Goal: Task Accomplishment & Management: Manage account settings

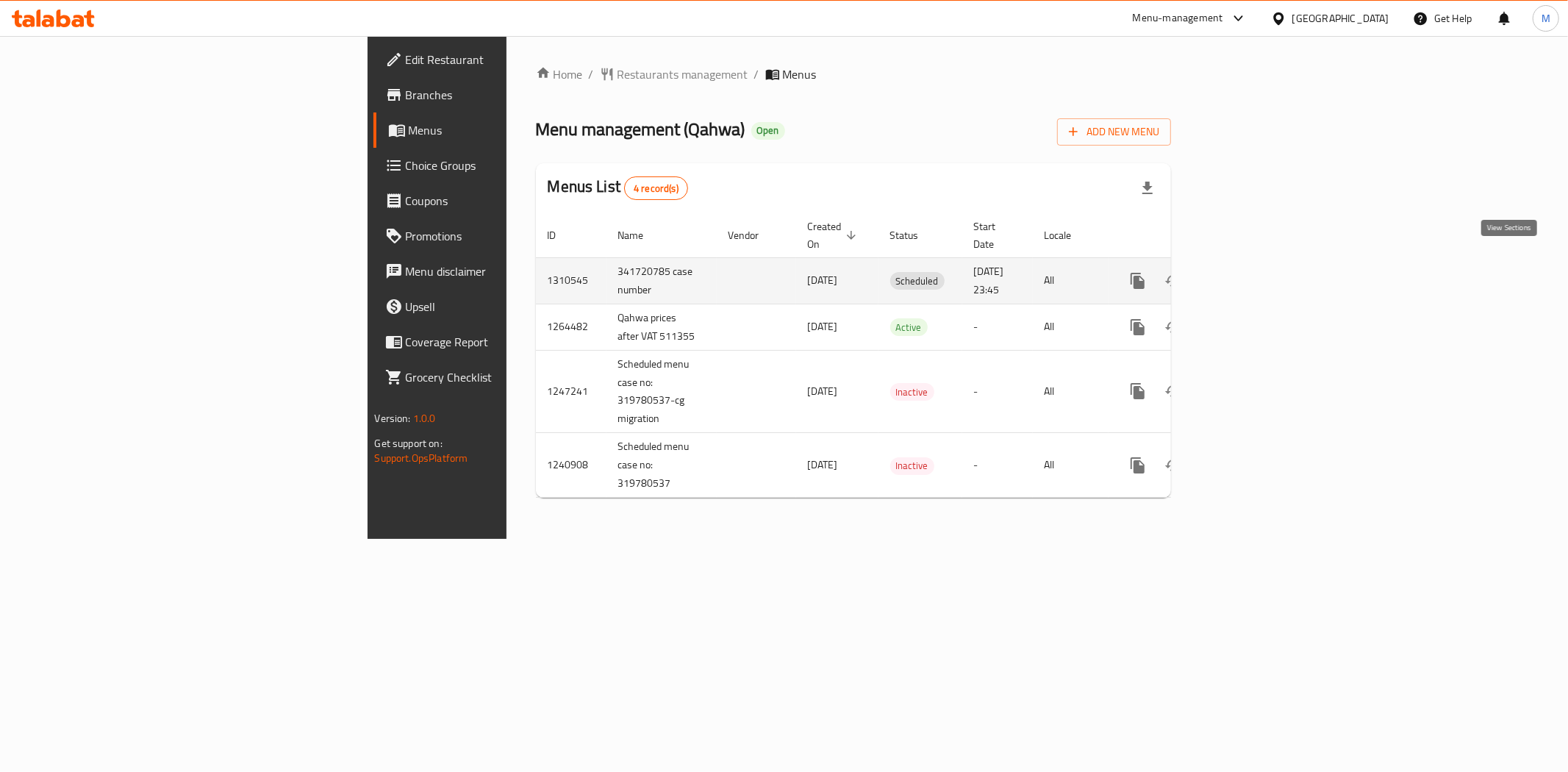
click at [1261, 265] on link "enhanced table" at bounding box center [1243, 280] width 35 height 35
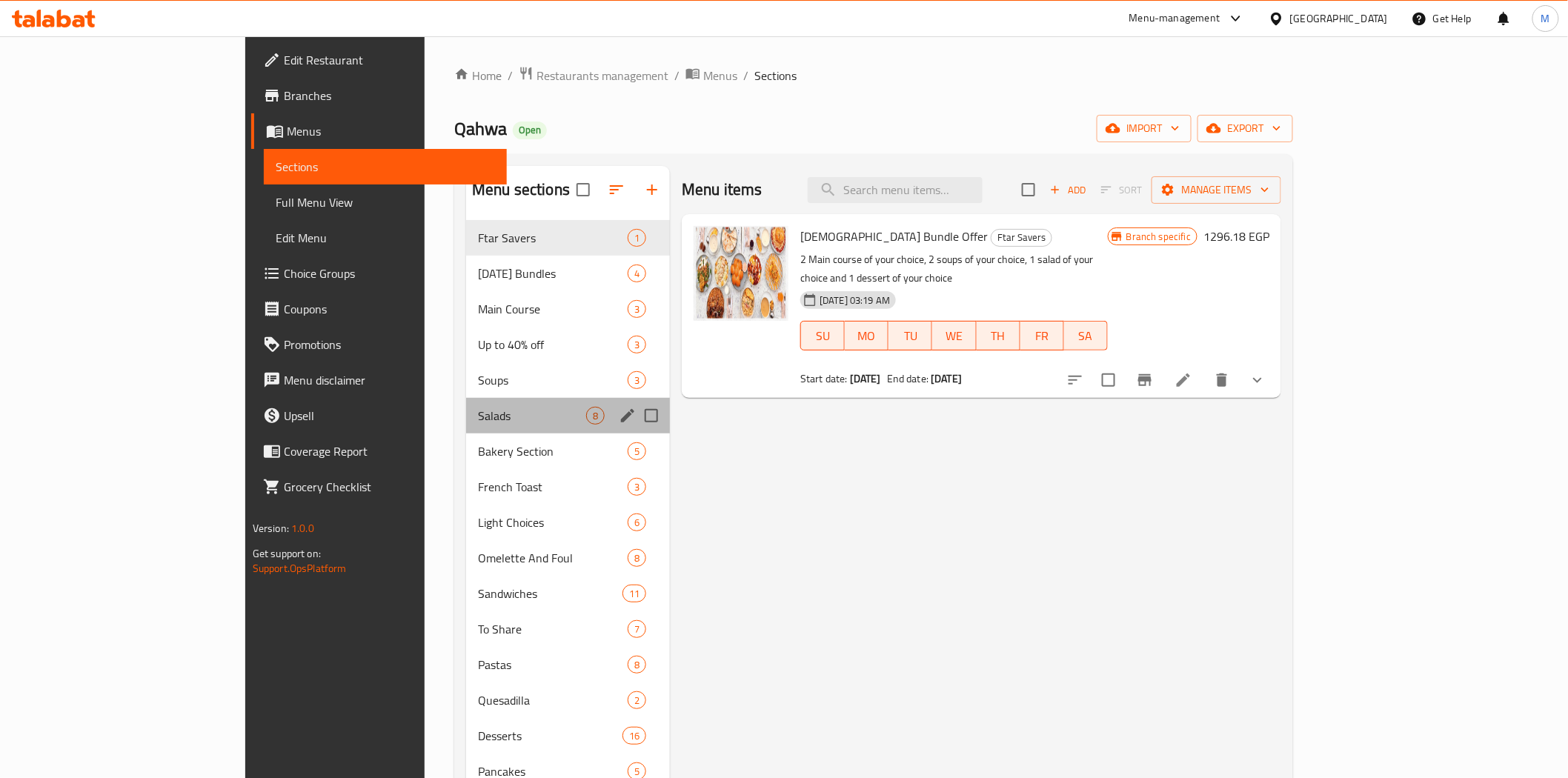
click at [466, 426] on div "Salads 8" at bounding box center [567, 416] width 204 height 36
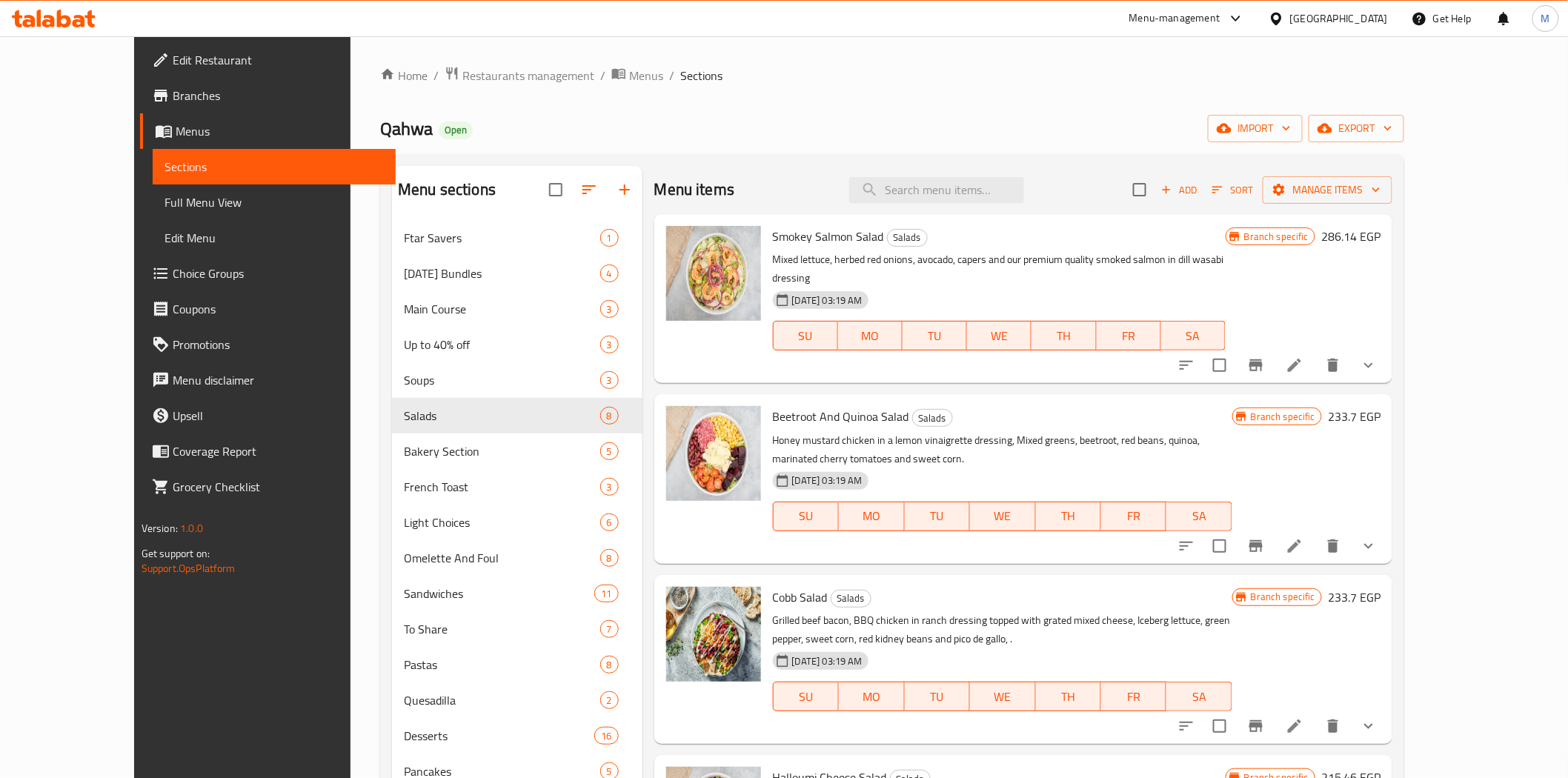
click at [1386, 347] on button "show more" at bounding box center [1368, 364] width 36 height 36
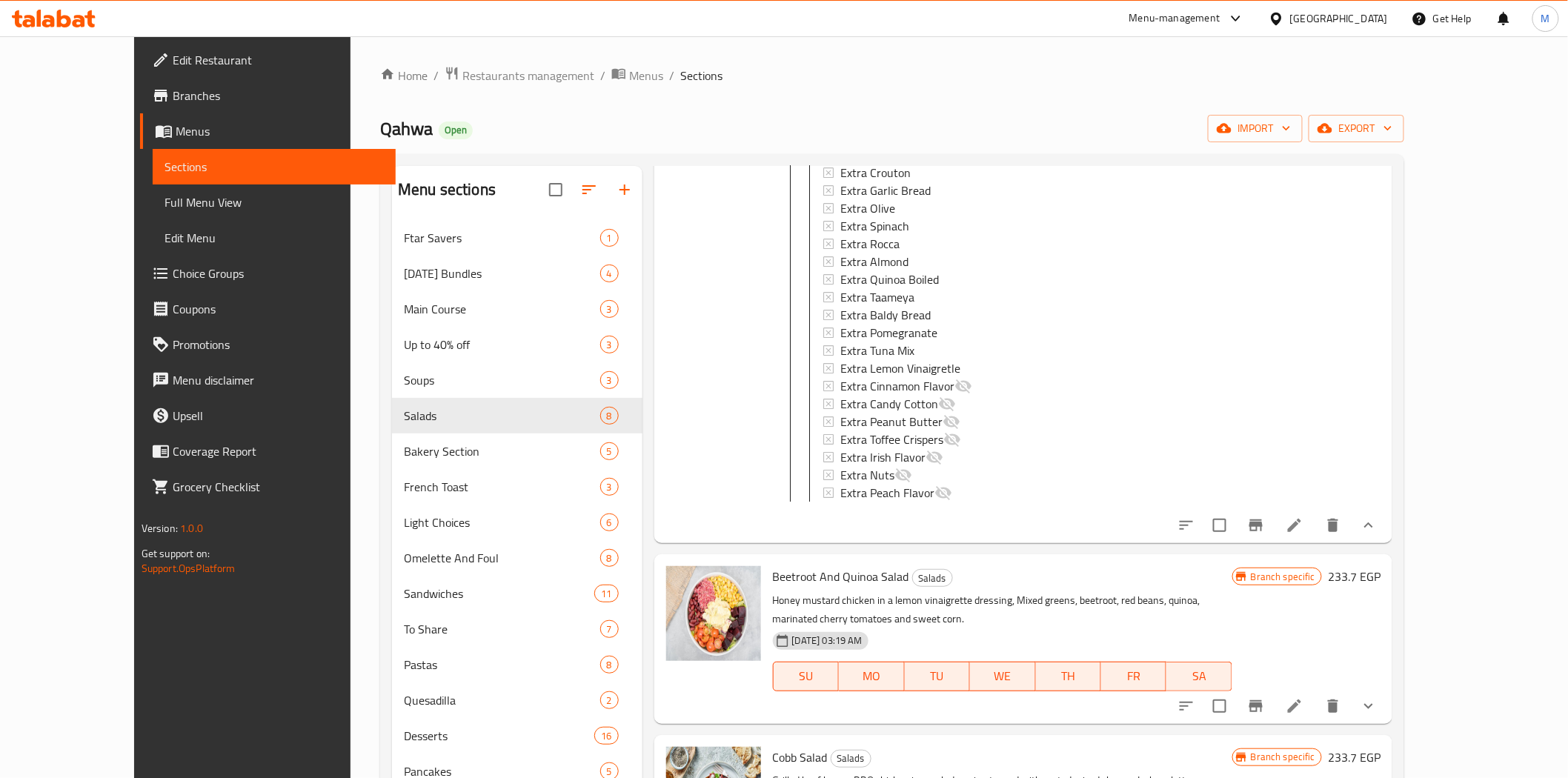
scroll to position [2304, 0]
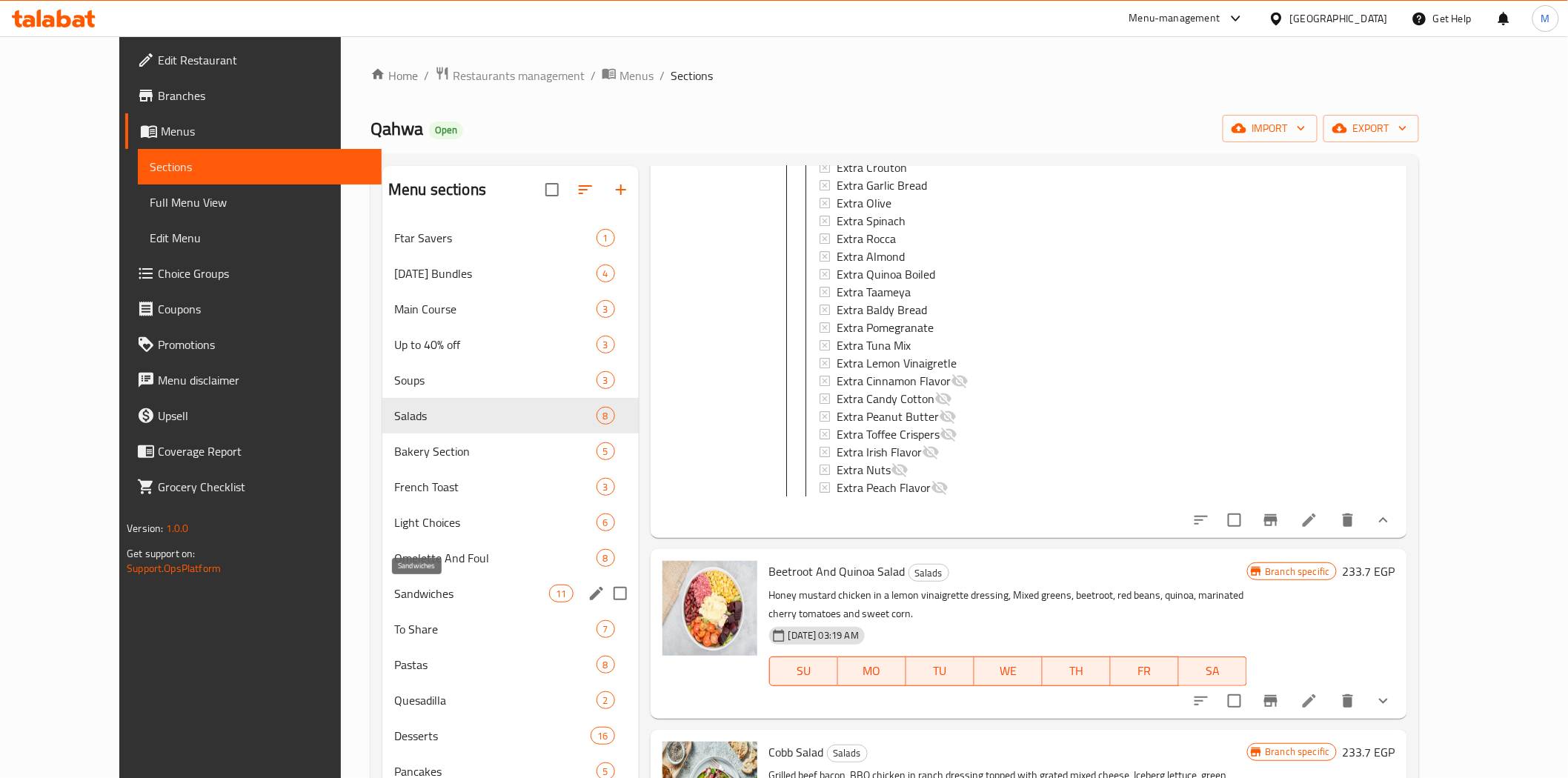
click at [394, 588] on span "Sandwiches" at bounding box center [472, 593] width 155 height 17
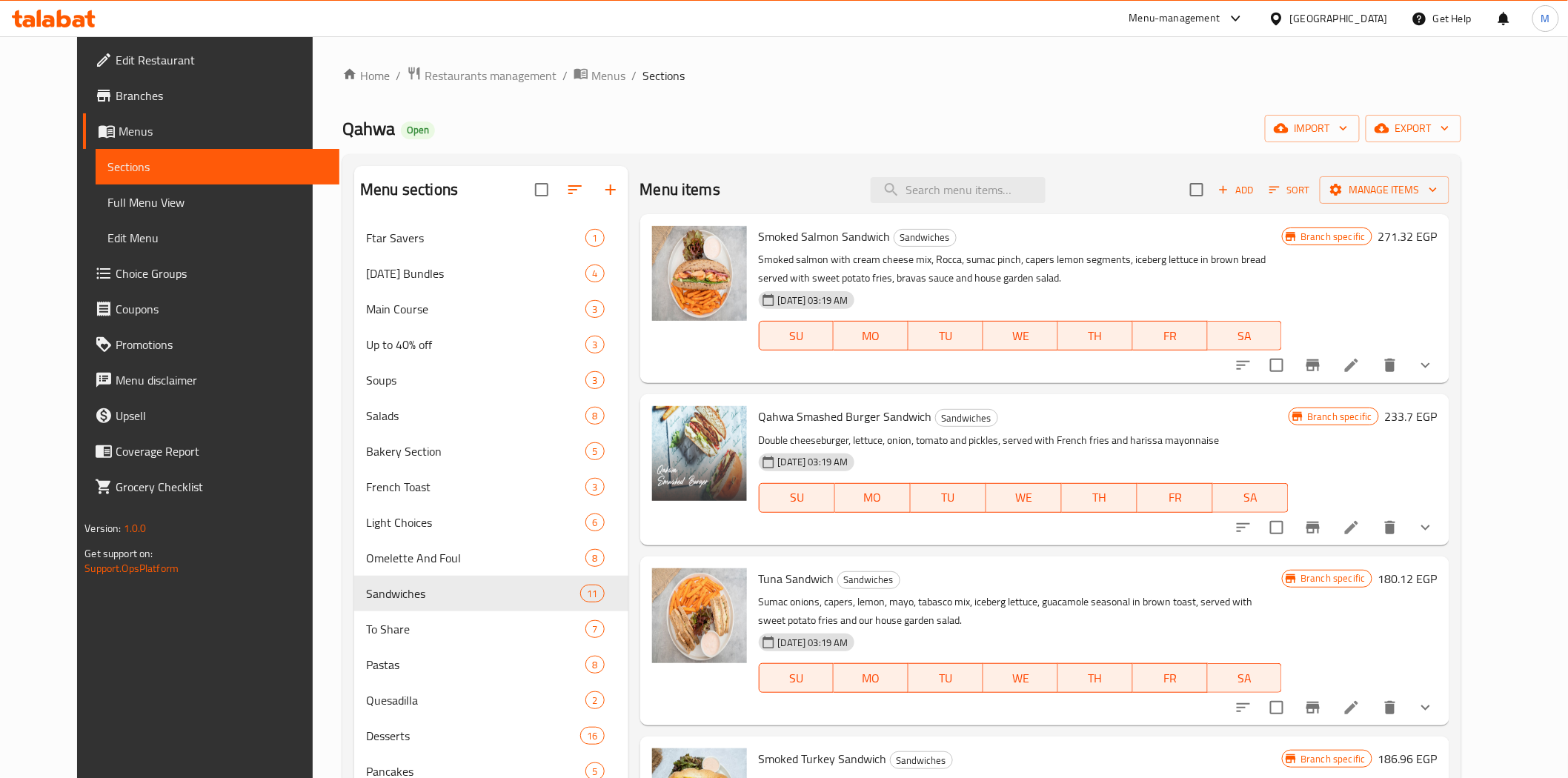
click at [1435, 368] on icon "show more" at bounding box center [1425, 365] width 17 height 17
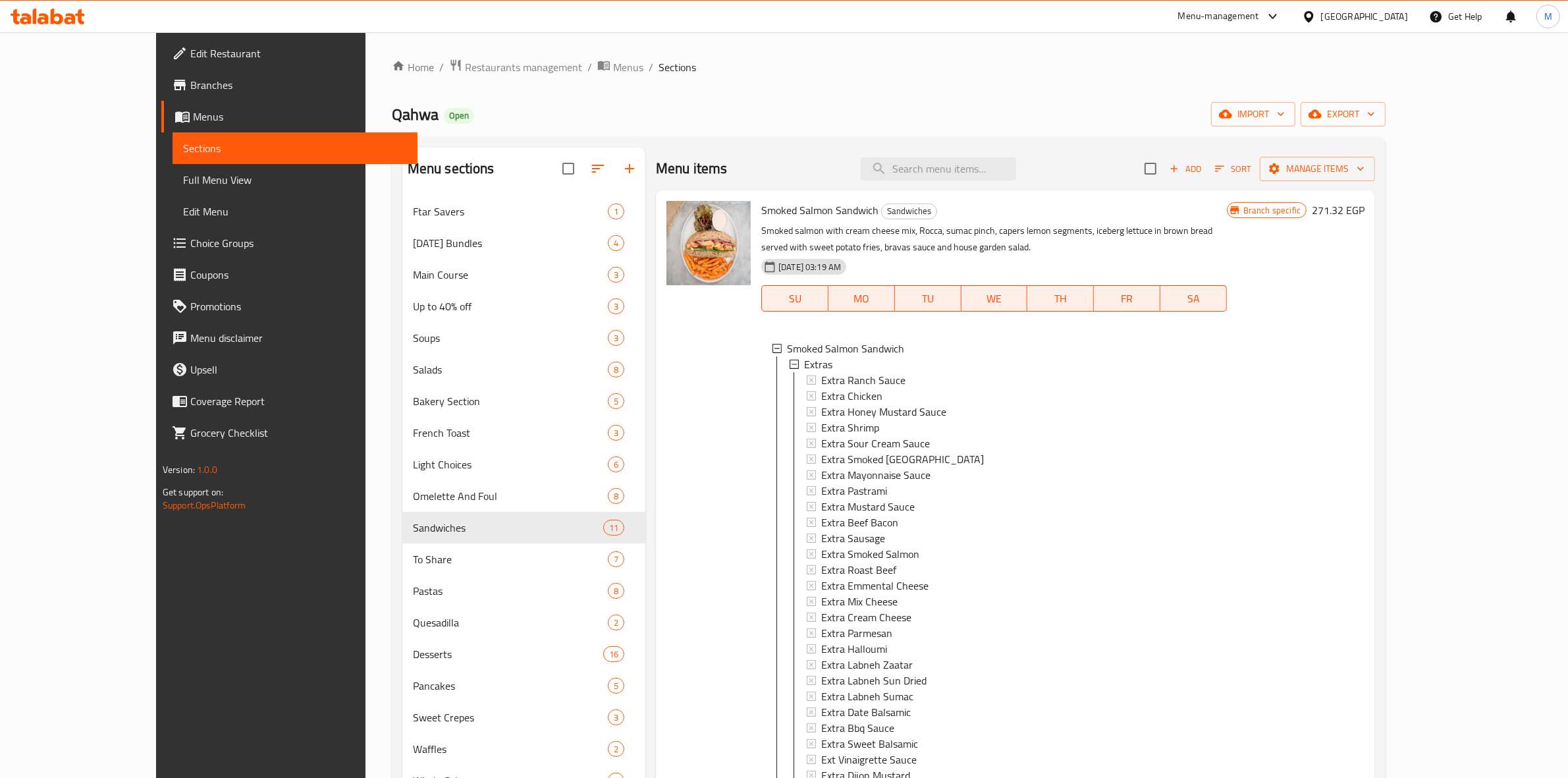
scroll to position [83, 0]
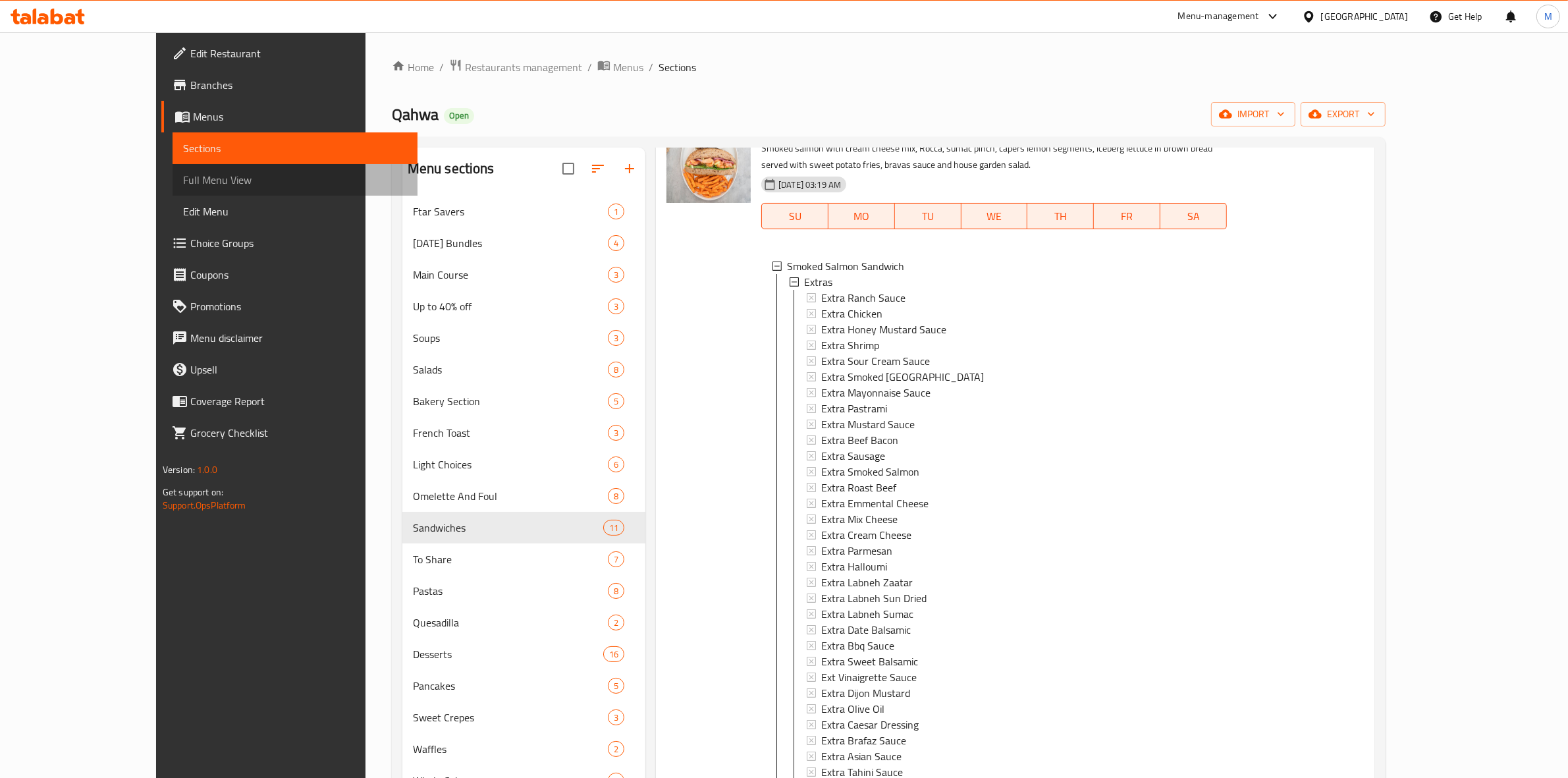
click at [183, 183] on span "Full Menu View" at bounding box center [295, 180] width 224 height 15
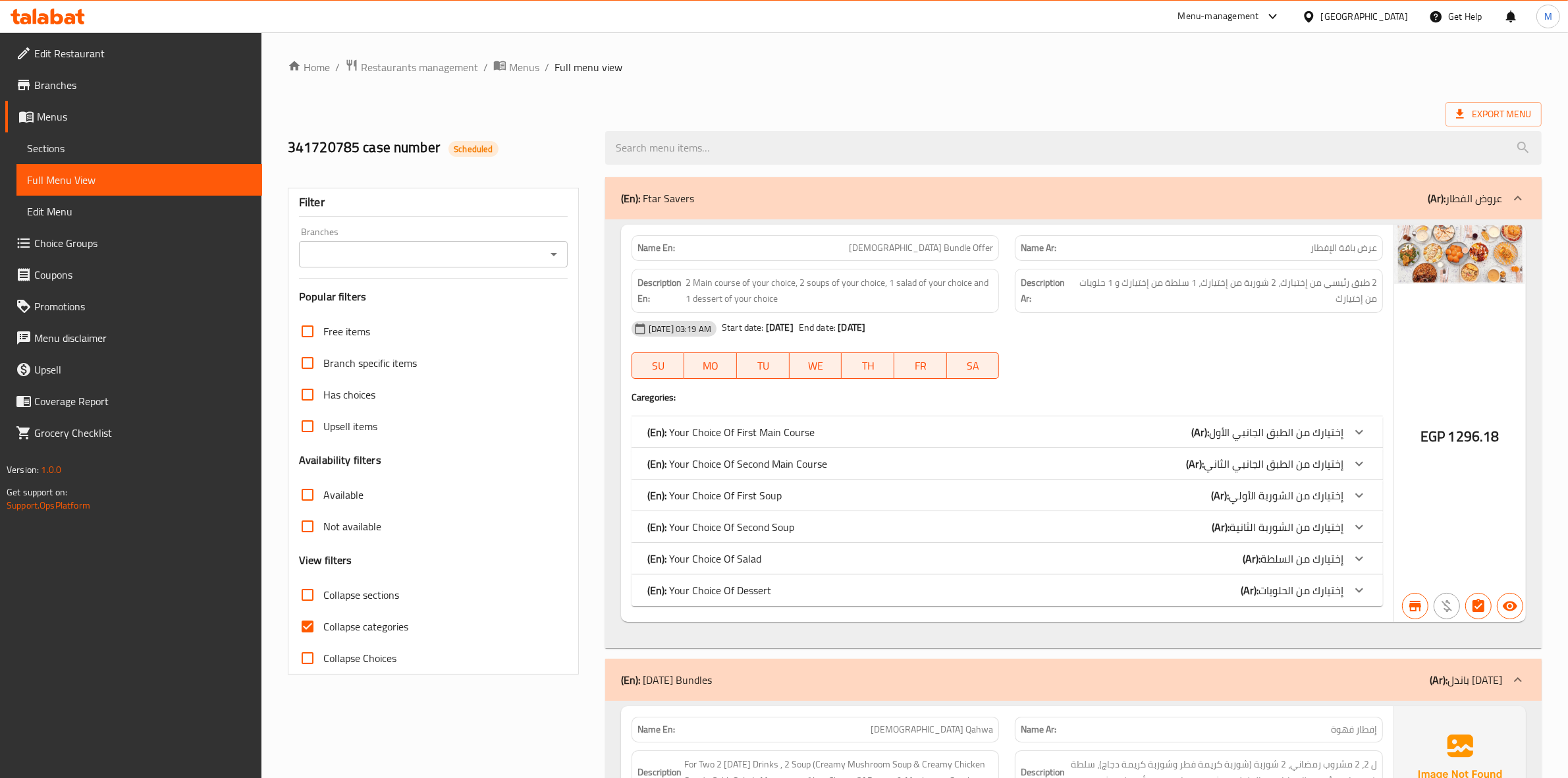
click at [557, 250] on icon "Open" at bounding box center [553, 254] width 15 height 15
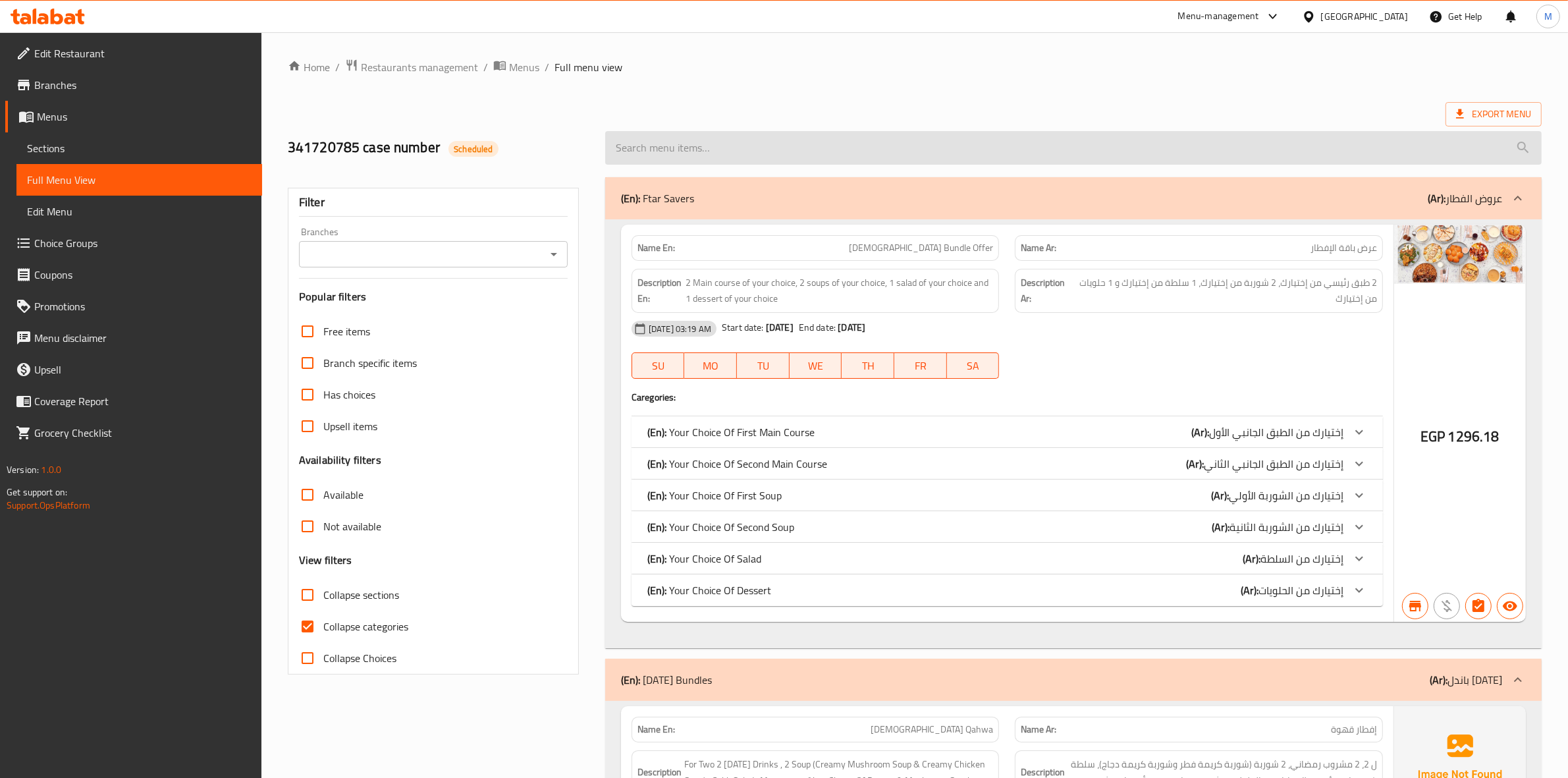
click at [860, 150] on input "search" at bounding box center [1073, 148] width 937 height 34
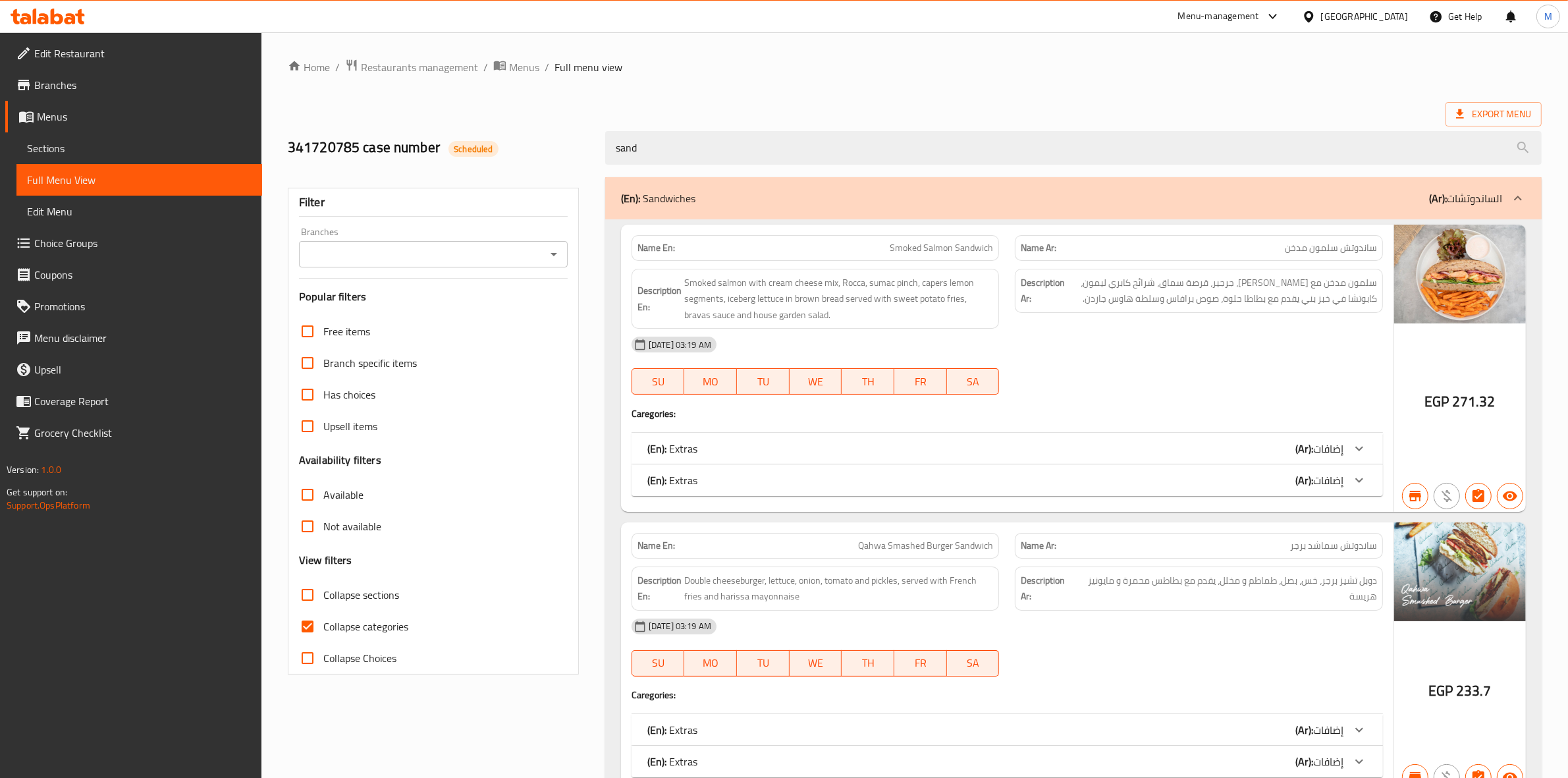
type input "sand"
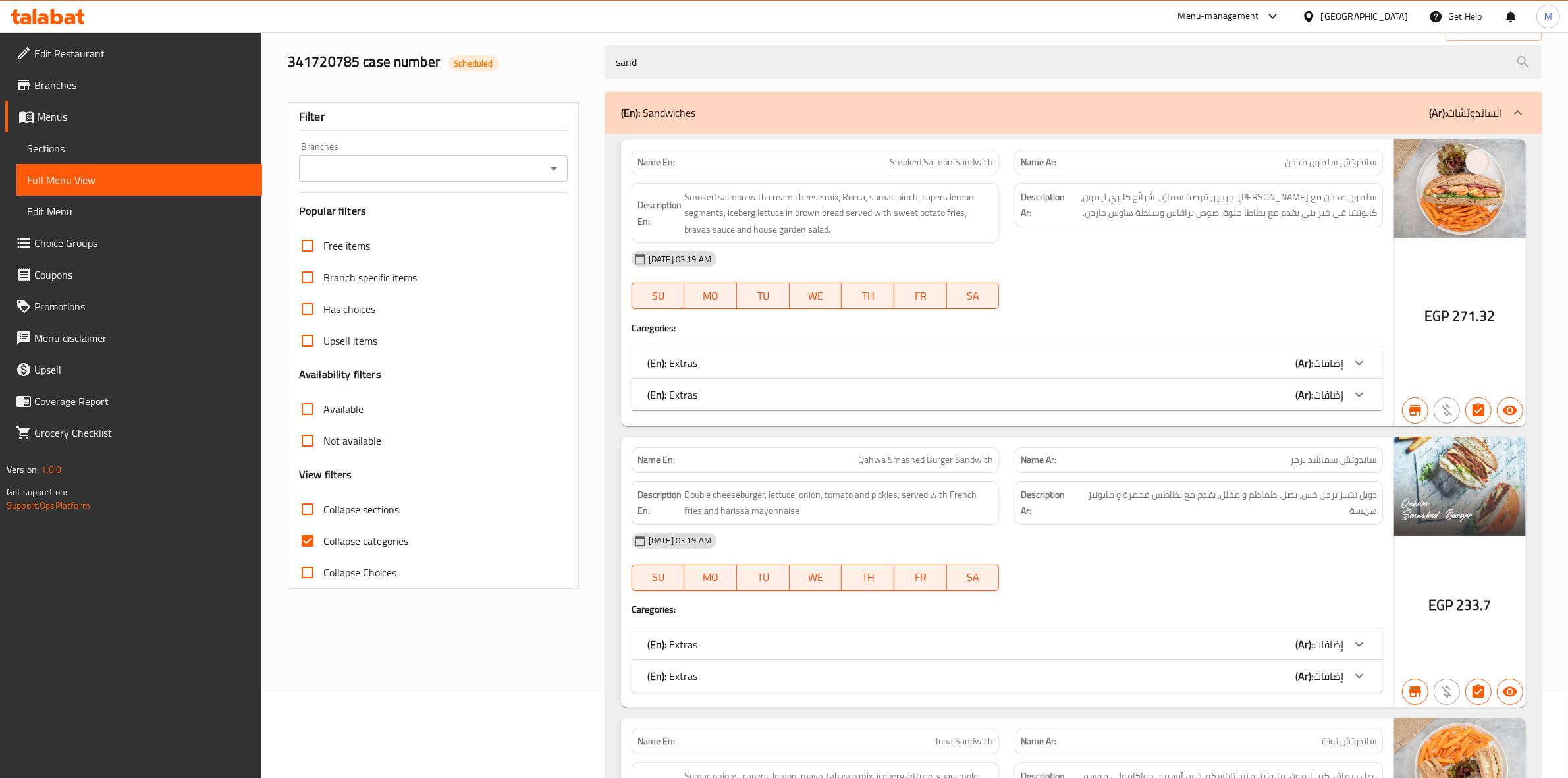
scroll to position [83, 0]
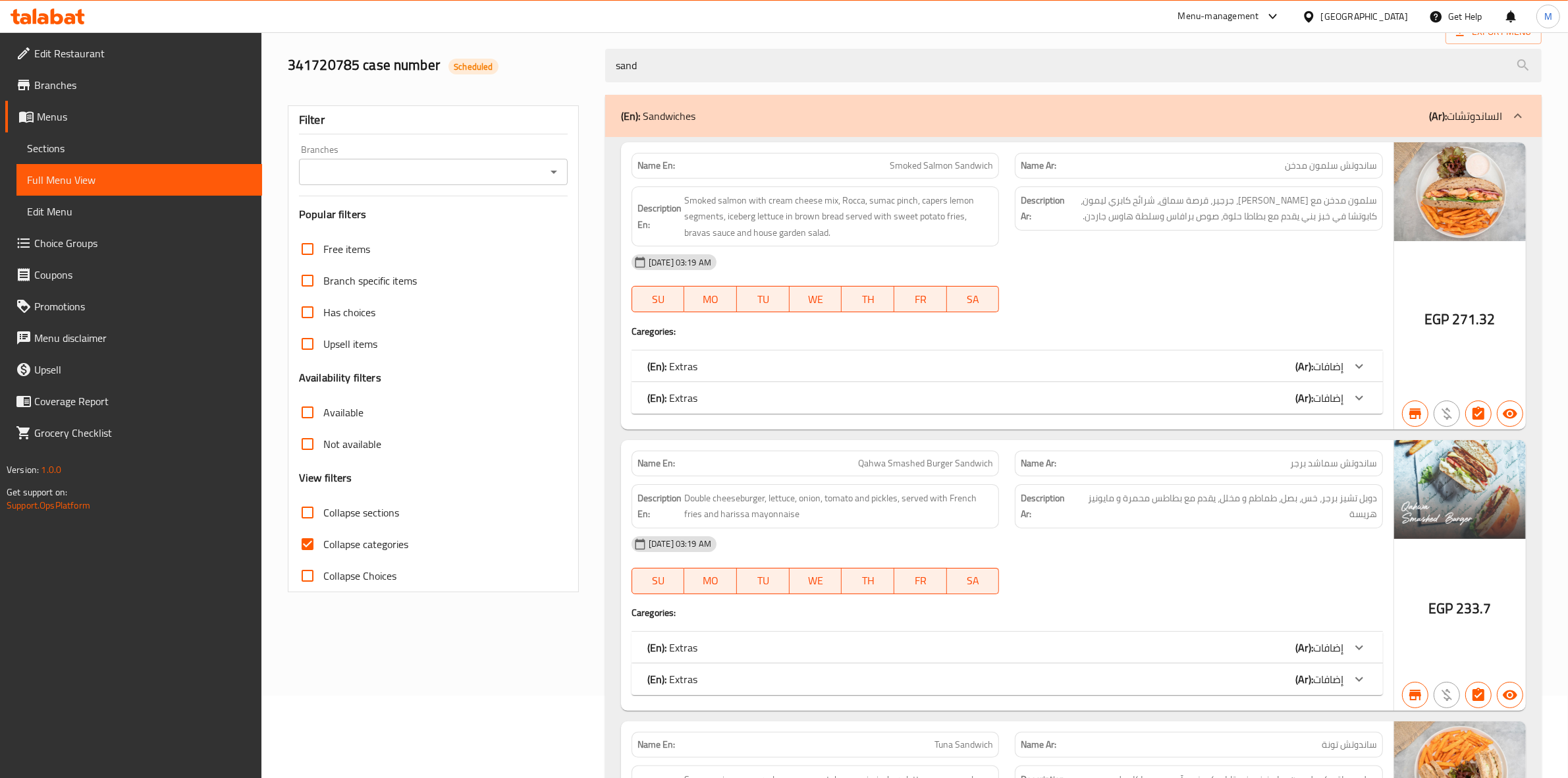
click at [930, 334] on h4 "Caregories:" at bounding box center [1007, 331] width 752 height 13
click at [920, 354] on div "(En): Extras (Ar): إضافات" at bounding box center [1007, 366] width 752 height 32
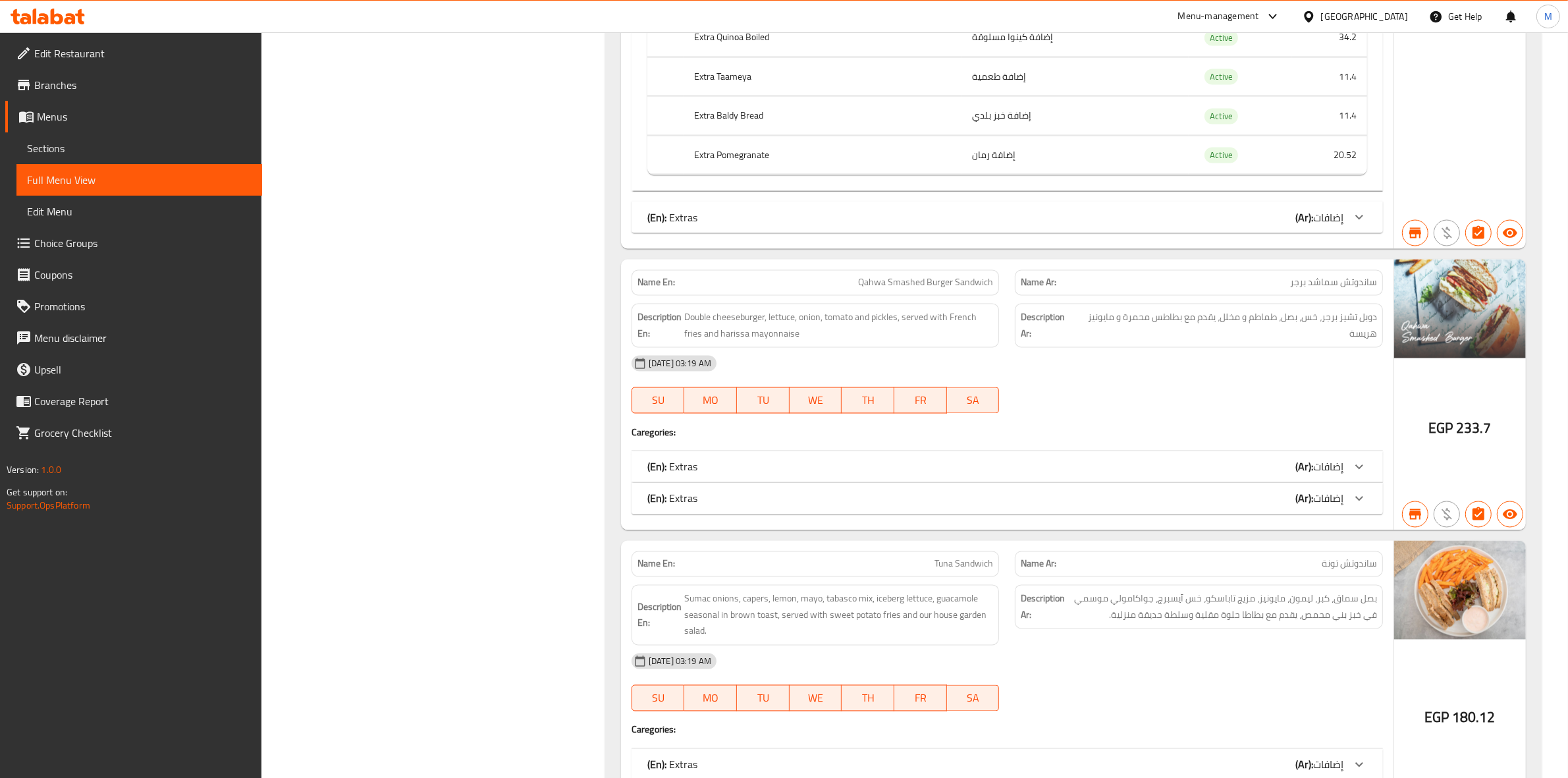
scroll to position [2882, 0]
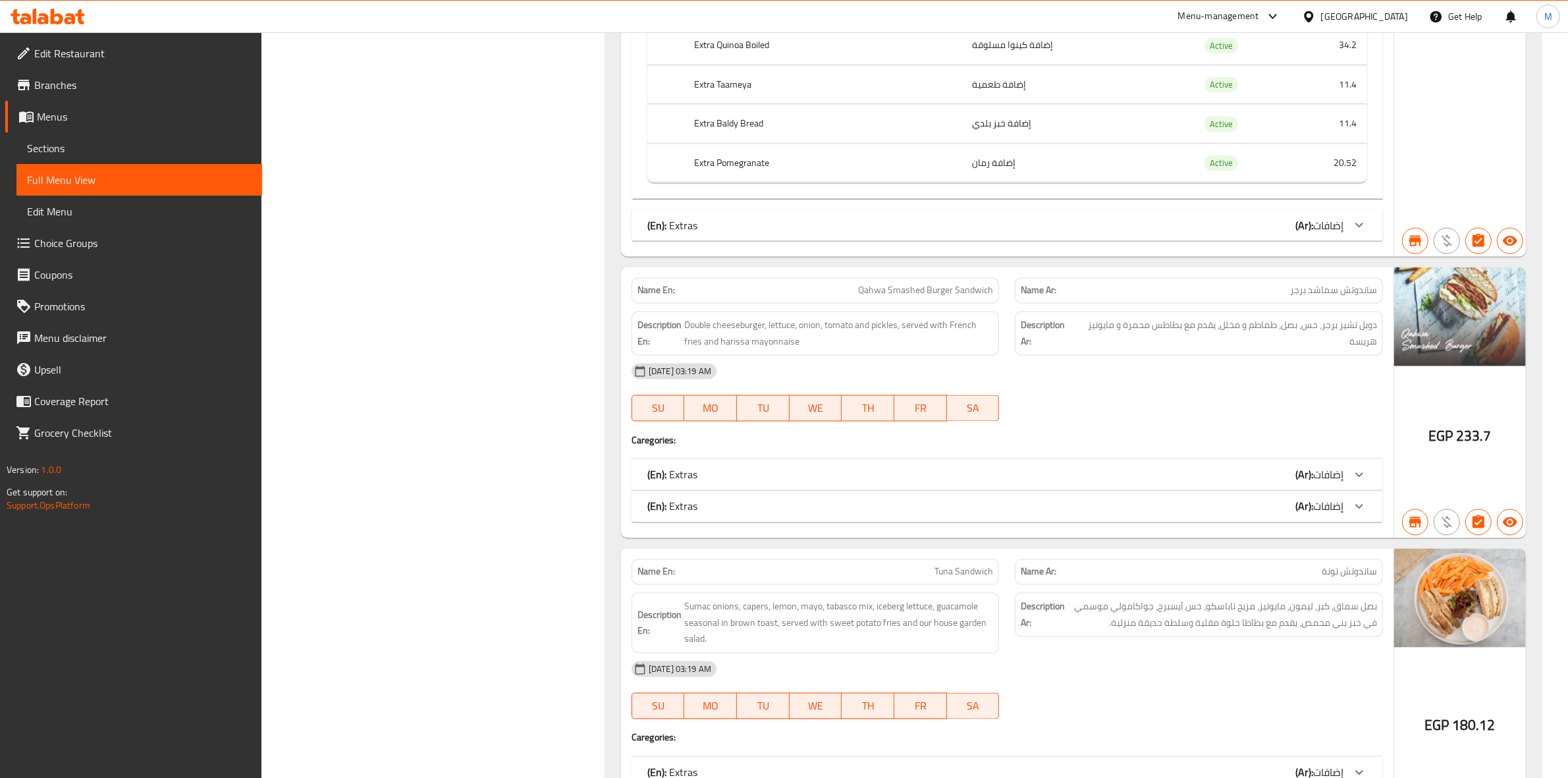
click at [983, 242] on div "(En): Extras (Ar): إضافات" at bounding box center [1007, 225] width 752 height 32
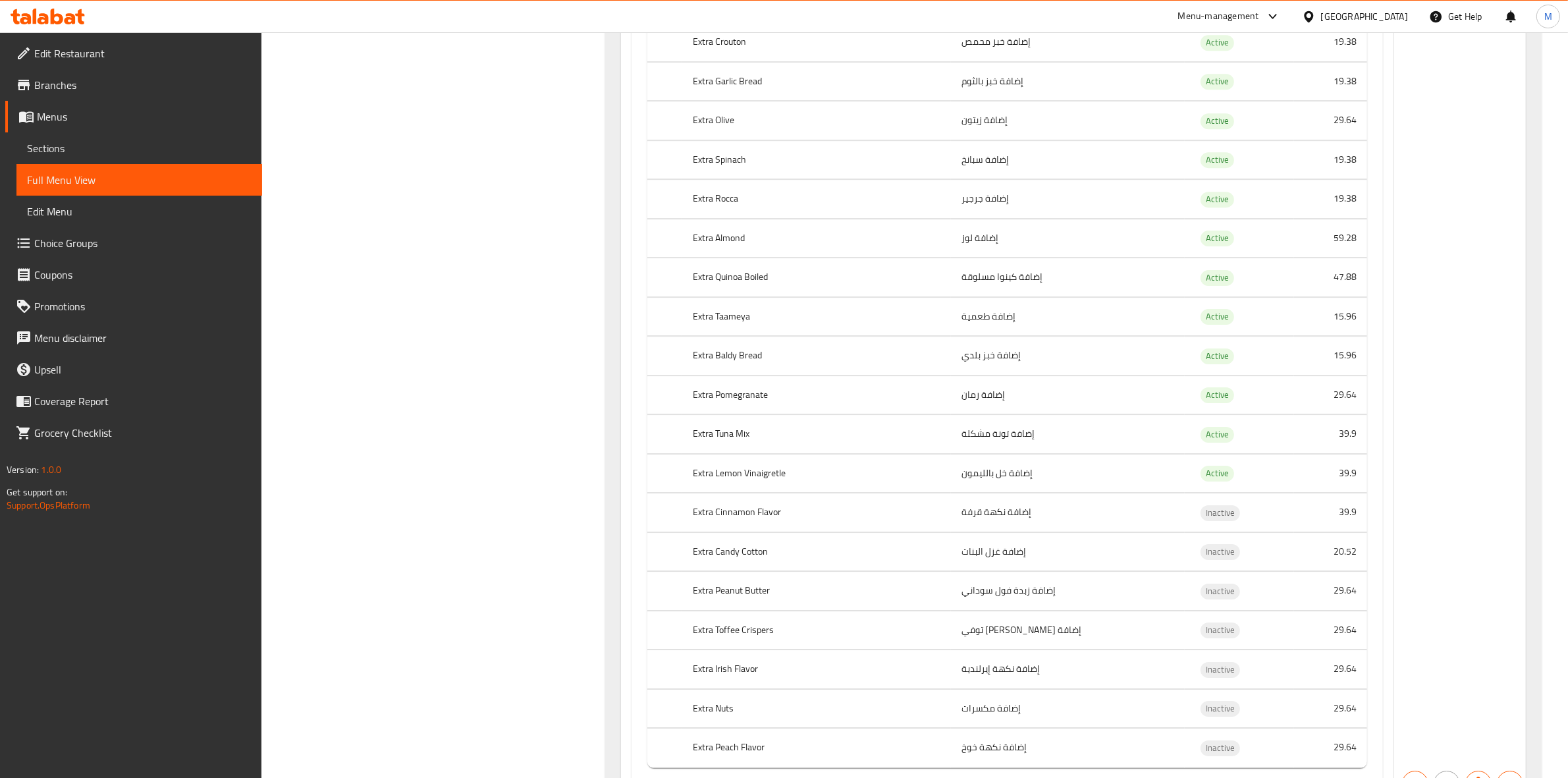
scroll to position [0, 0]
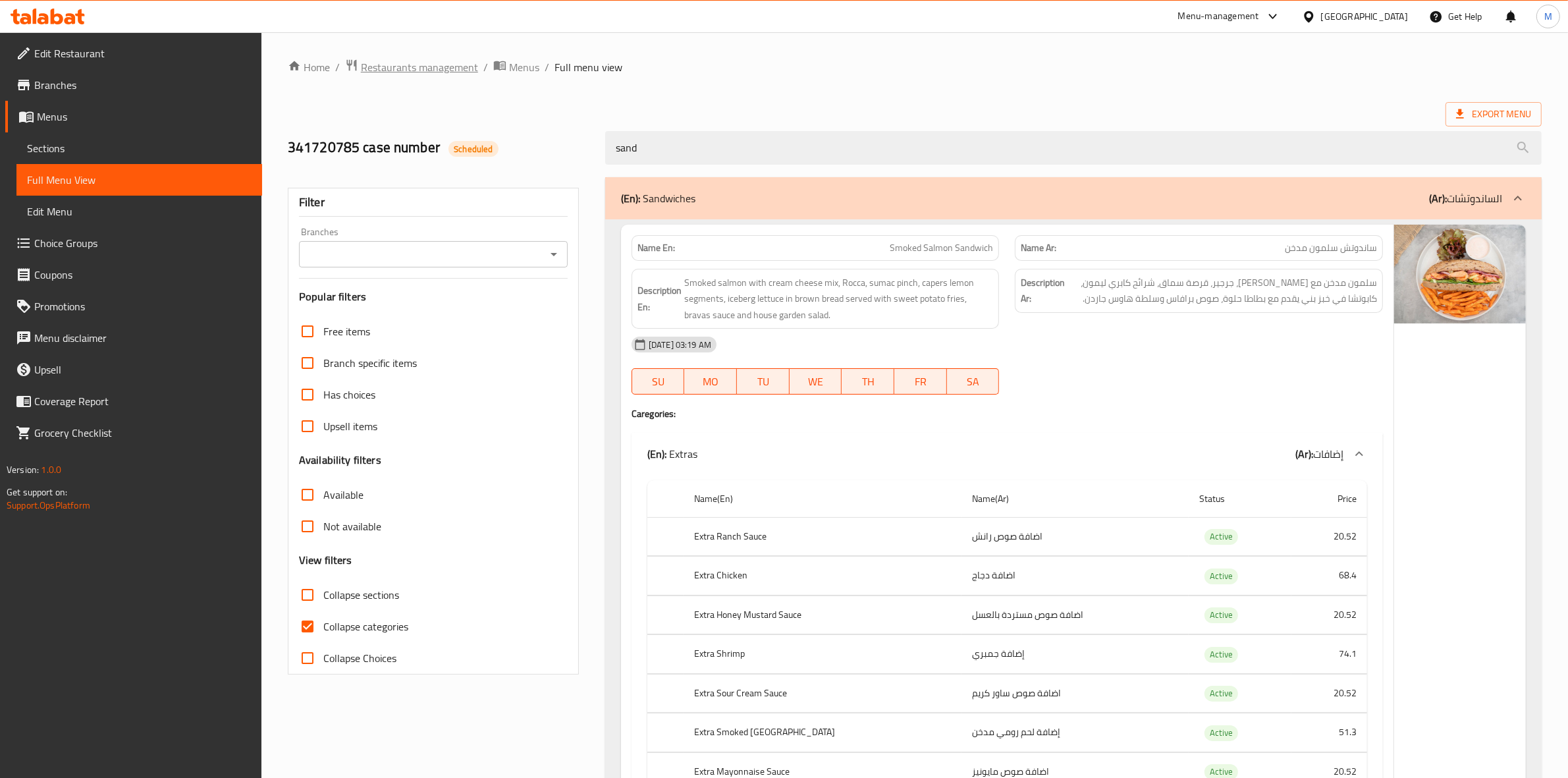
click at [419, 60] on span "Restaurants management" at bounding box center [419, 67] width 117 height 15
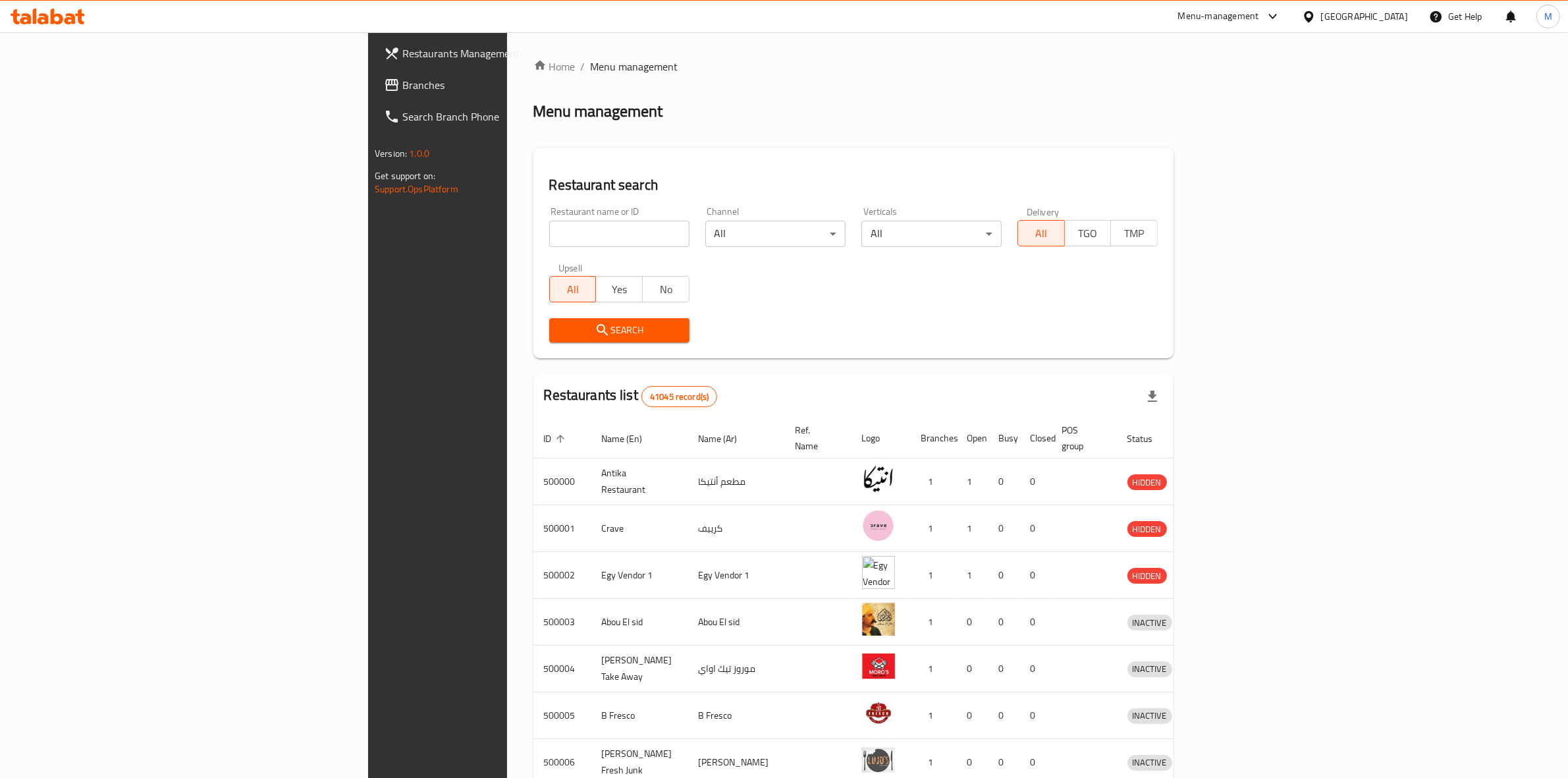
click at [549, 228] on input "search" at bounding box center [619, 234] width 140 height 27
paste input "686670"
type input "686670"
click button "Search" at bounding box center [619, 330] width 140 height 24
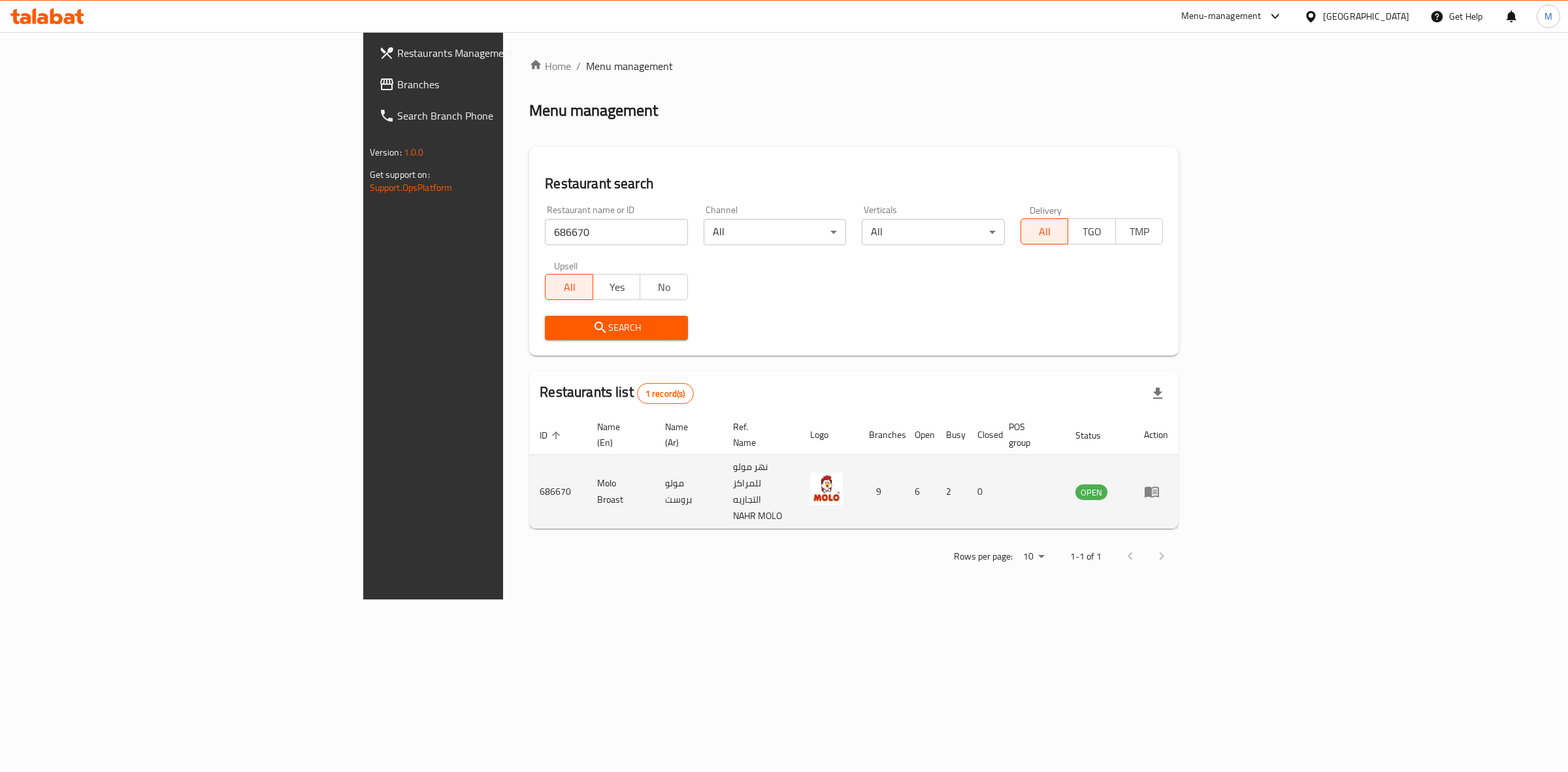
click at [1179, 478] on td "enhanced table" at bounding box center [1156, 491] width 45 height 74
click at [1160, 484] on icon "enhanced table" at bounding box center [1152, 491] width 15 height 15
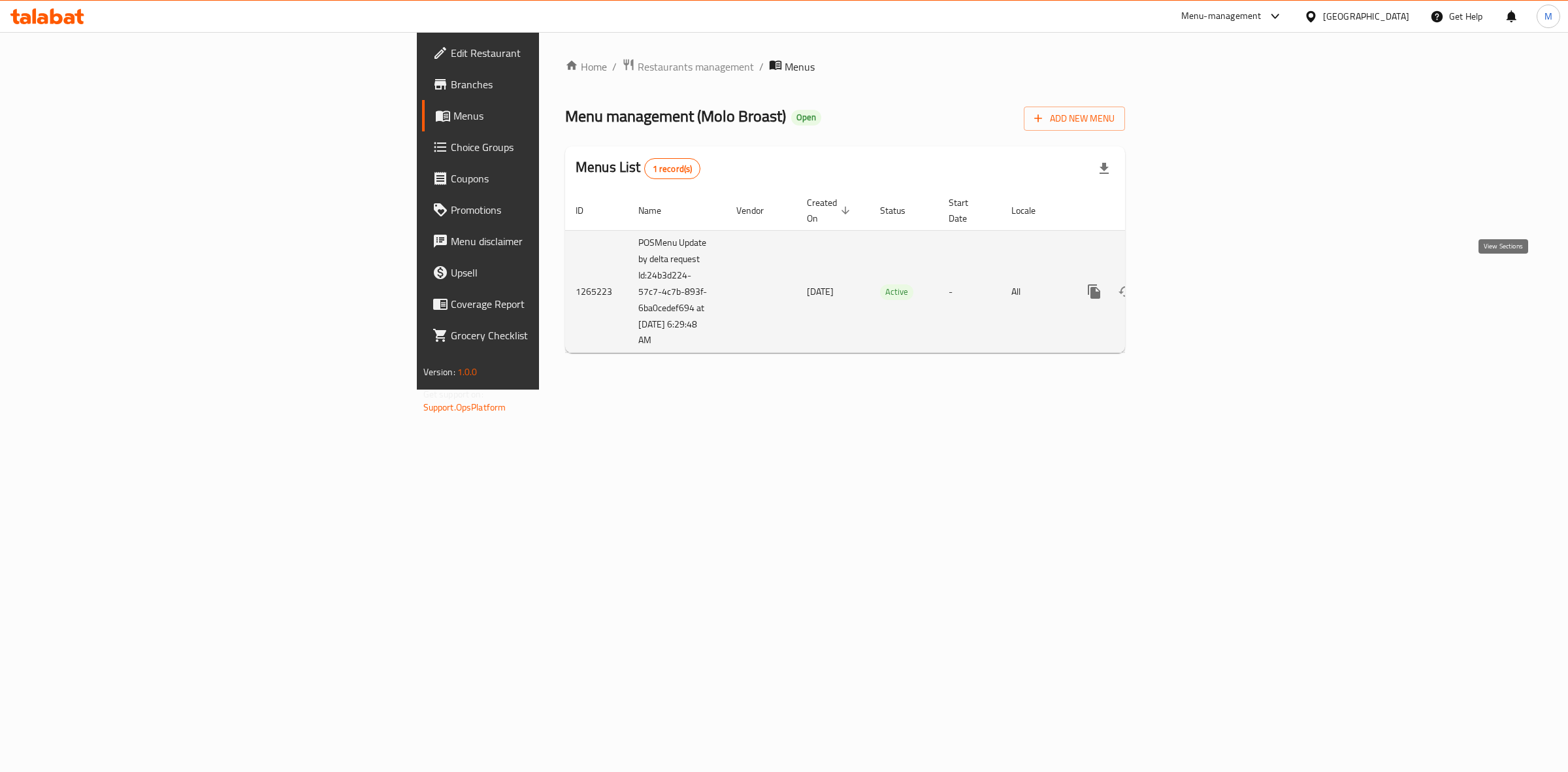
click at [1196, 284] on icon "enhanced table" at bounding box center [1189, 292] width 15 height 15
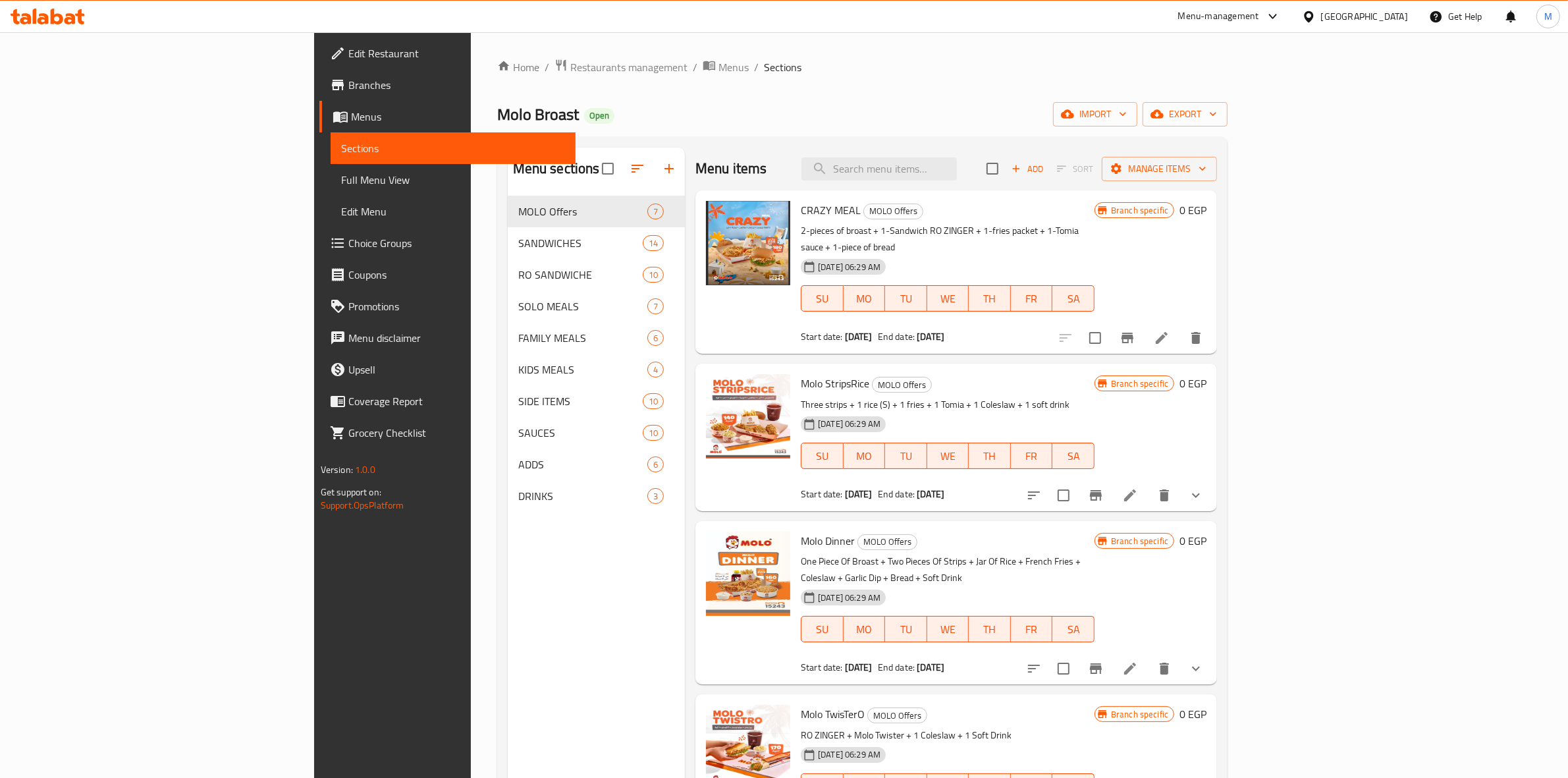
click at [320, 231] on link "Choice Groups" at bounding box center [448, 242] width 257 height 32
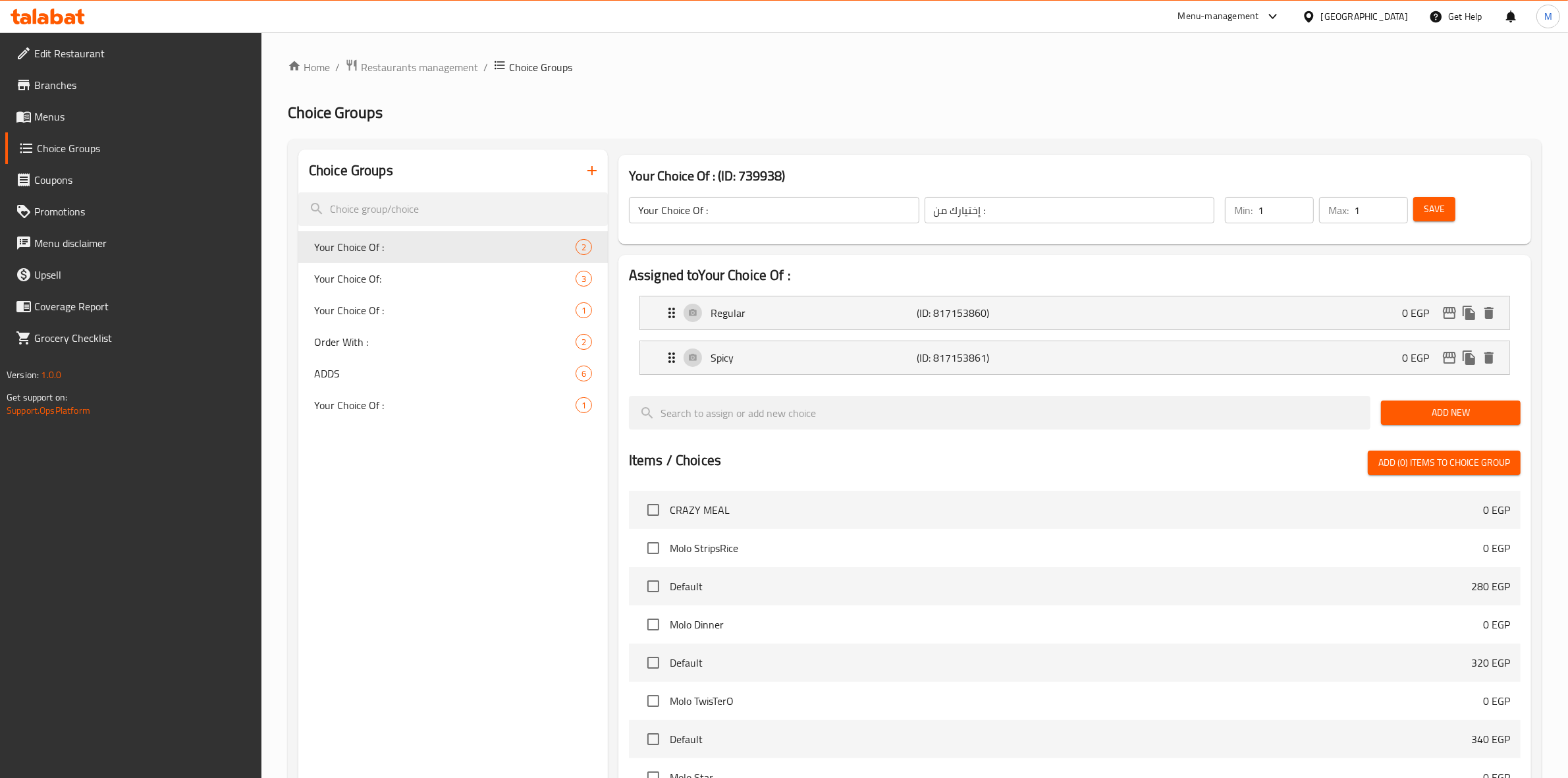
click at [88, 107] on link "Menus" at bounding box center [133, 116] width 257 height 32
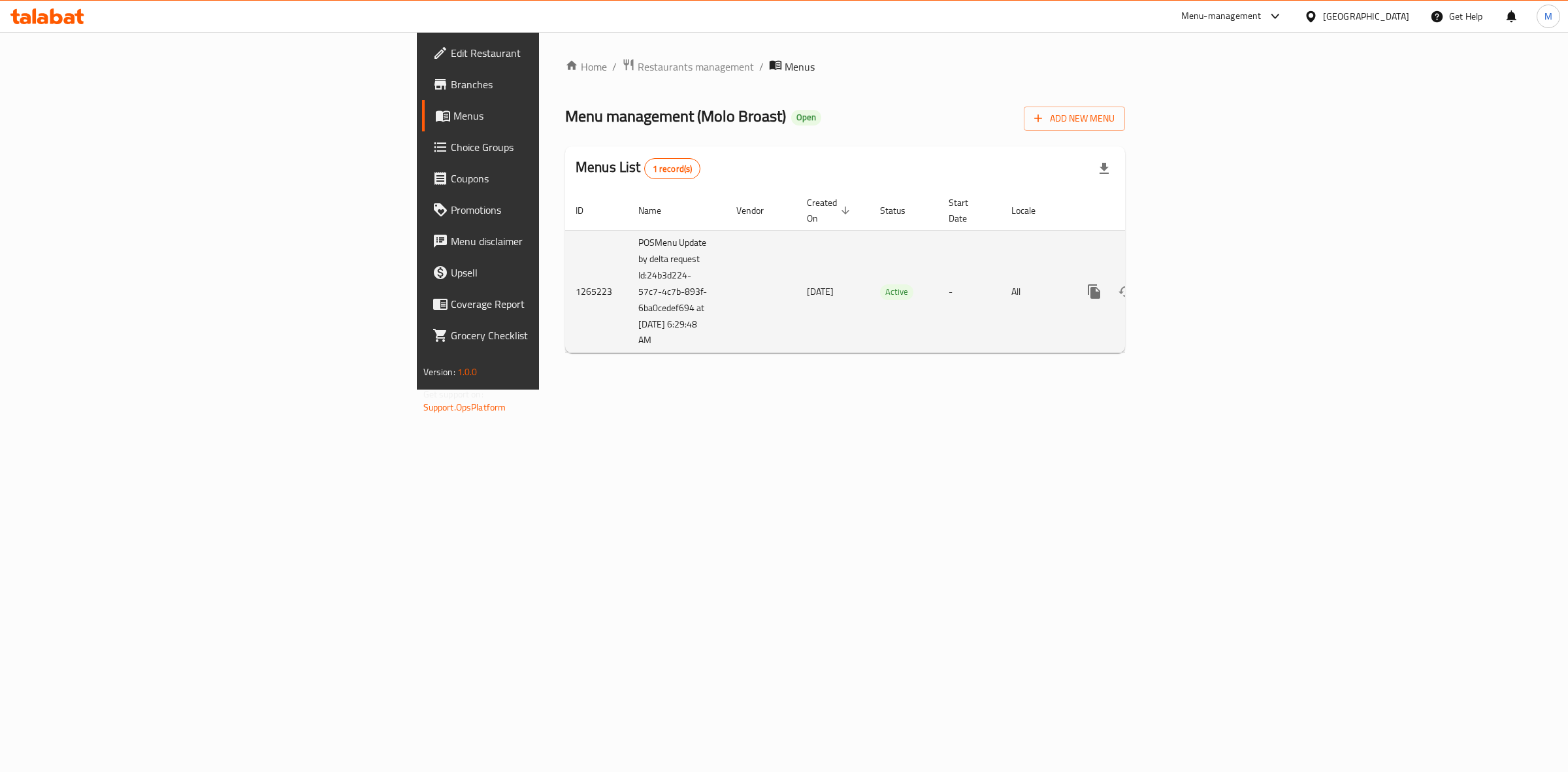
click at [1195, 286] on icon "enhanced table" at bounding box center [1189, 292] width 12 height 12
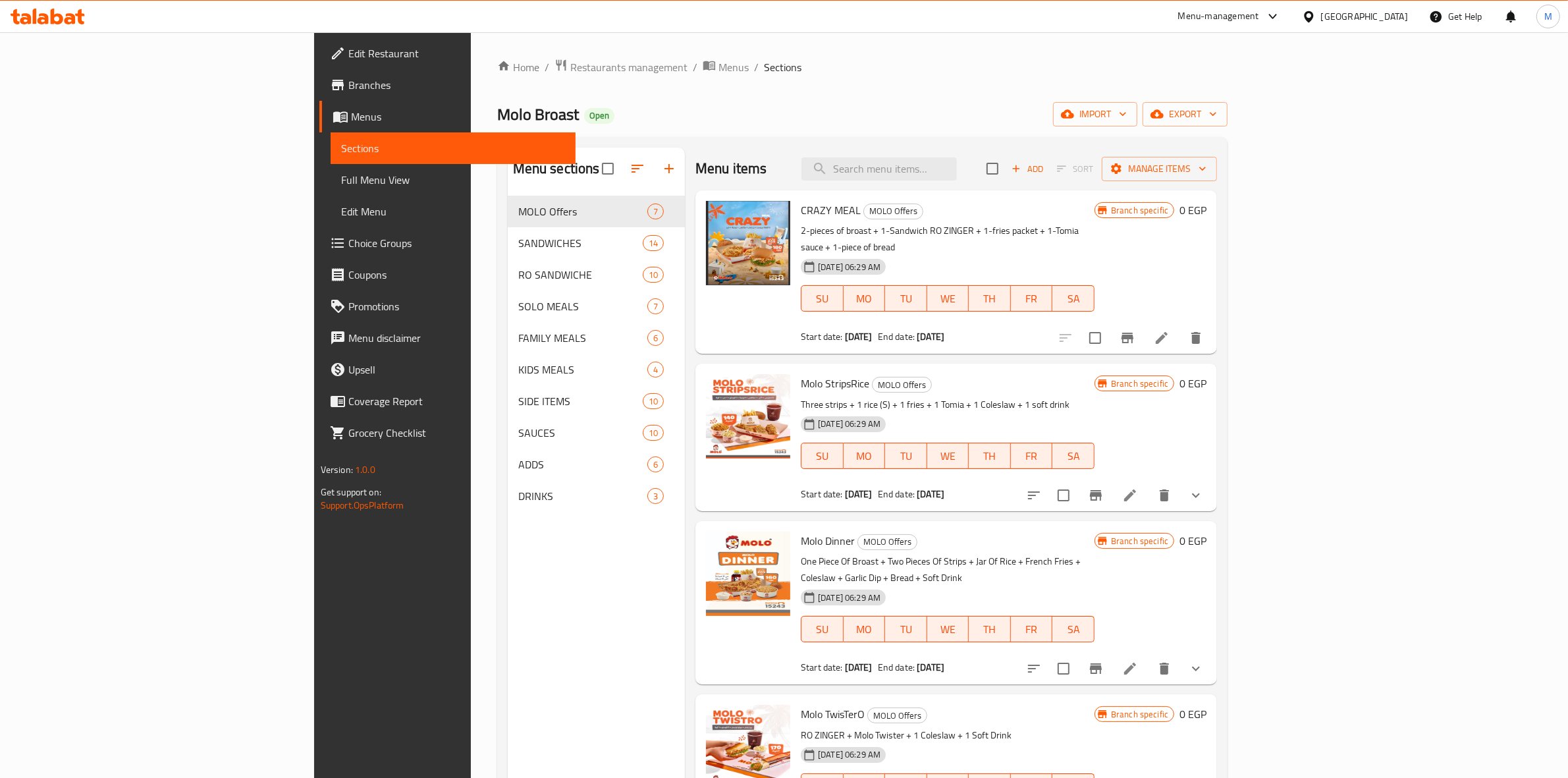
click at [1228, 127] on div "Home / Restaurants management / Menus / Sections Molo Broast Open import export…" at bounding box center [863, 497] width 731 height 878
click at [1217, 119] on span "export" at bounding box center [1185, 113] width 64 height 16
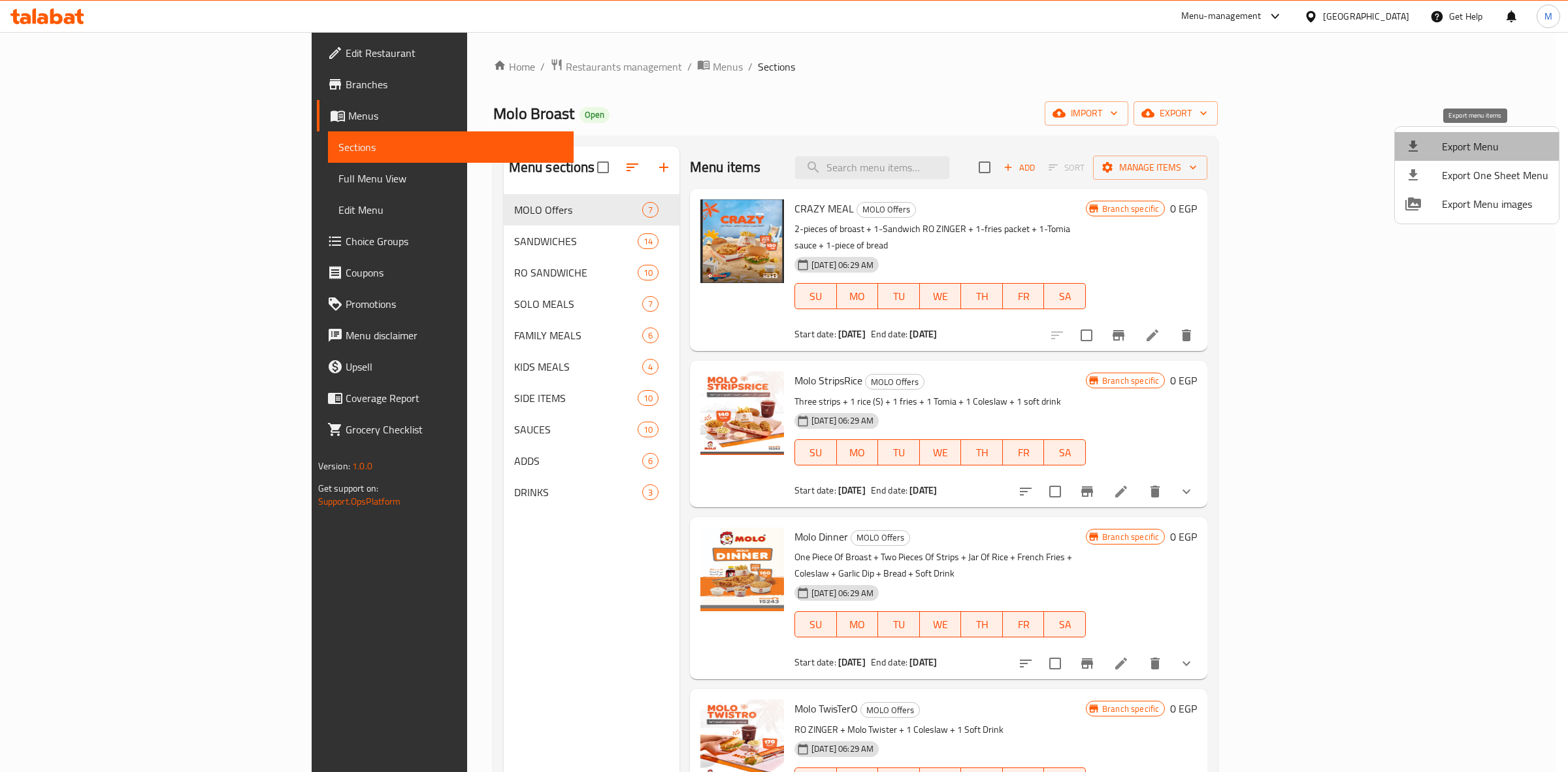
click at [1393, 138] on span "Export Menu" at bounding box center [1496, 146] width 107 height 15
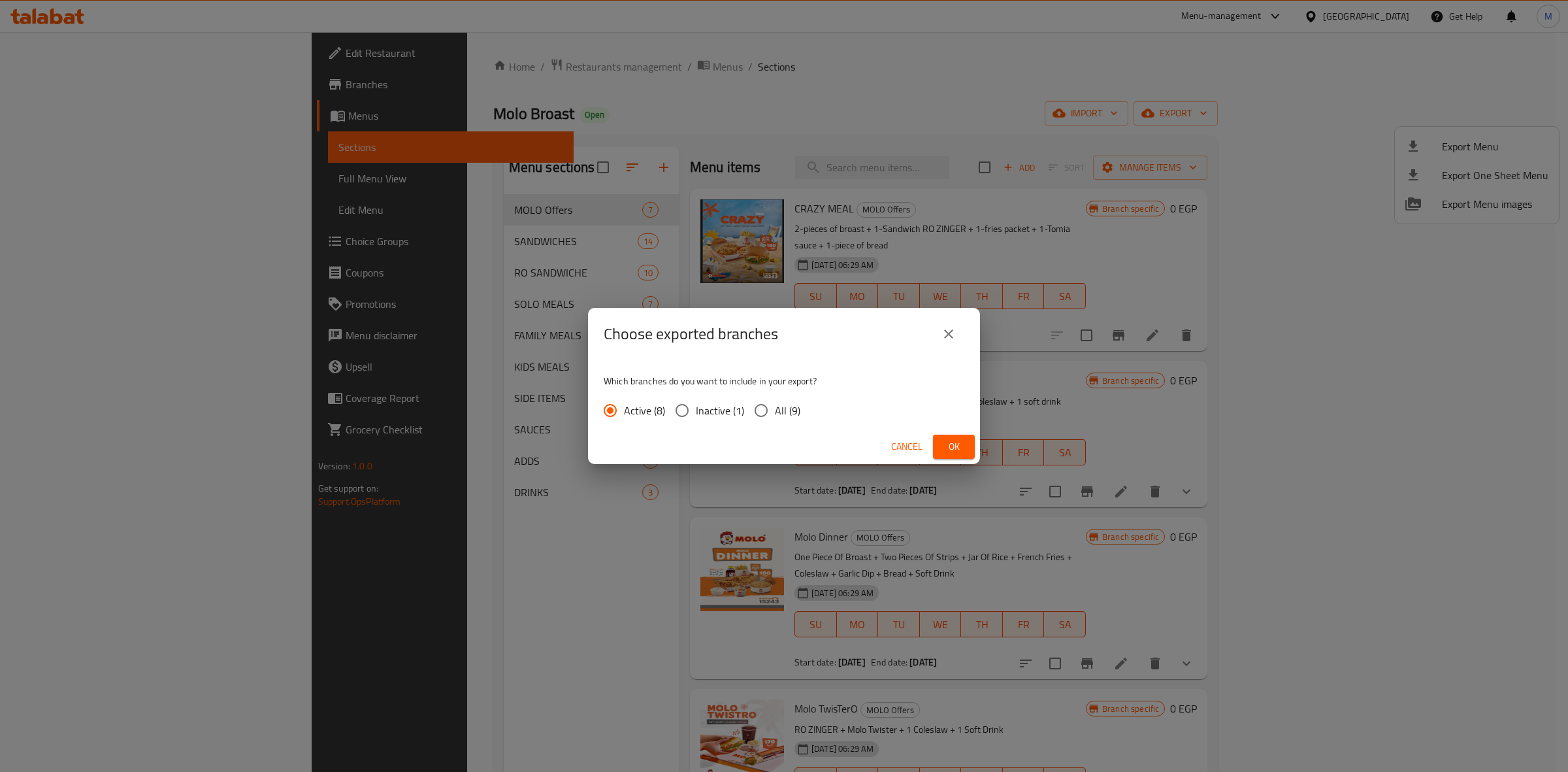
click at [935, 462] on div "Cancel Ok" at bounding box center [784, 447] width 392 height 35
click at [958, 441] on span "Ok" at bounding box center [954, 446] width 21 height 16
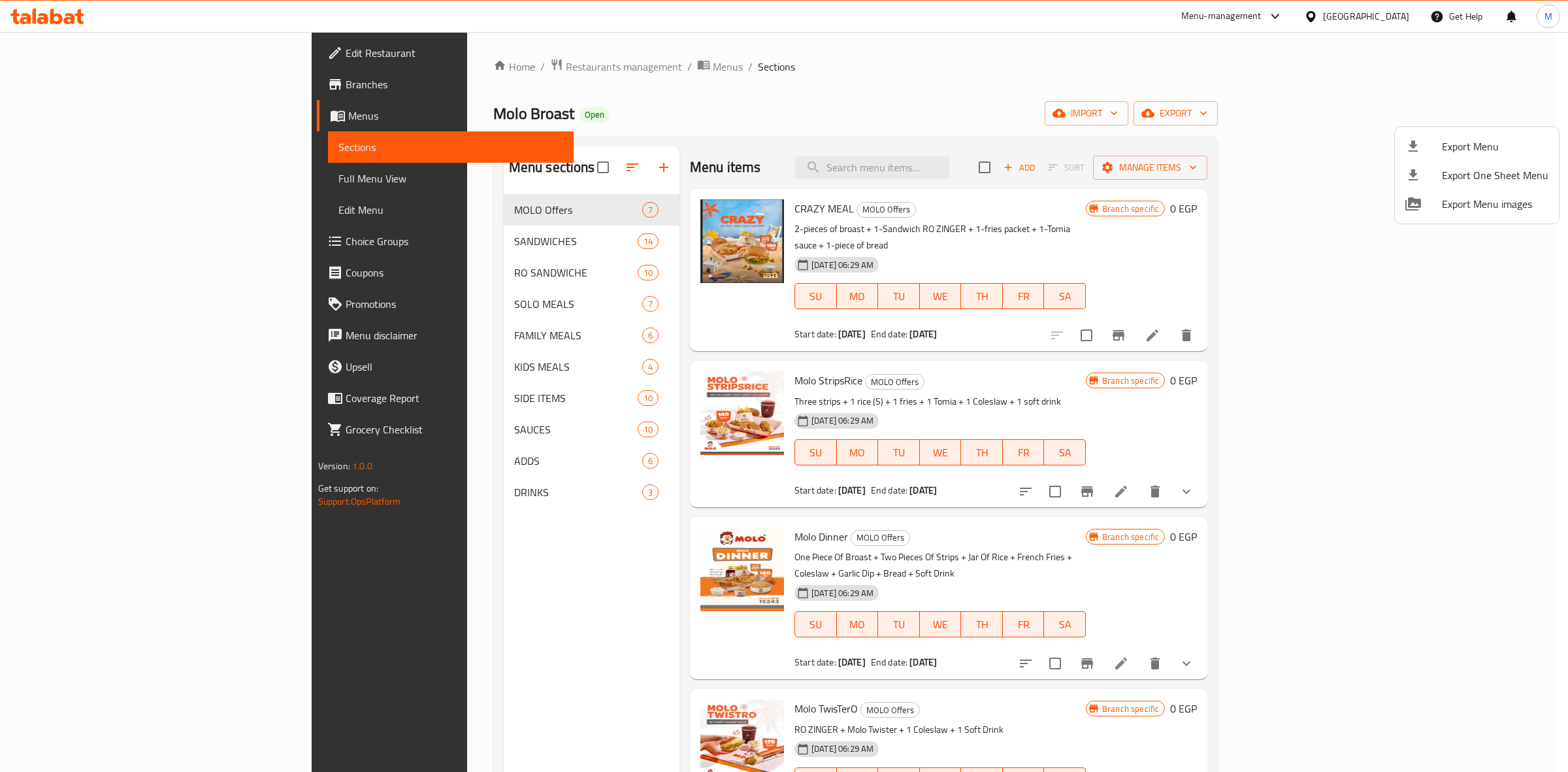
click at [1393, 287] on div at bounding box center [784, 386] width 1568 height 772
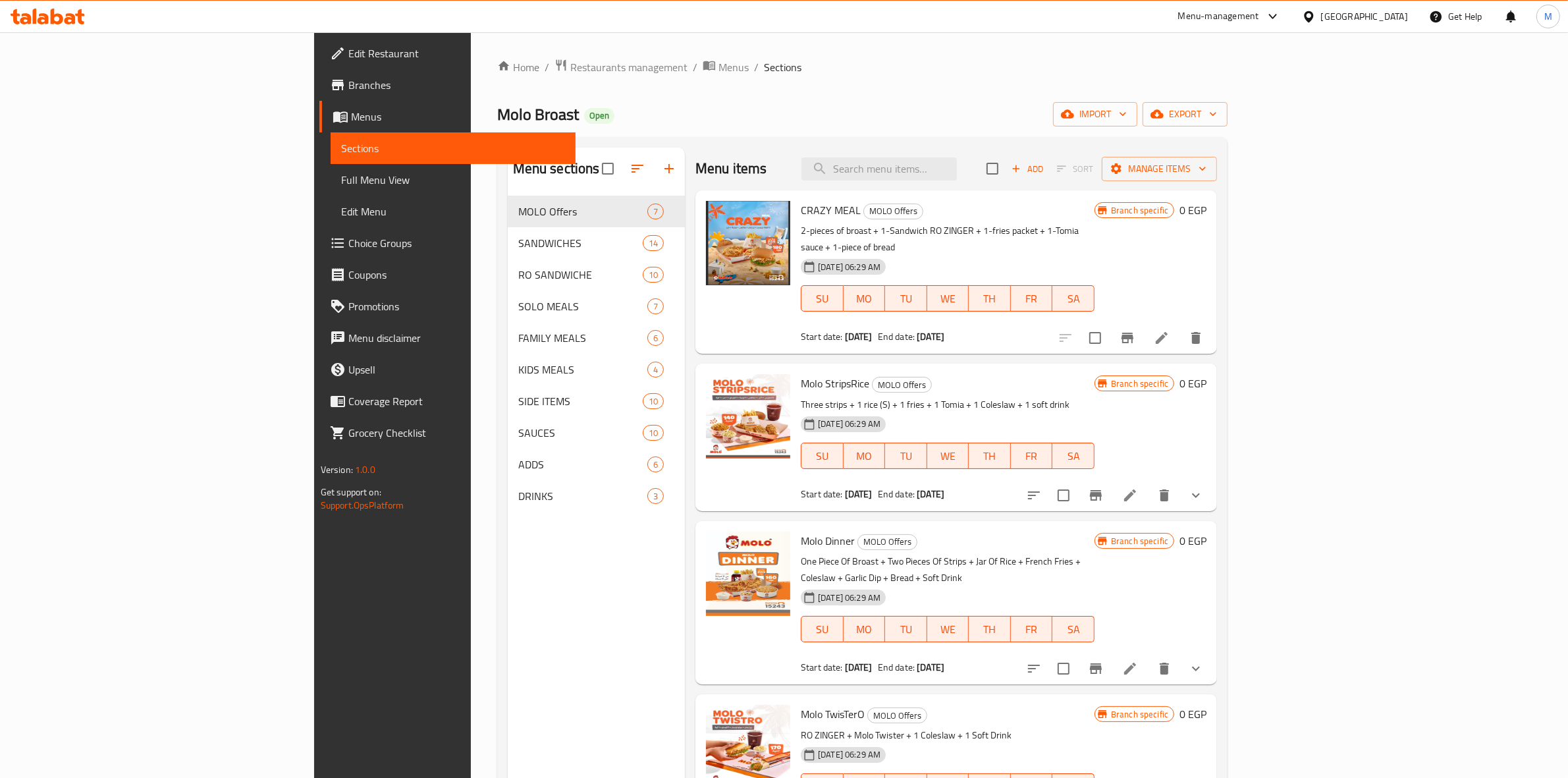
click at [1211, 480] on button "show more" at bounding box center [1195, 495] width 32 height 32
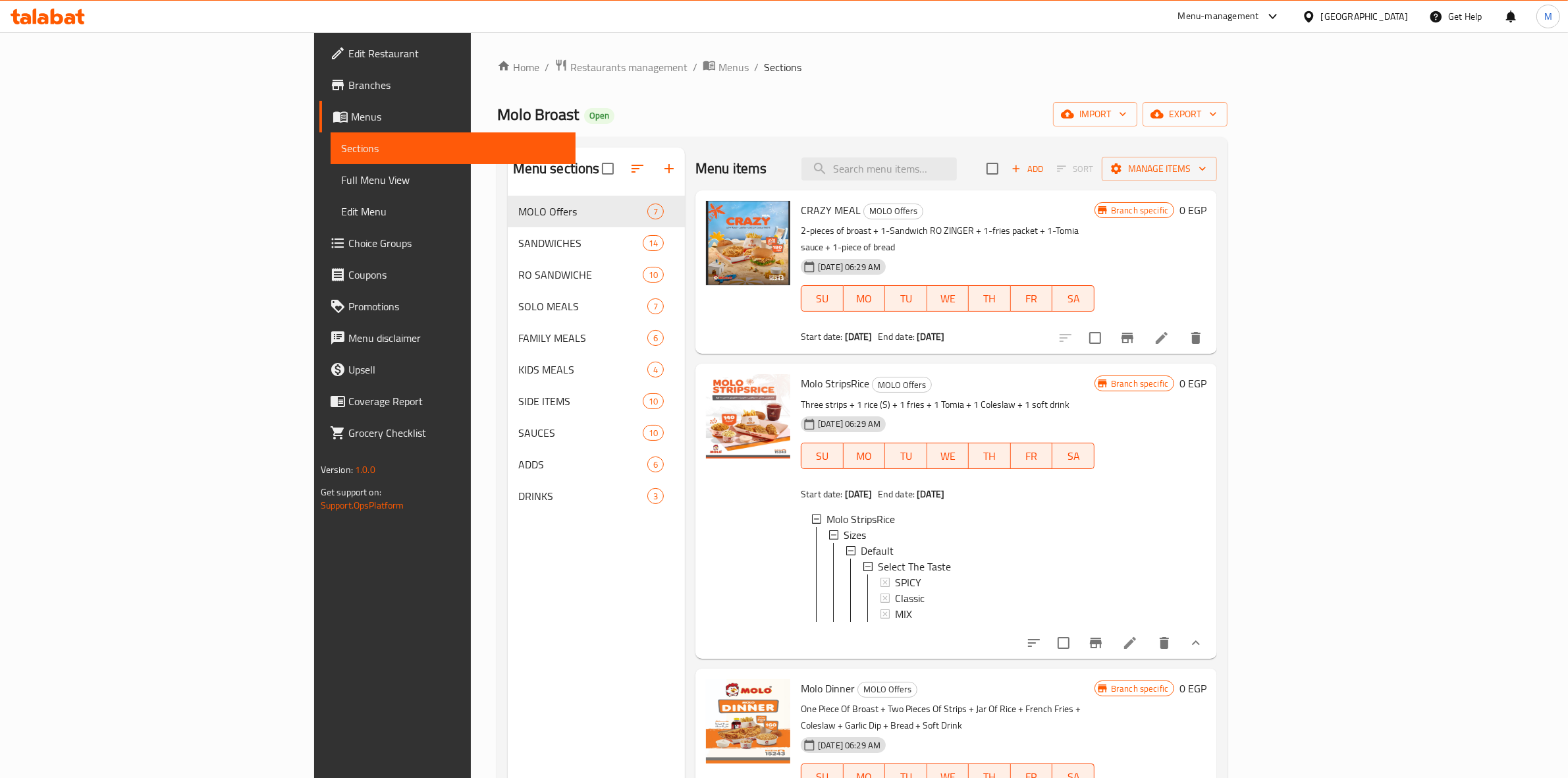
click at [341, 175] on span "Full Menu View" at bounding box center [453, 180] width 224 height 15
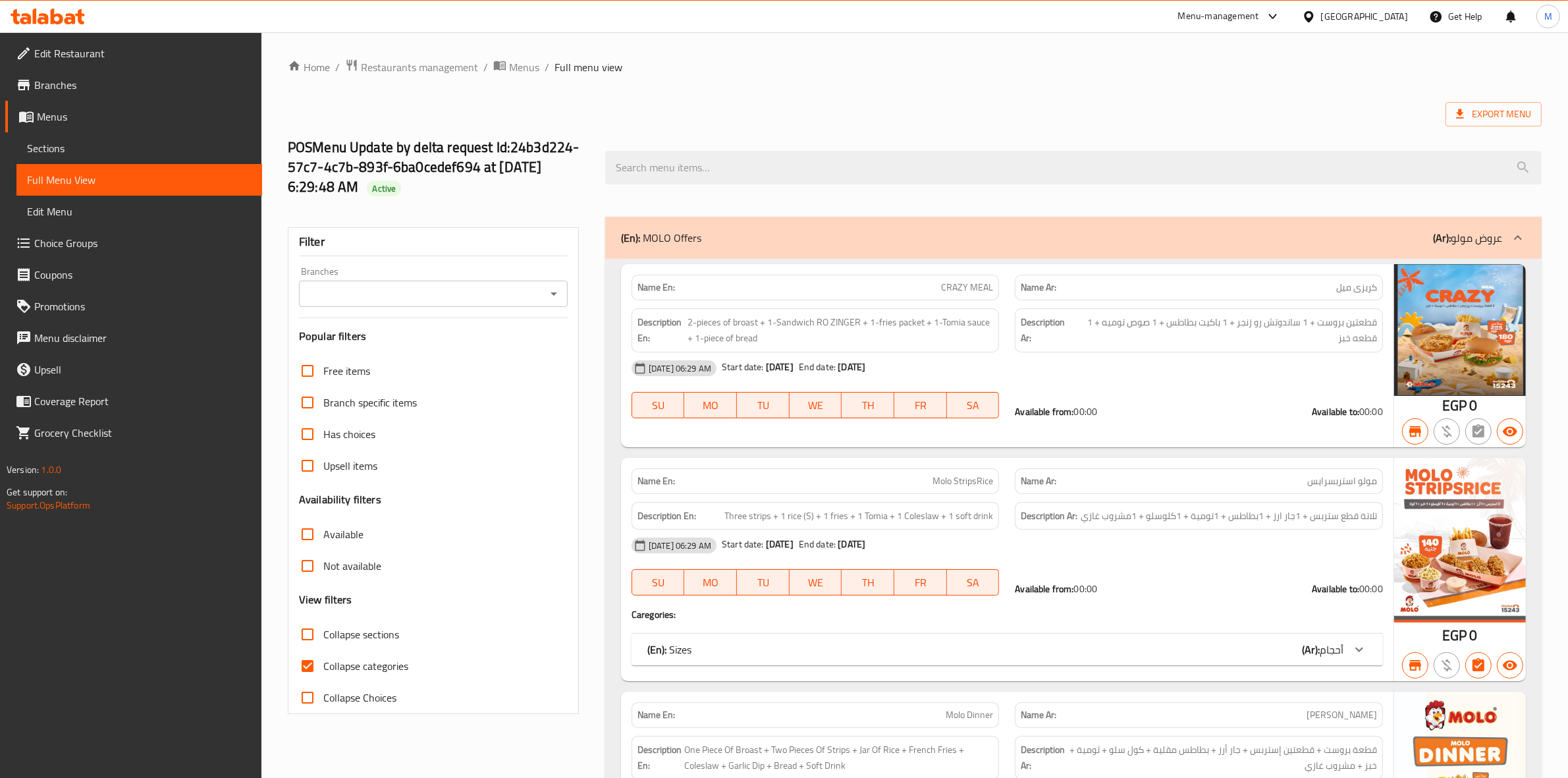
click at [302, 436] on input "Has choices" at bounding box center [308, 434] width 32 height 32
checkbox input "true"
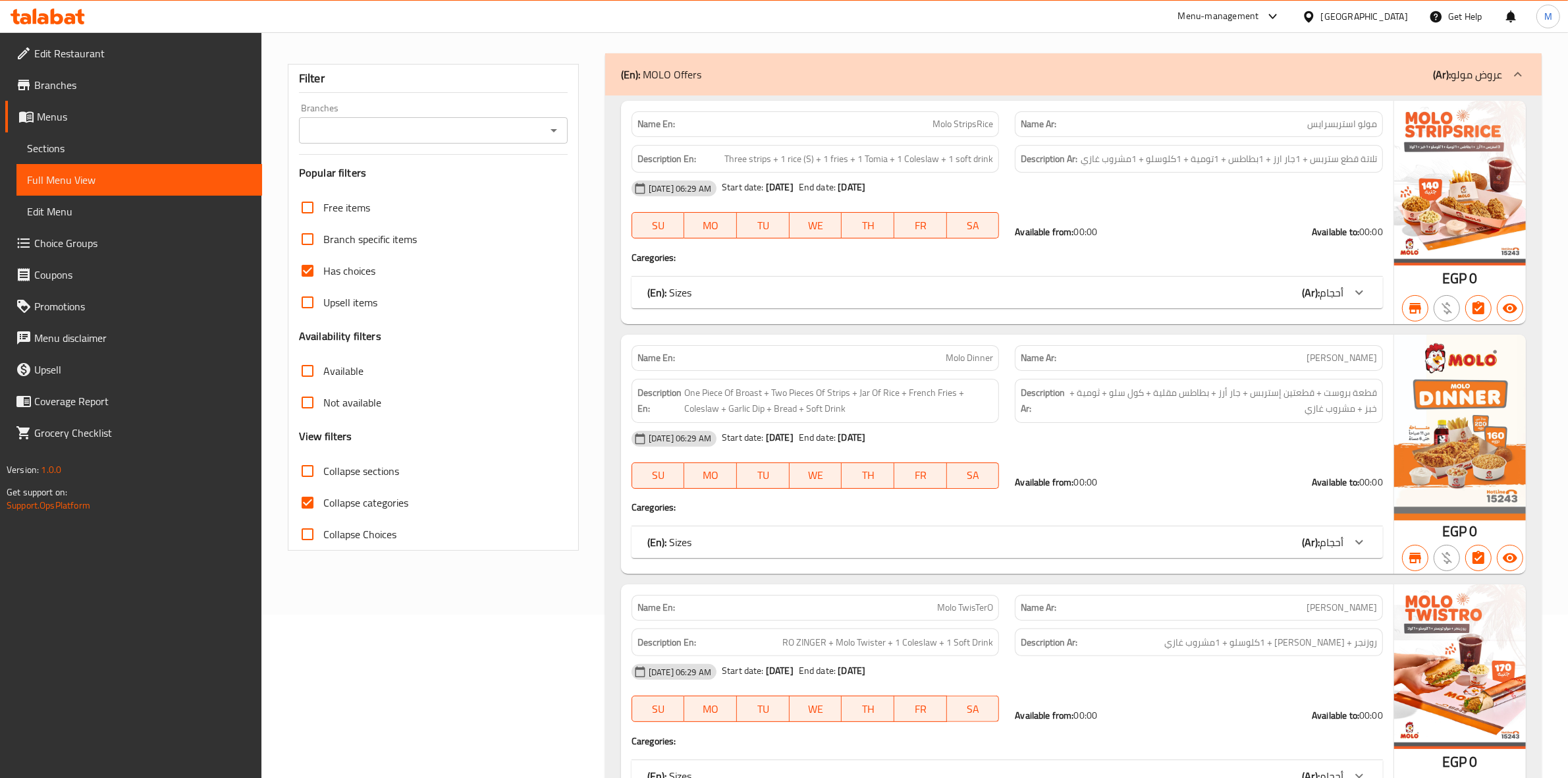
scroll to position [165, 0]
click at [1252, 253] on h4 "Caregories:" at bounding box center [1007, 255] width 752 height 13
click at [1239, 284] on div "(En): Sizes (Ar): أحجام" at bounding box center [1007, 291] width 752 height 32
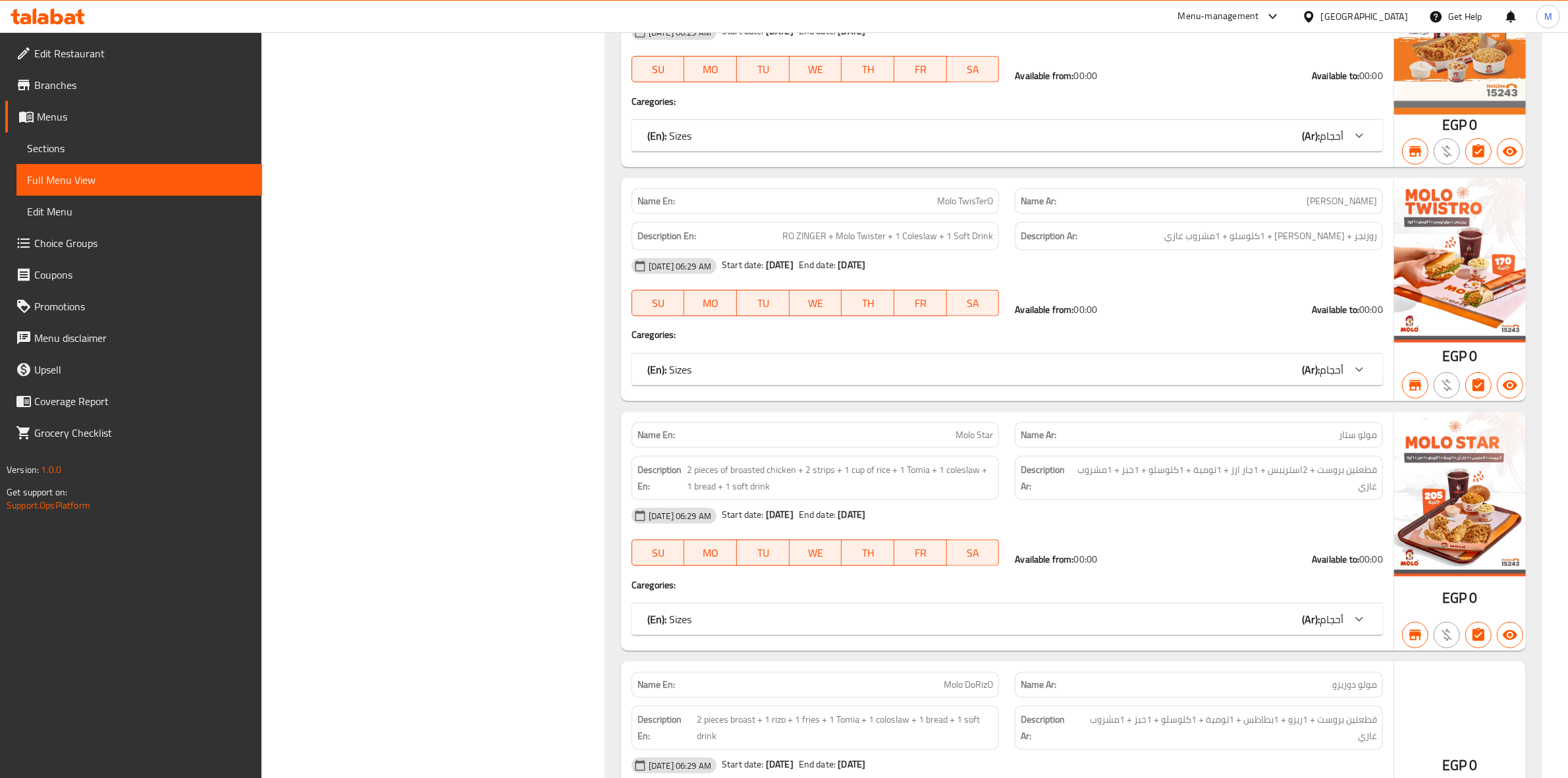
scroll to position [824, 0]
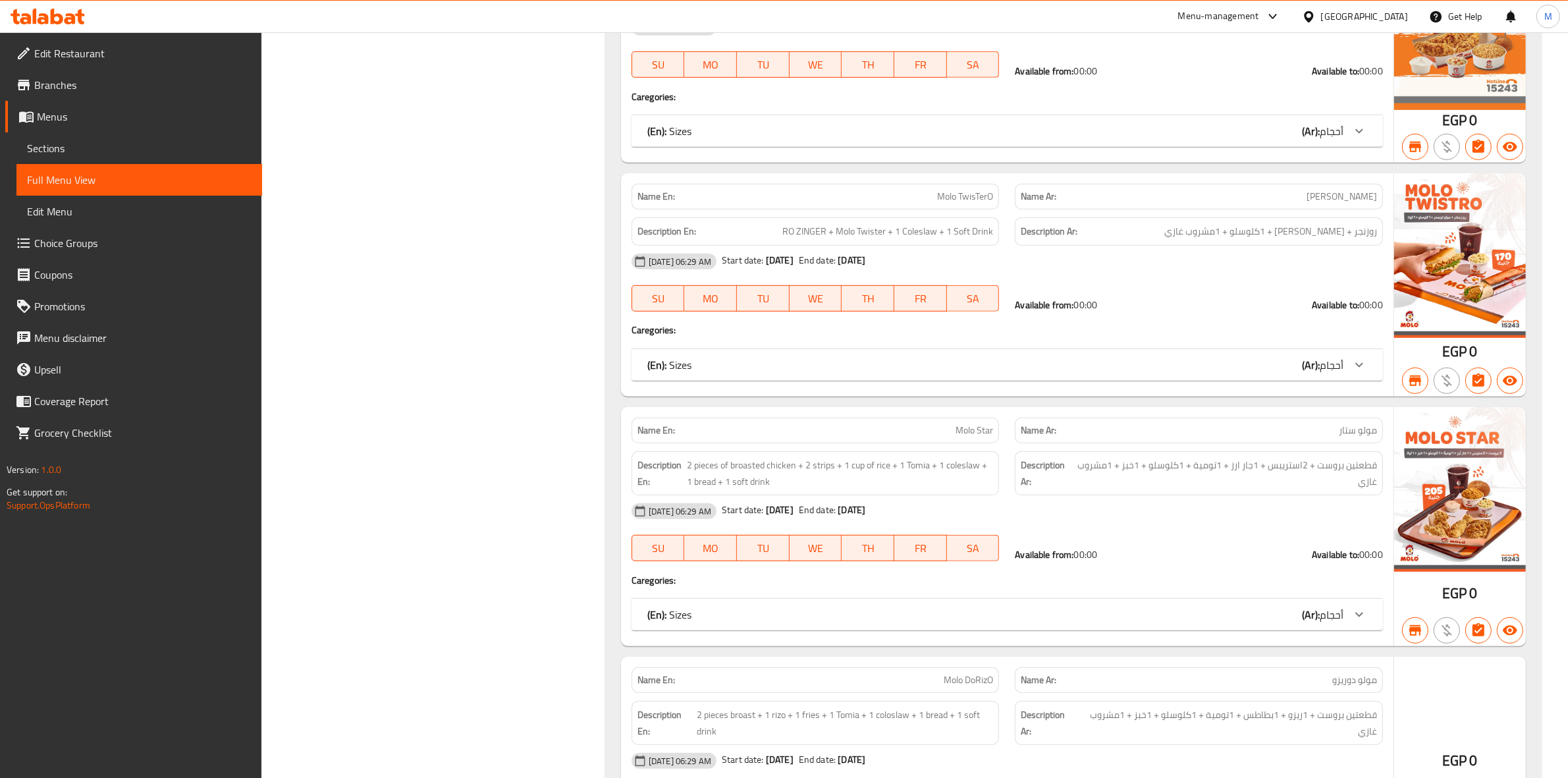
click at [1011, 379] on div "(En): Sizes (Ar): أحجام" at bounding box center [1007, 364] width 752 height 32
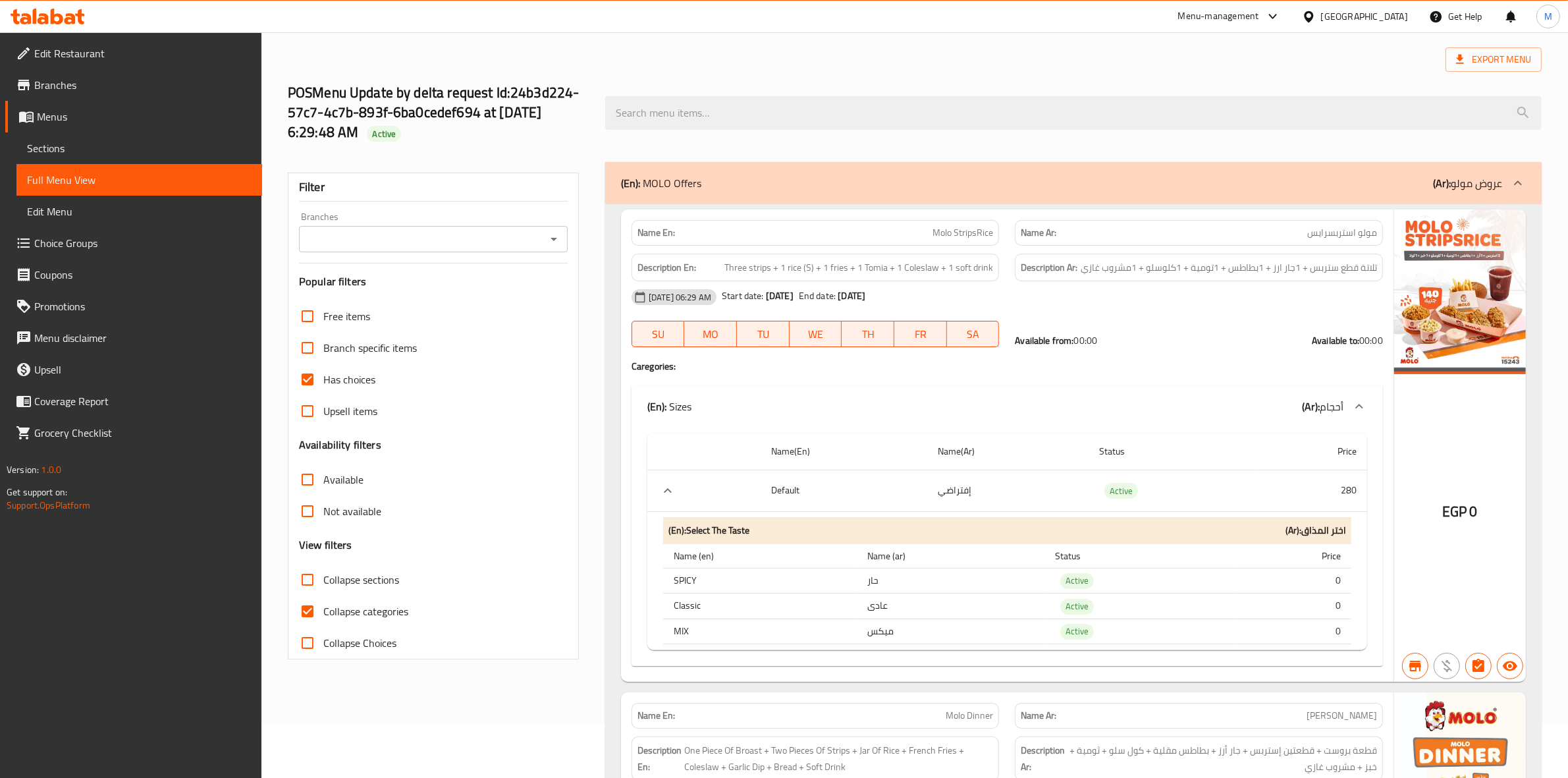
scroll to position [0, 0]
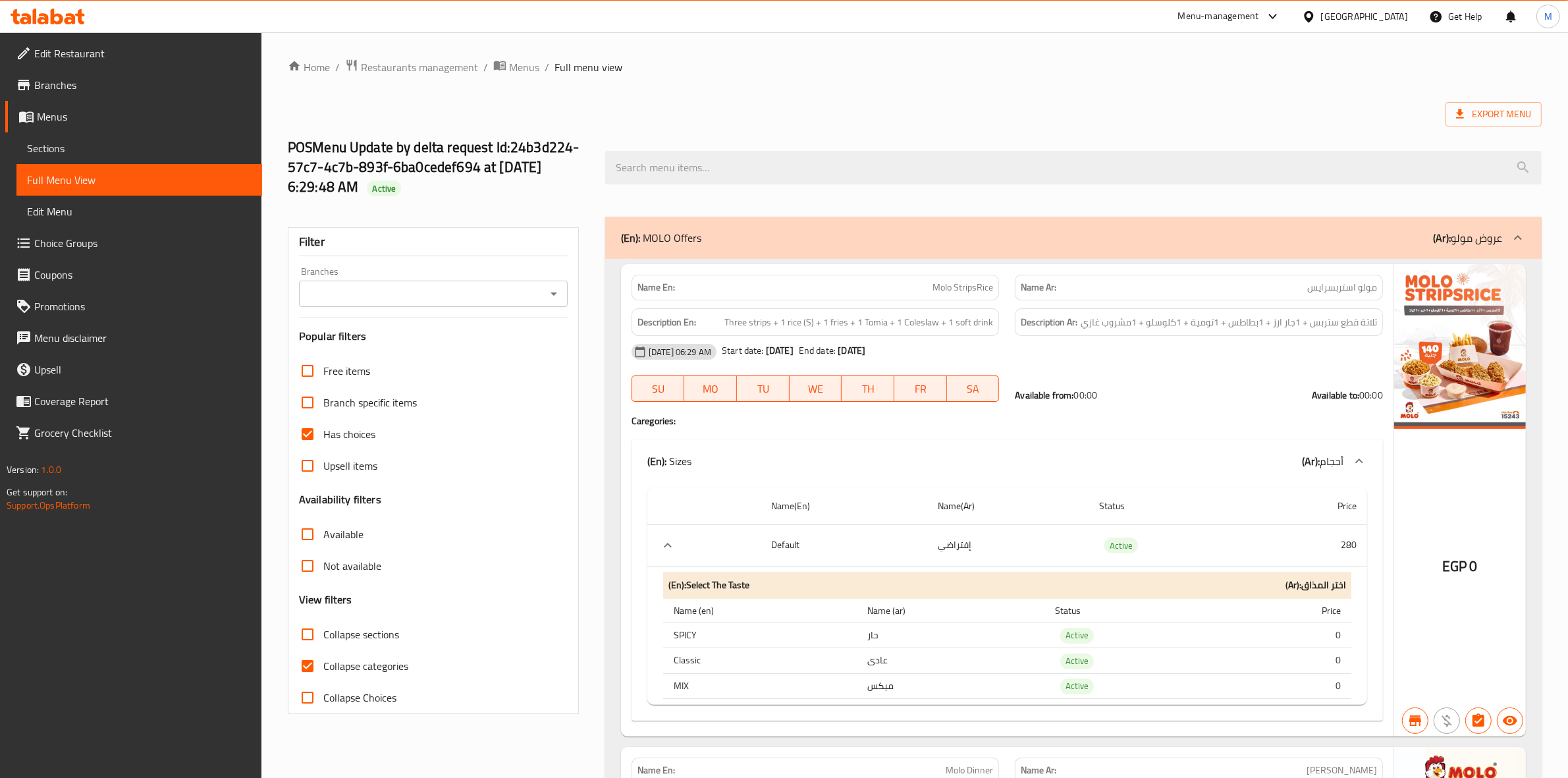
click at [510, 71] on span "Menus" at bounding box center [523, 67] width 30 height 15
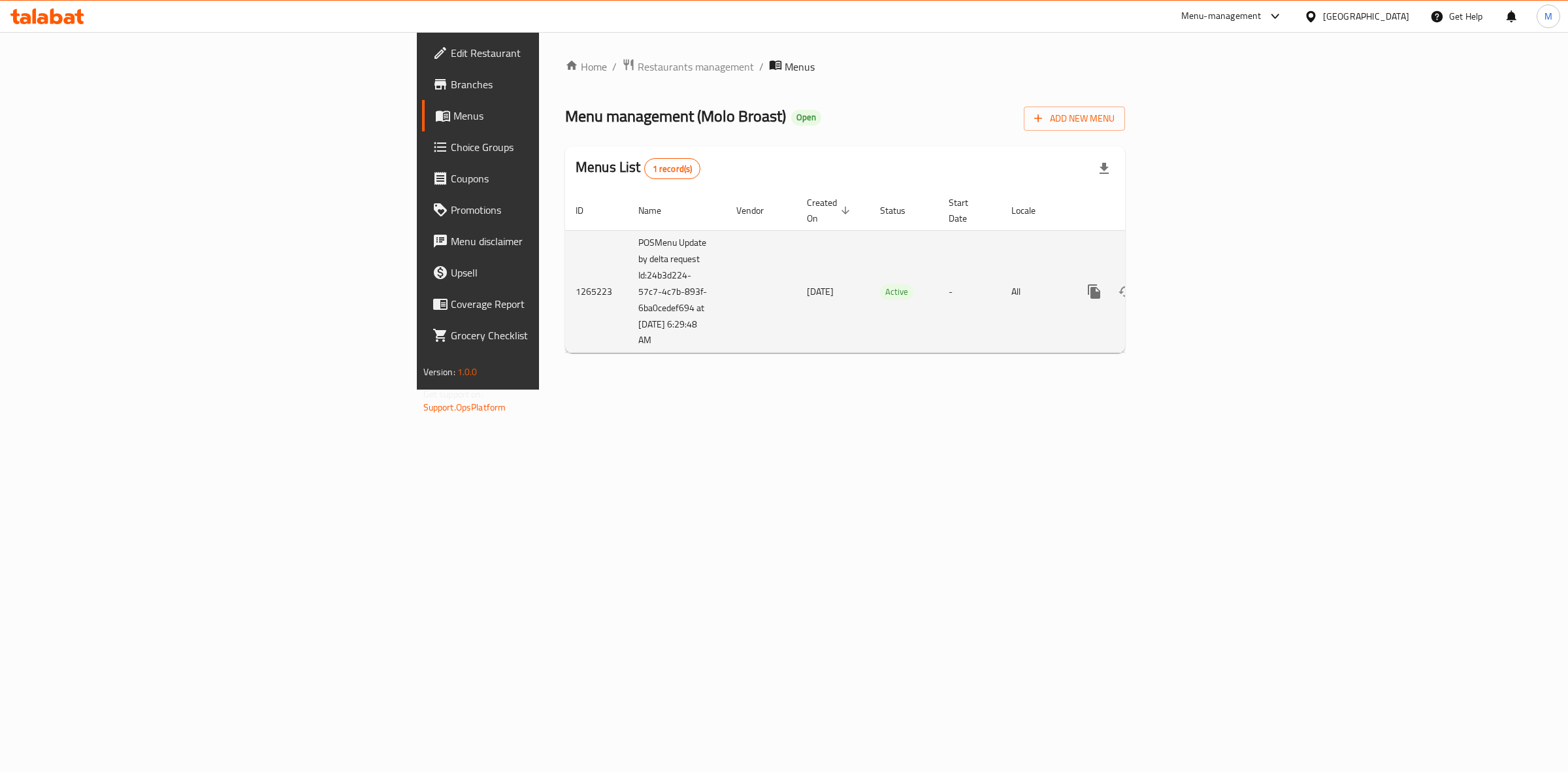
click at [1205, 279] on link "enhanced table" at bounding box center [1189, 291] width 32 height 32
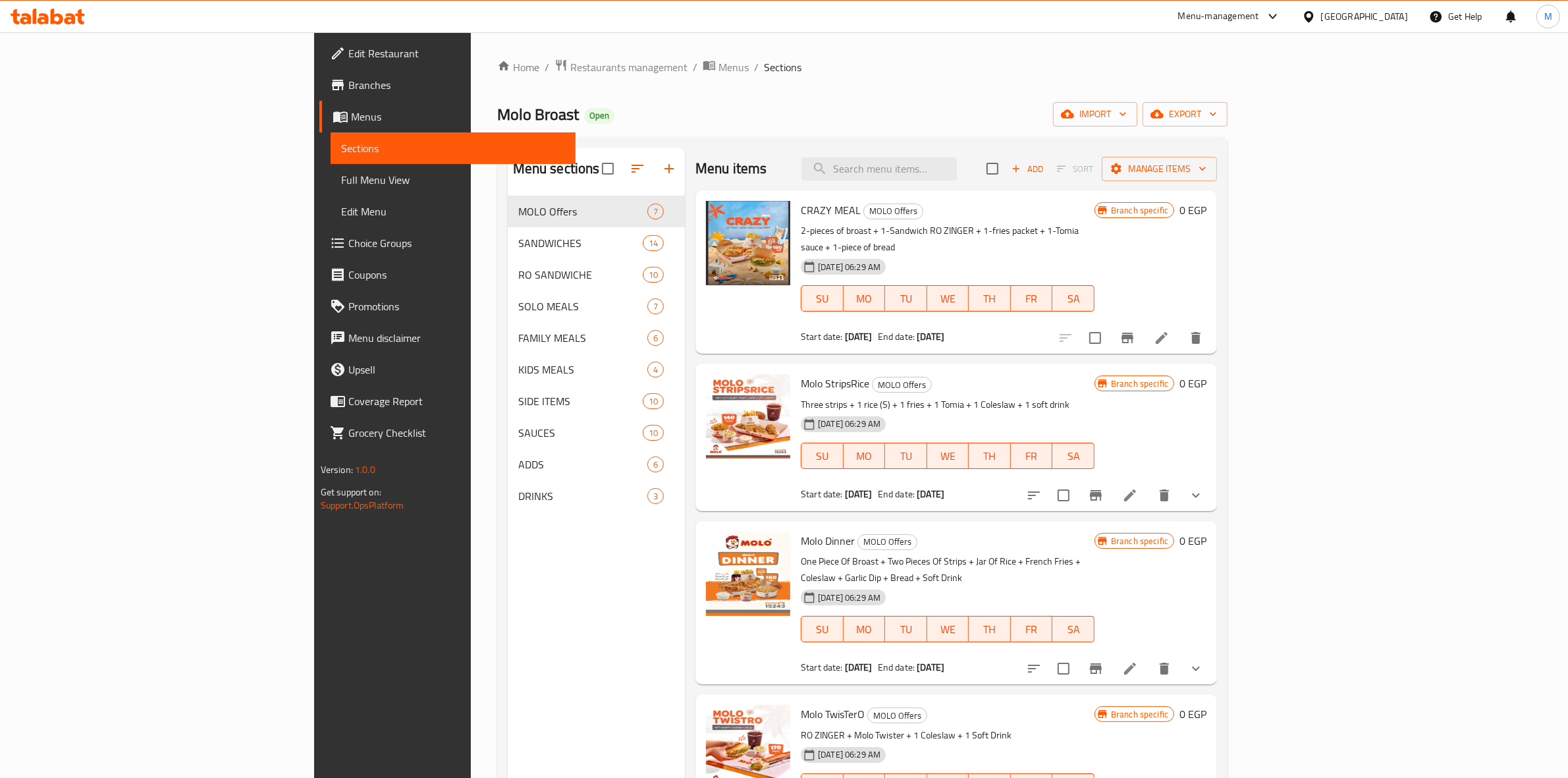
click at [1211, 482] on button "show more" at bounding box center [1195, 495] width 32 height 32
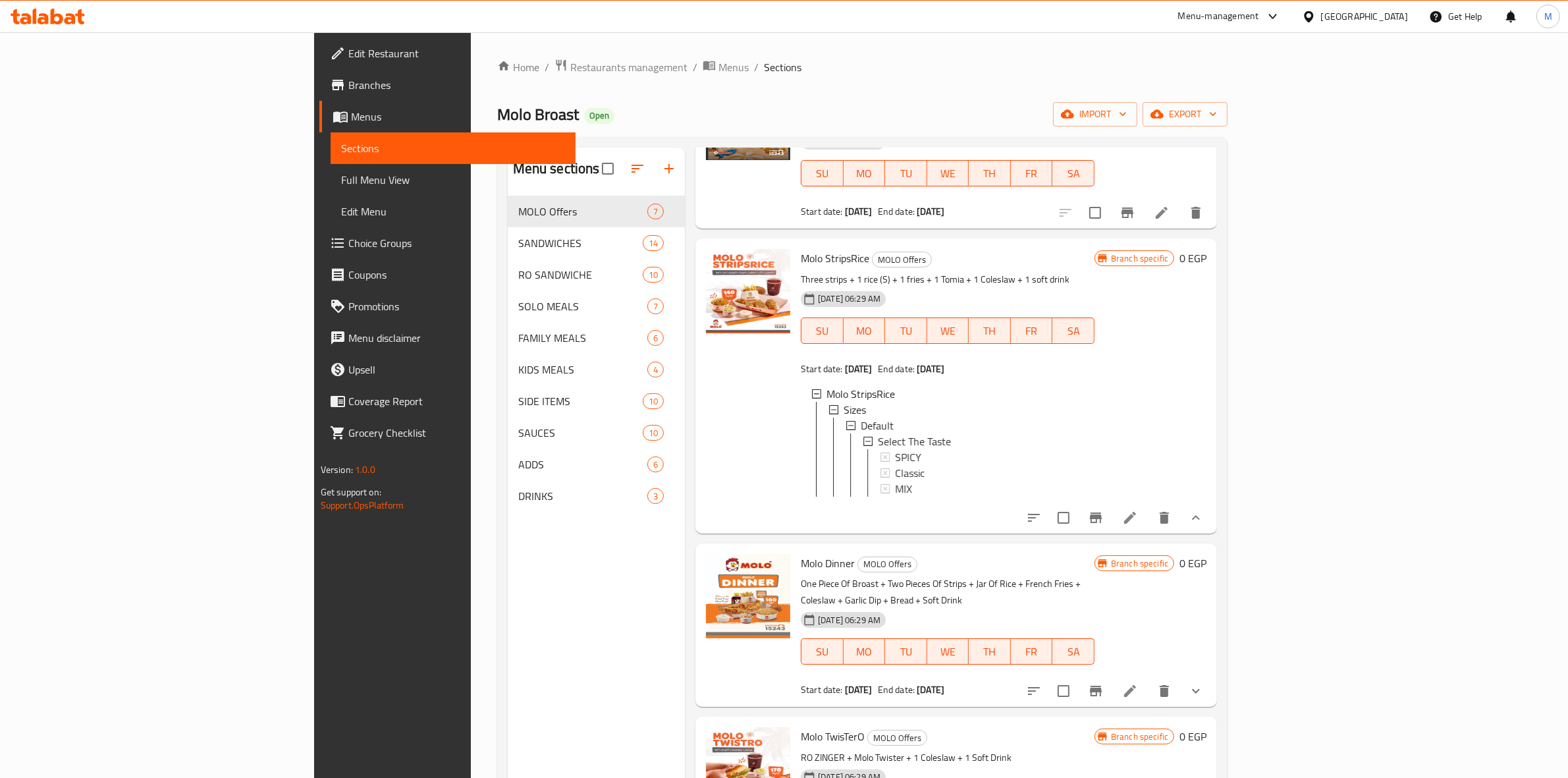
scroll to position [247, 0]
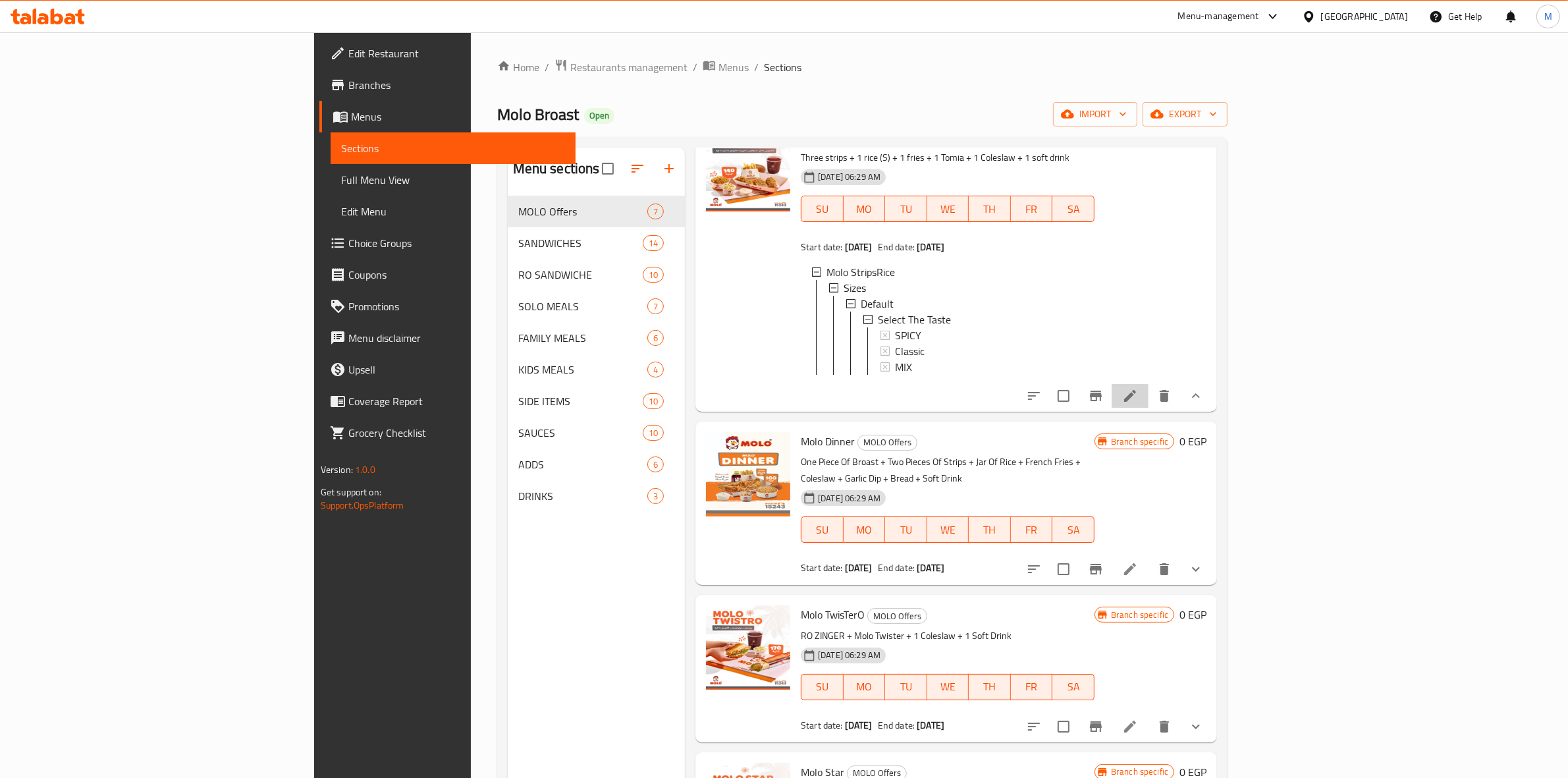
click at [1149, 401] on li at bounding box center [1130, 396] width 37 height 24
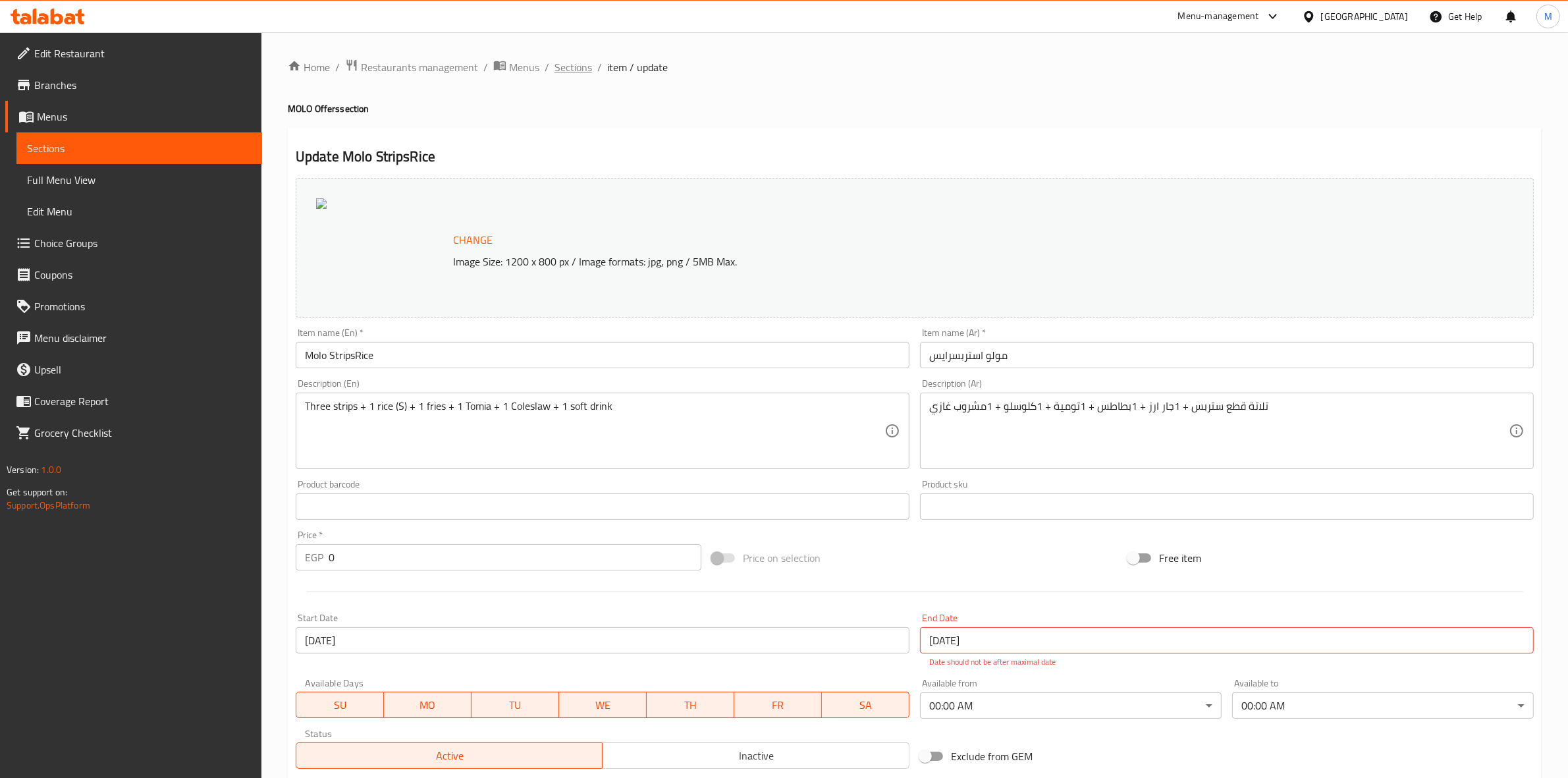
click at [574, 61] on span "Sections" at bounding box center [573, 67] width 38 height 15
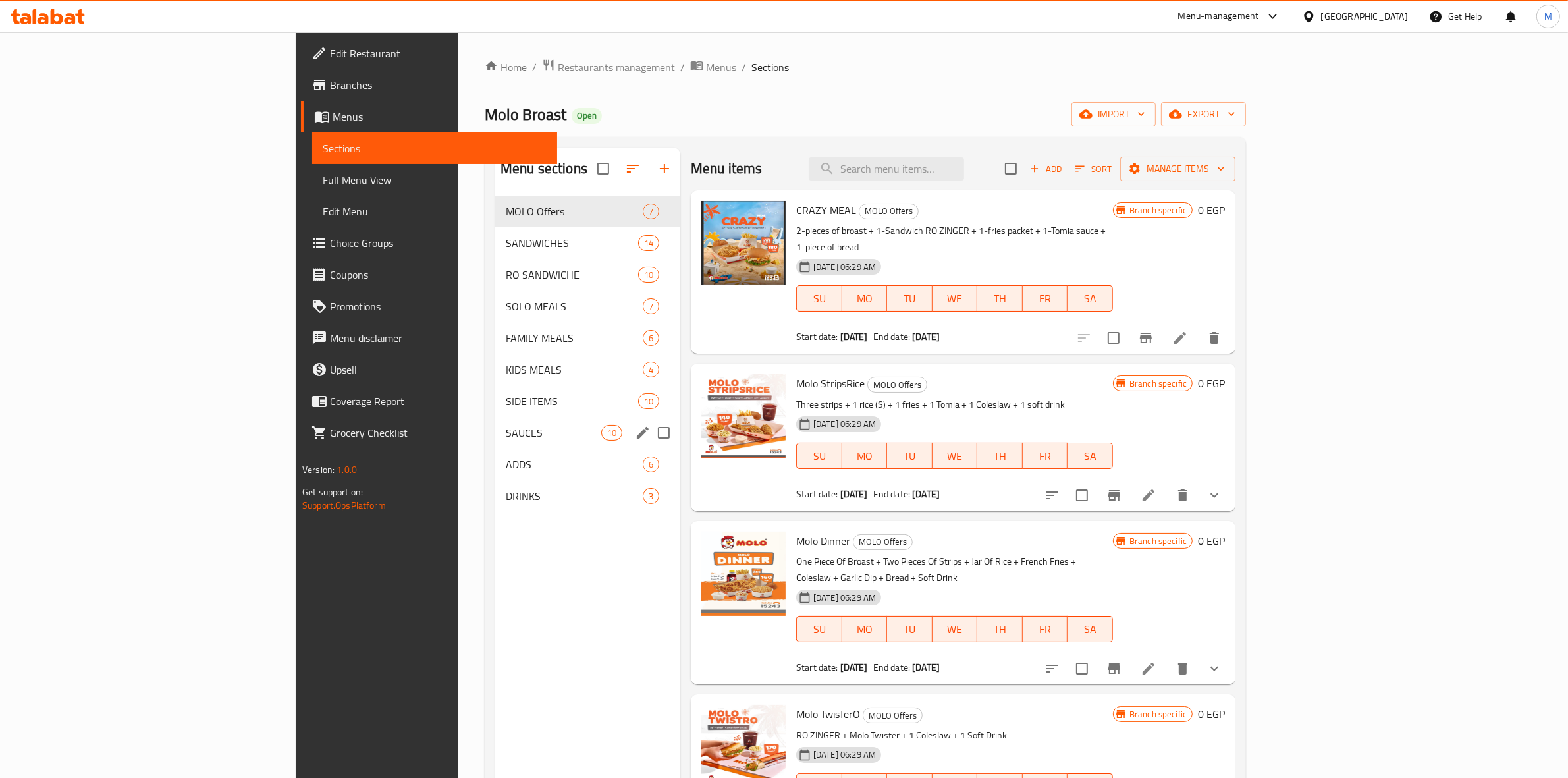
click at [506, 407] on span "SIDE ITEMS" at bounding box center [572, 401] width 132 height 15
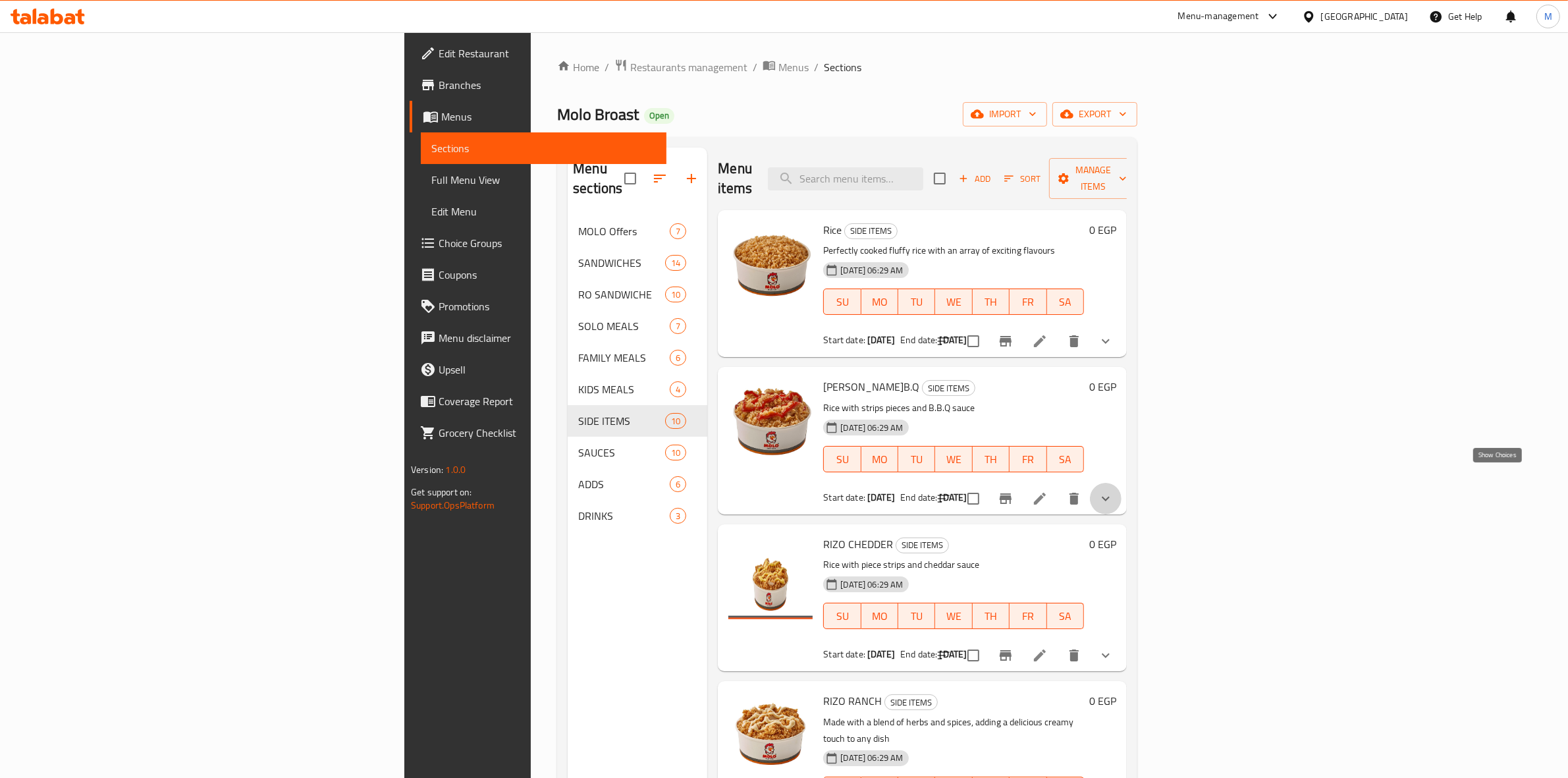
click at [1113, 491] on icon "show more" at bounding box center [1106, 499] width 15 height 15
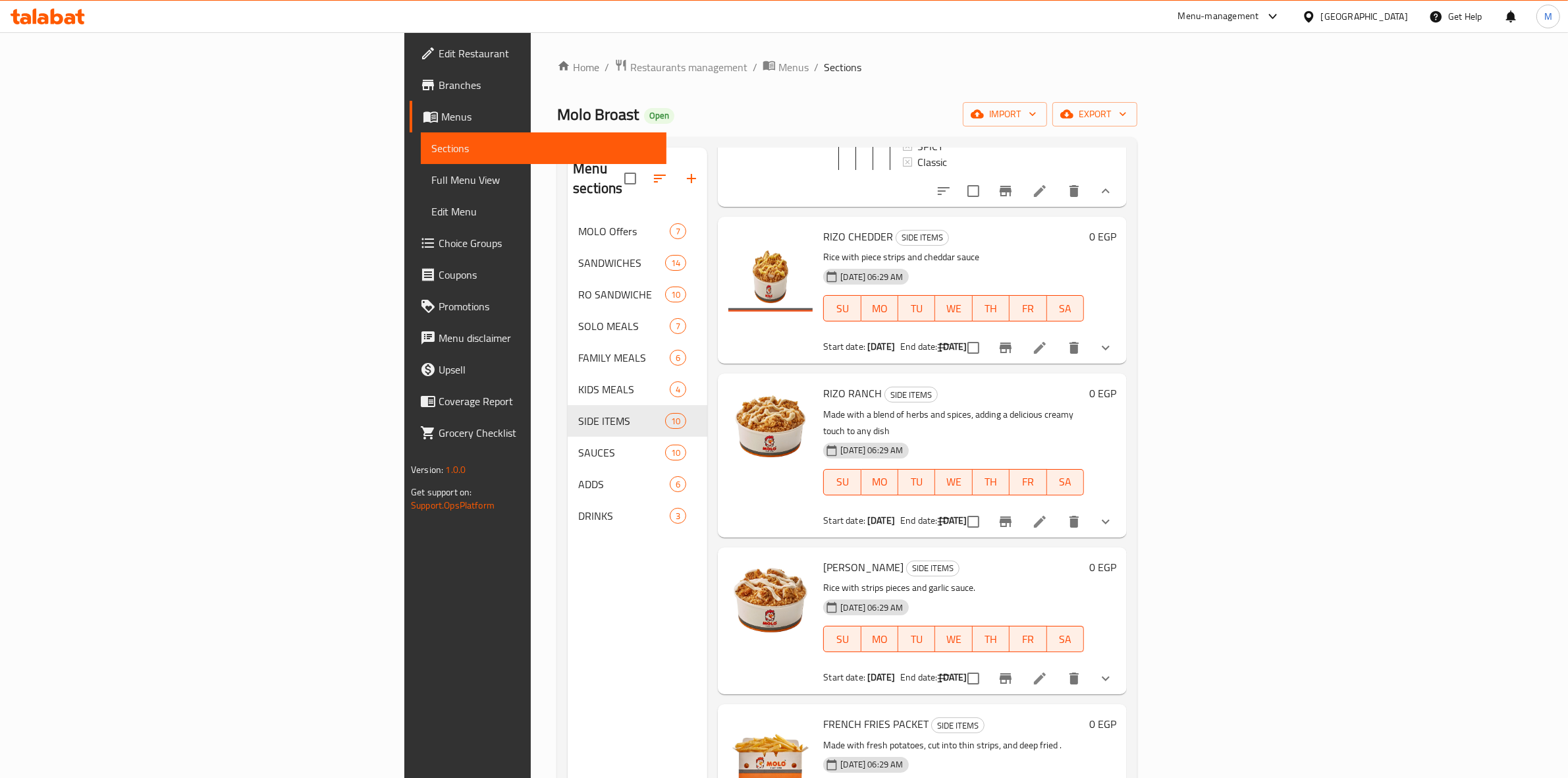
scroll to position [577, 0]
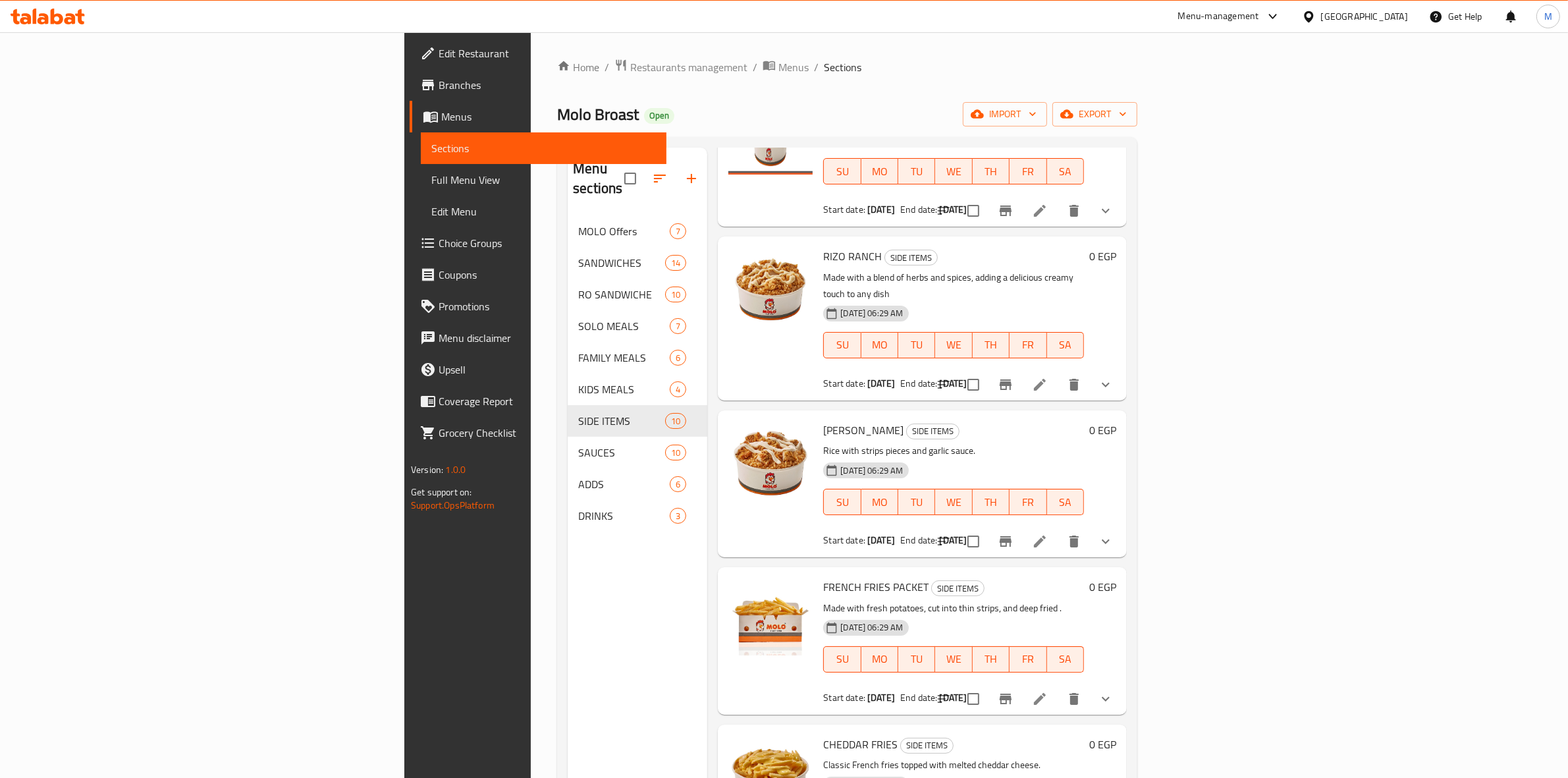
click at [1121, 372] on button "show more" at bounding box center [1105, 384] width 32 height 32
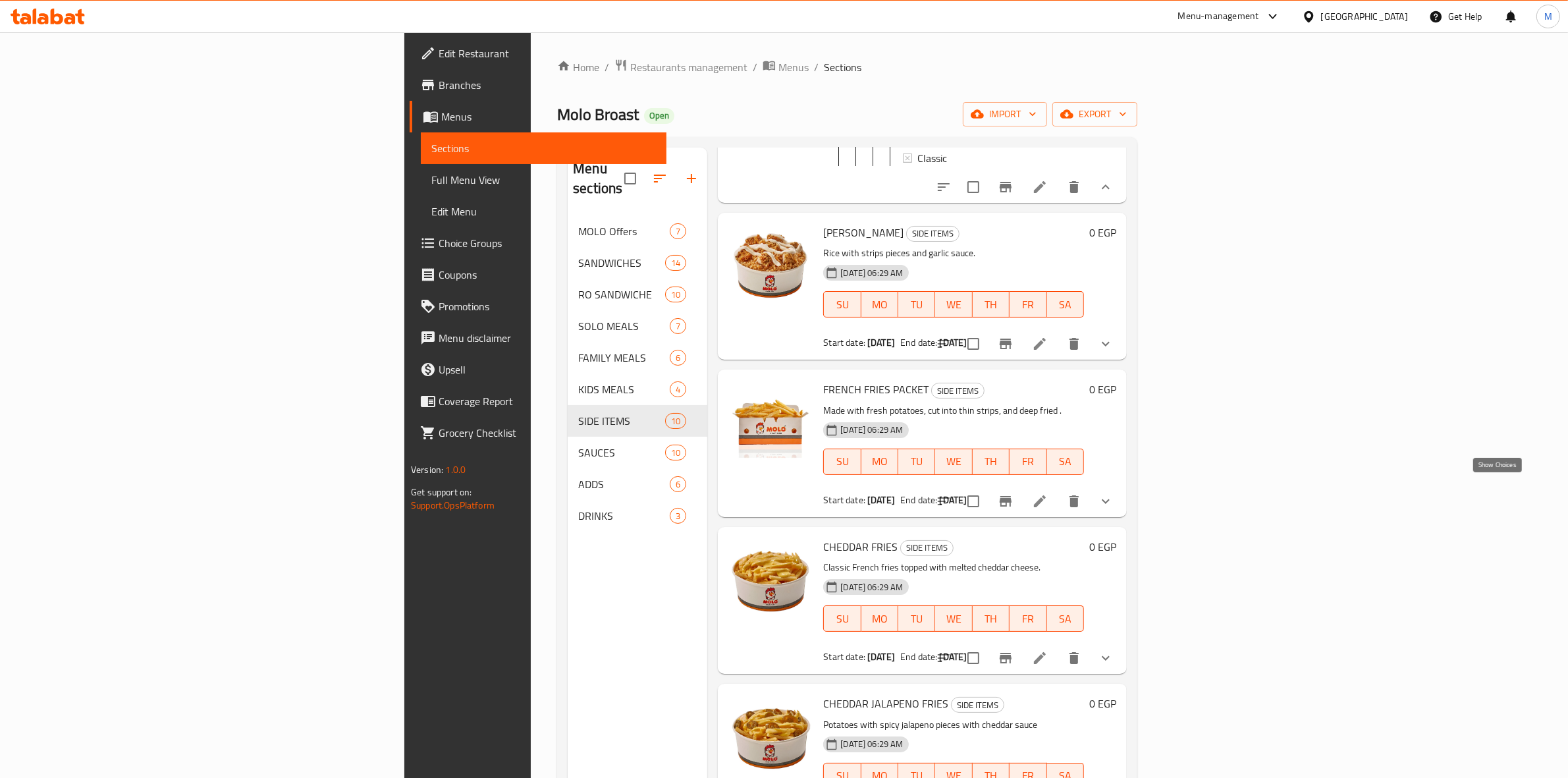
click at [1113, 496] on icon "show more" at bounding box center [1106, 501] width 15 height 15
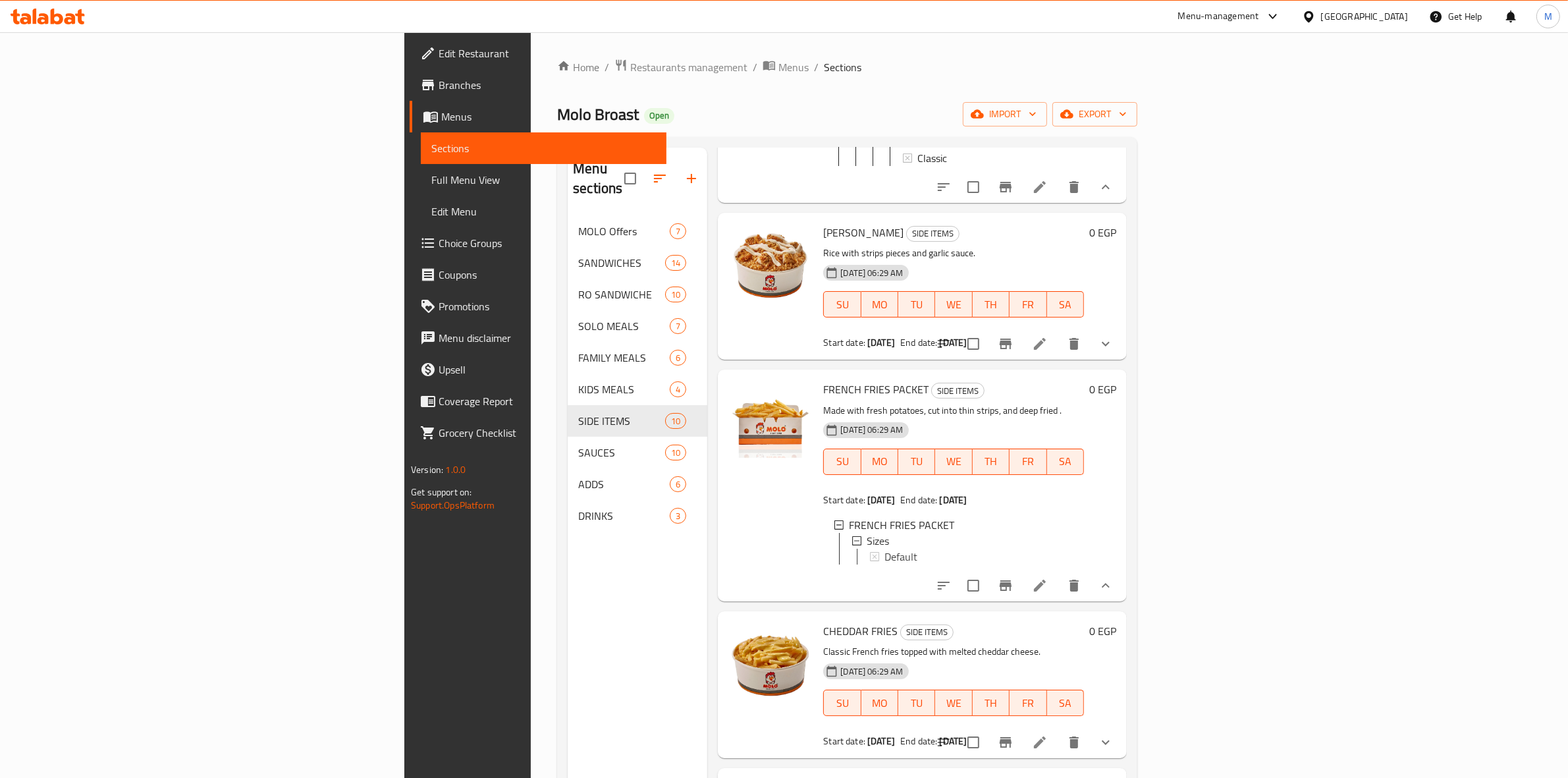
scroll to position [1210, 0]
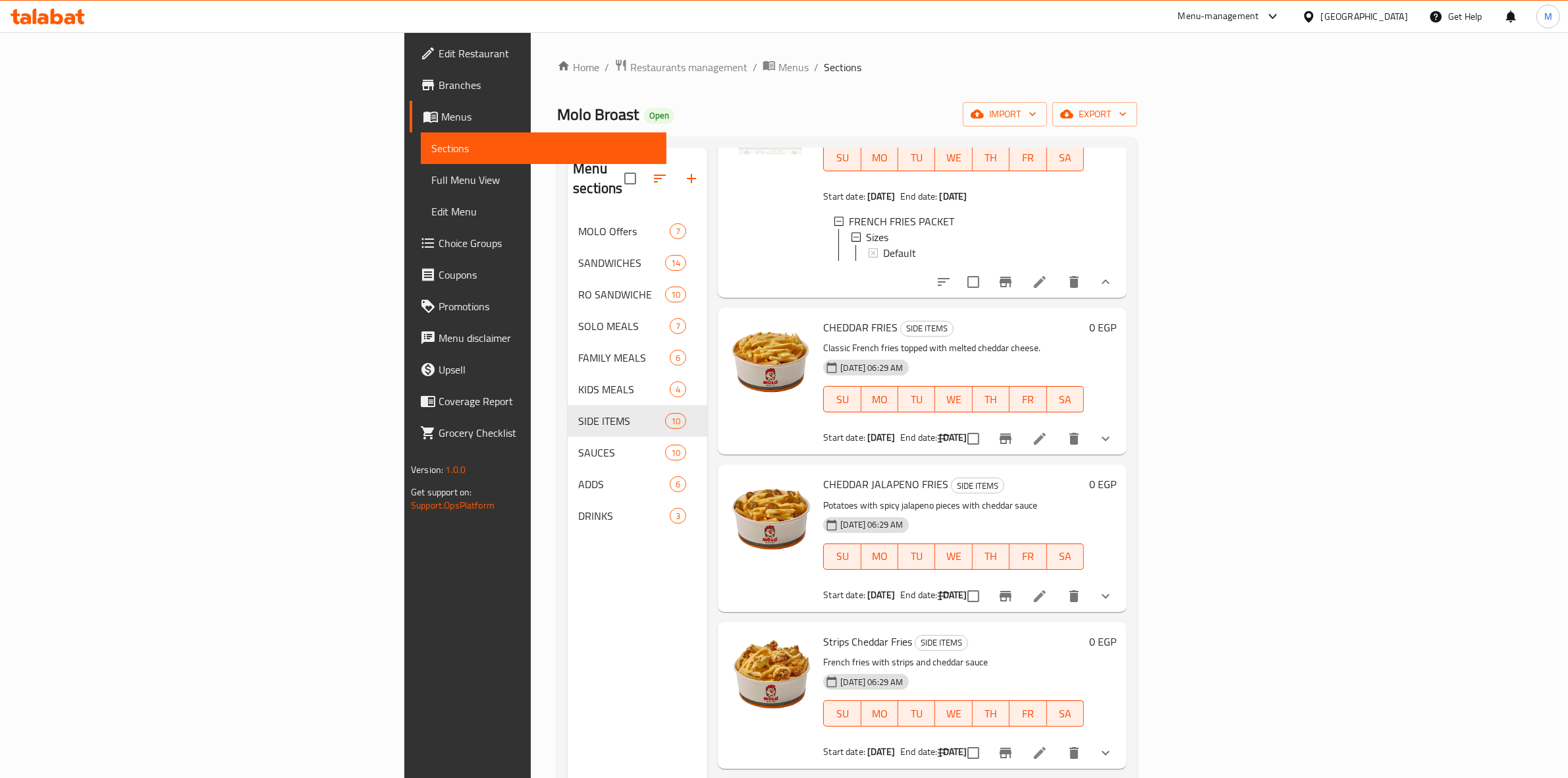
click at [1121, 594] on button "show more" at bounding box center [1105, 596] width 32 height 32
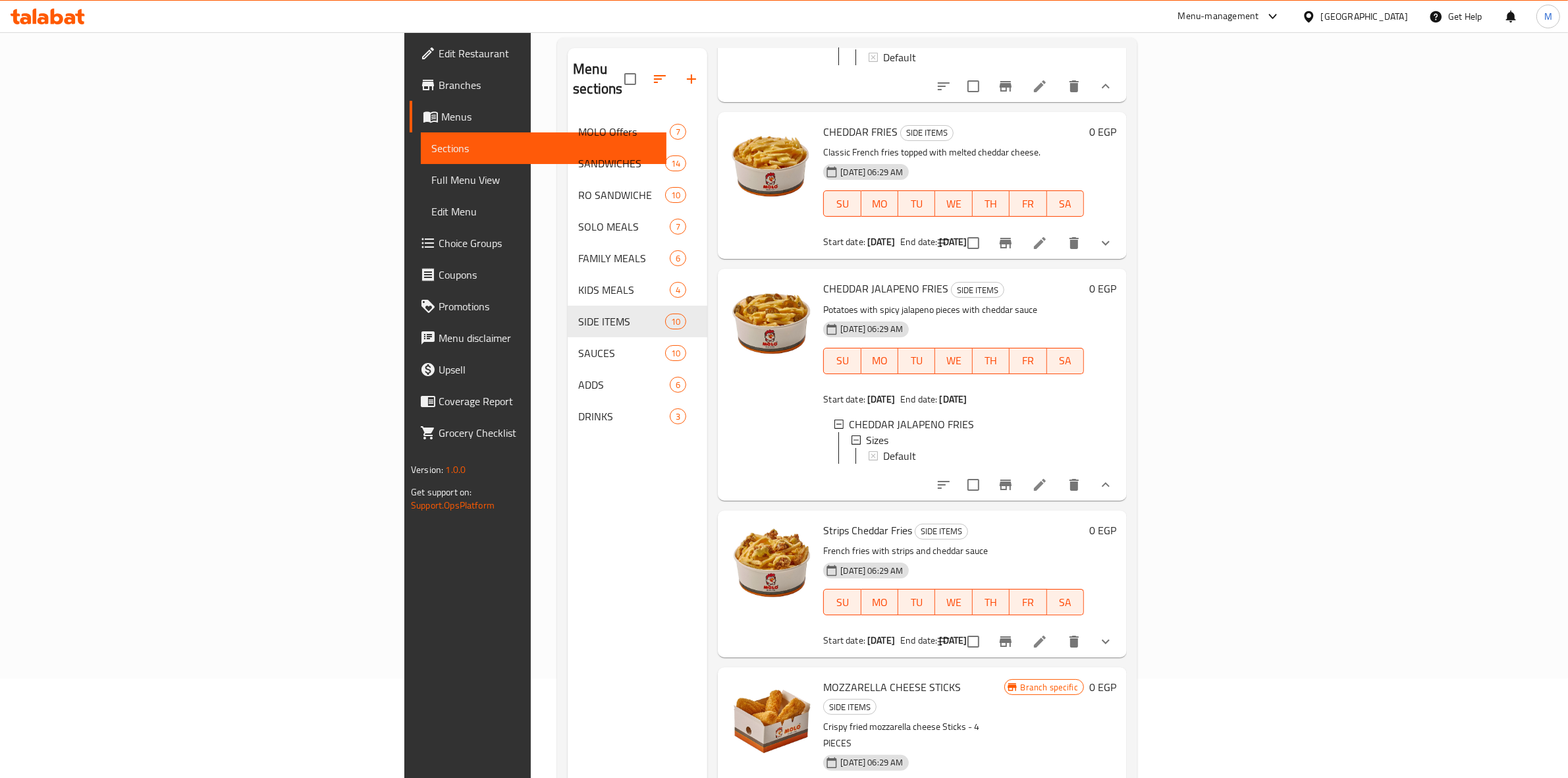
scroll to position [185, 0]
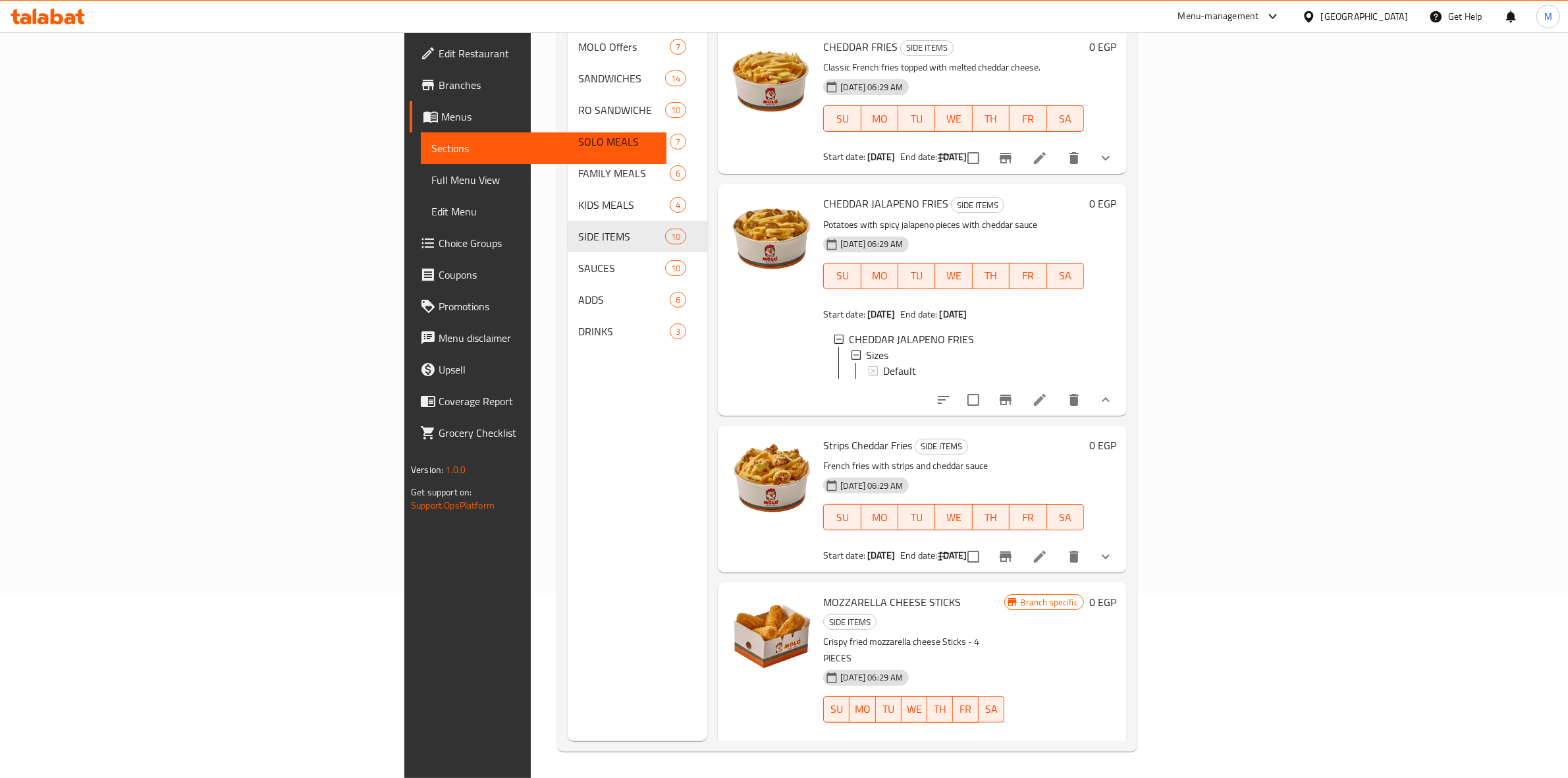
click at [1121, 558] on div at bounding box center [1024, 556] width 193 height 32
click at [1113, 561] on icon "show more" at bounding box center [1106, 556] width 15 height 15
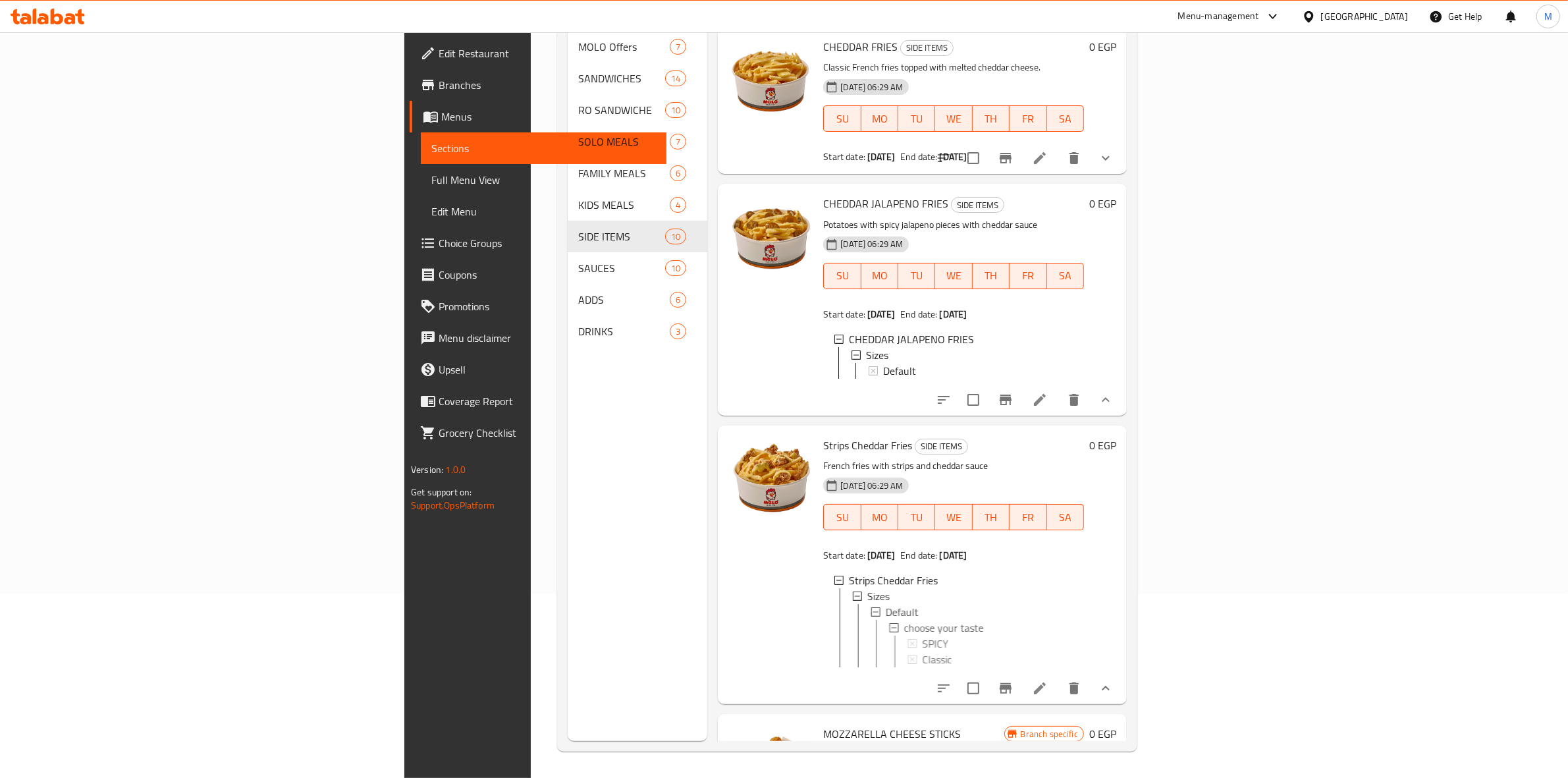
scroll to position [2, 0]
click at [918, 650] on div "SPICY" at bounding box center [996, 642] width 156 height 15
click at [431, 175] on span "Full Menu View" at bounding box center [543, 180] width 224 height 15
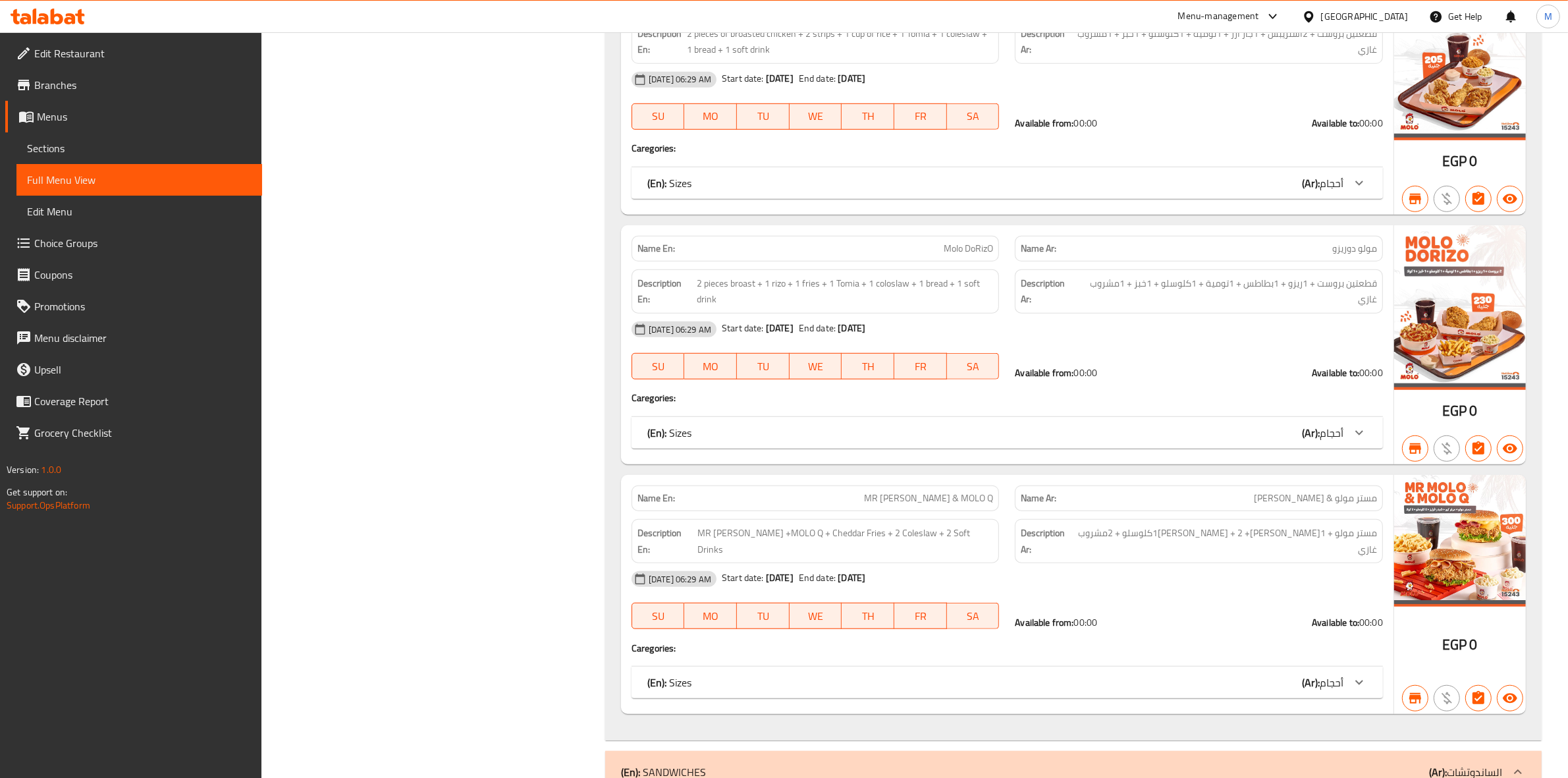
scroll to position [1585, 0]
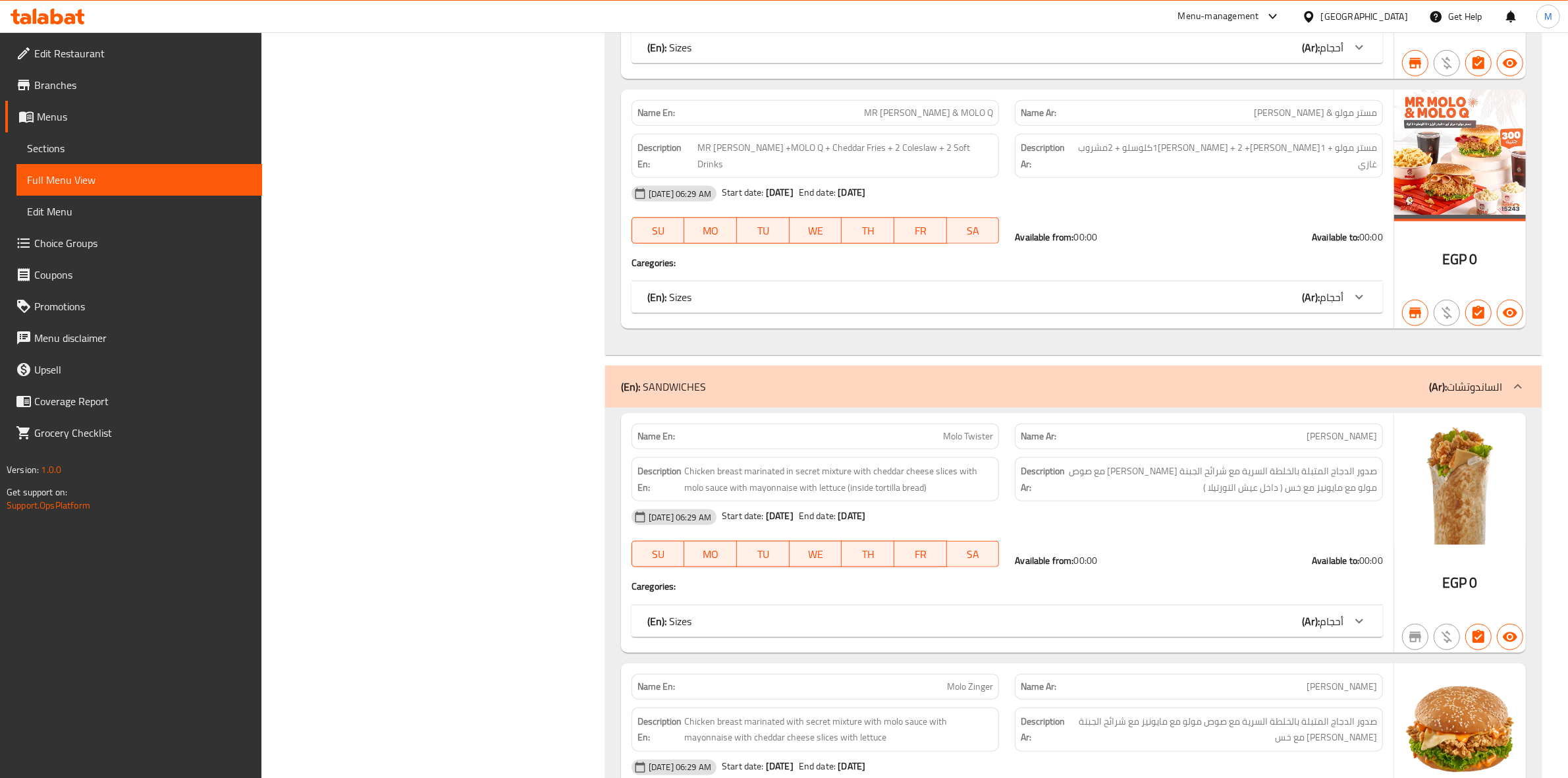
click at [1358, 614] on icon at bounding box center [1359, 622] width 15 height 15
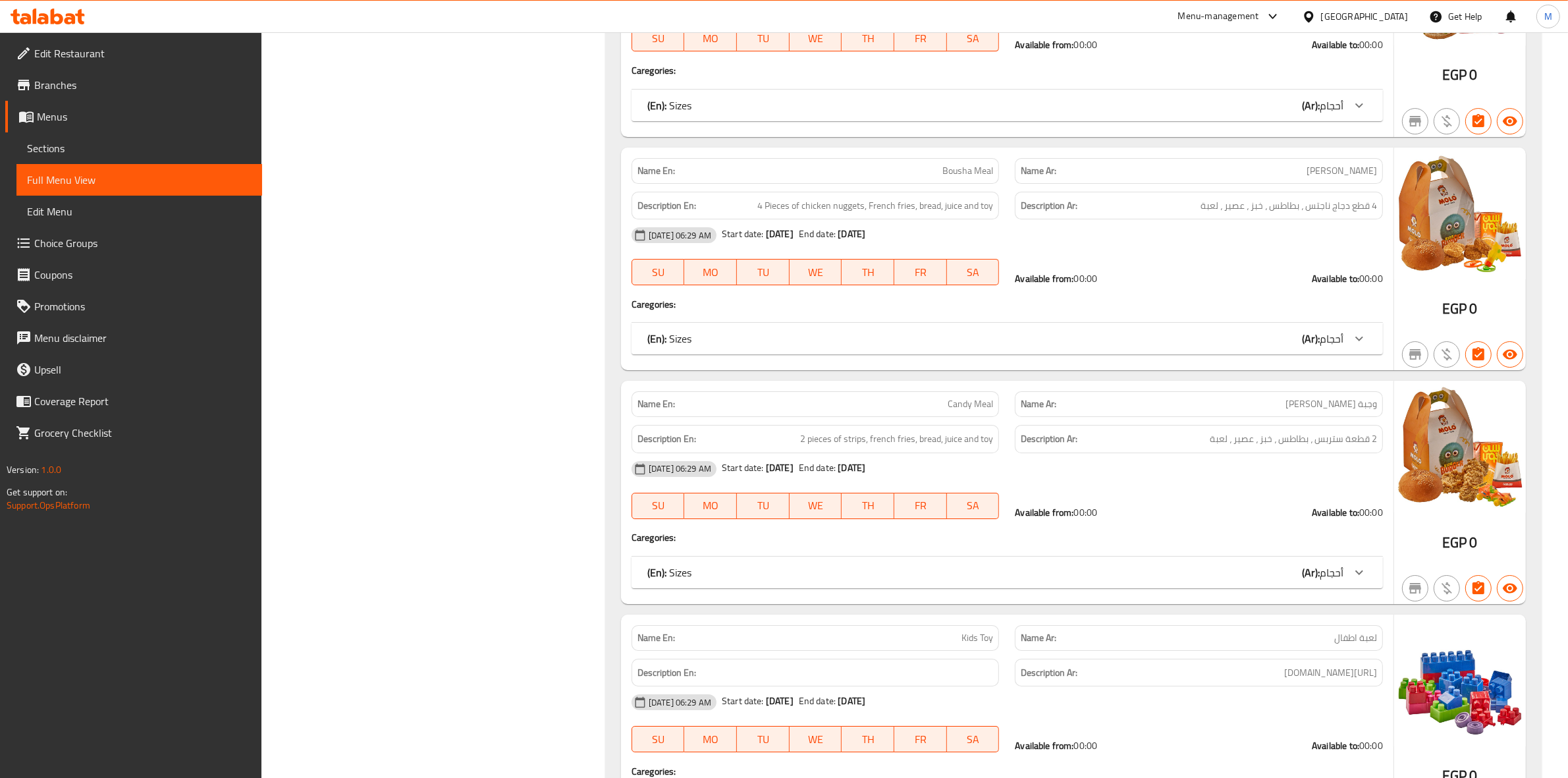
scroll to position [12210, 0]
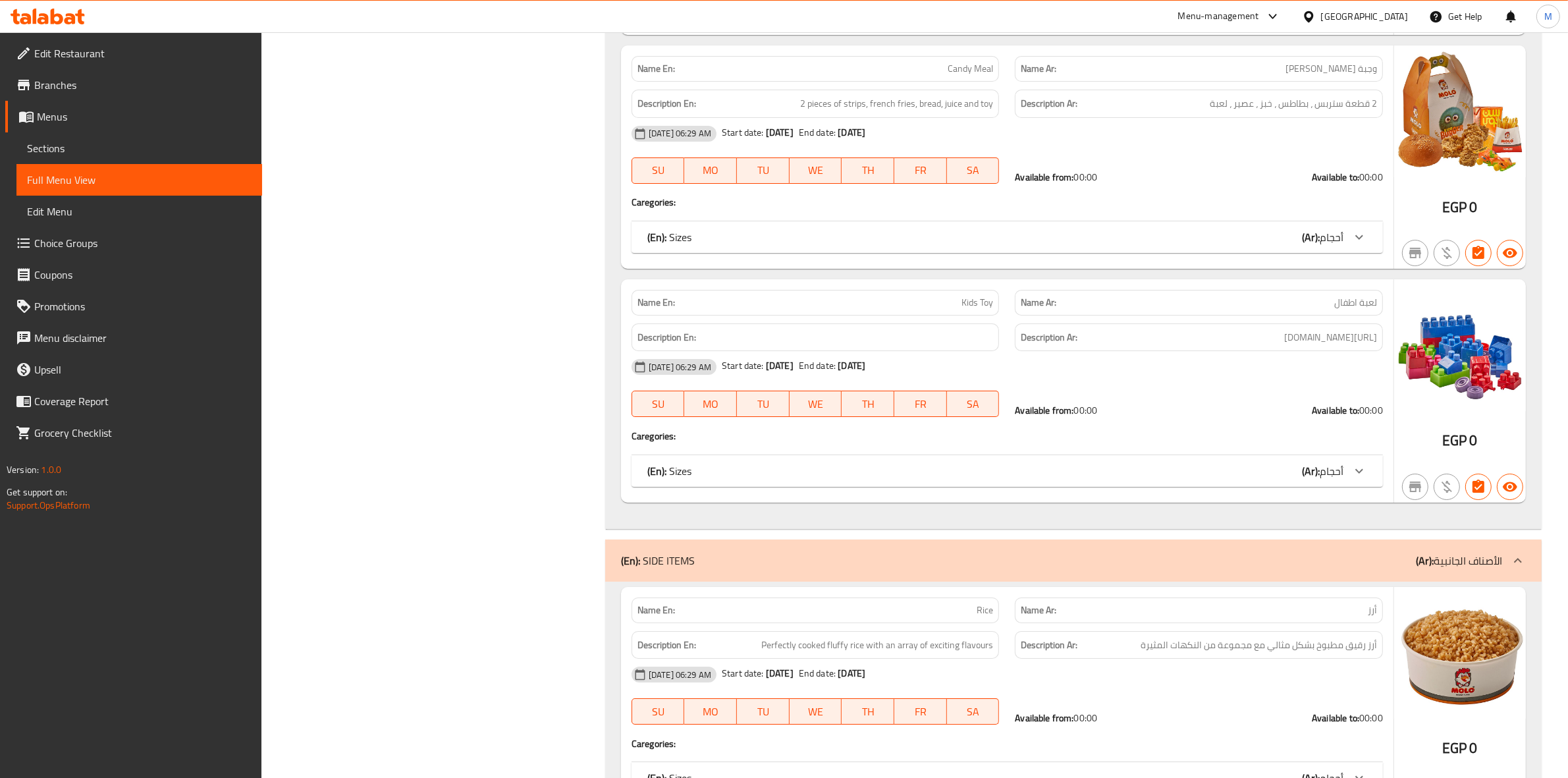
click at [1283, 463] on div "(En): Sizes (Ar): أحجام" at bounding box center [995, 471] width 696 height 15
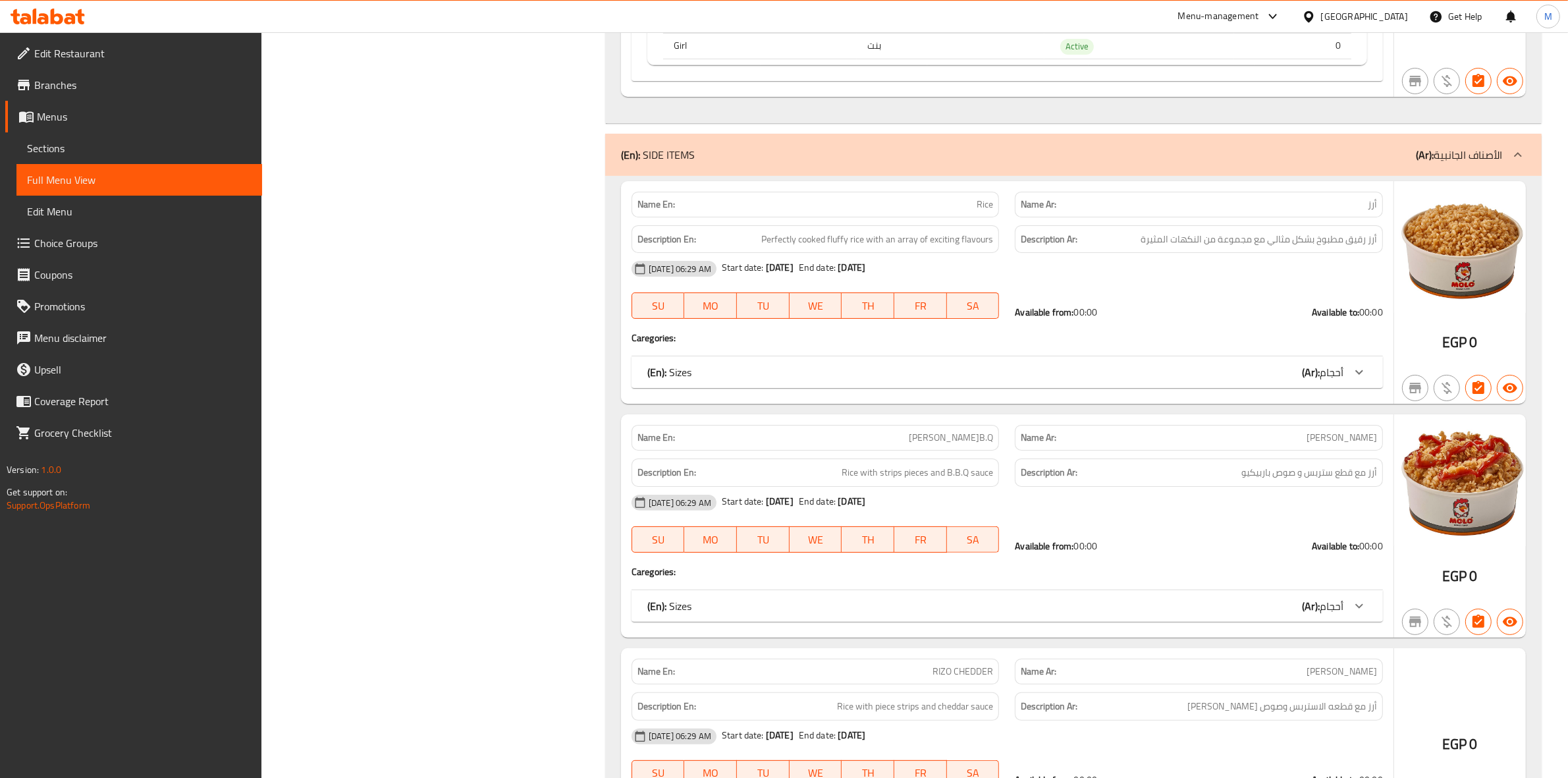
scroll to position [13033, 0]
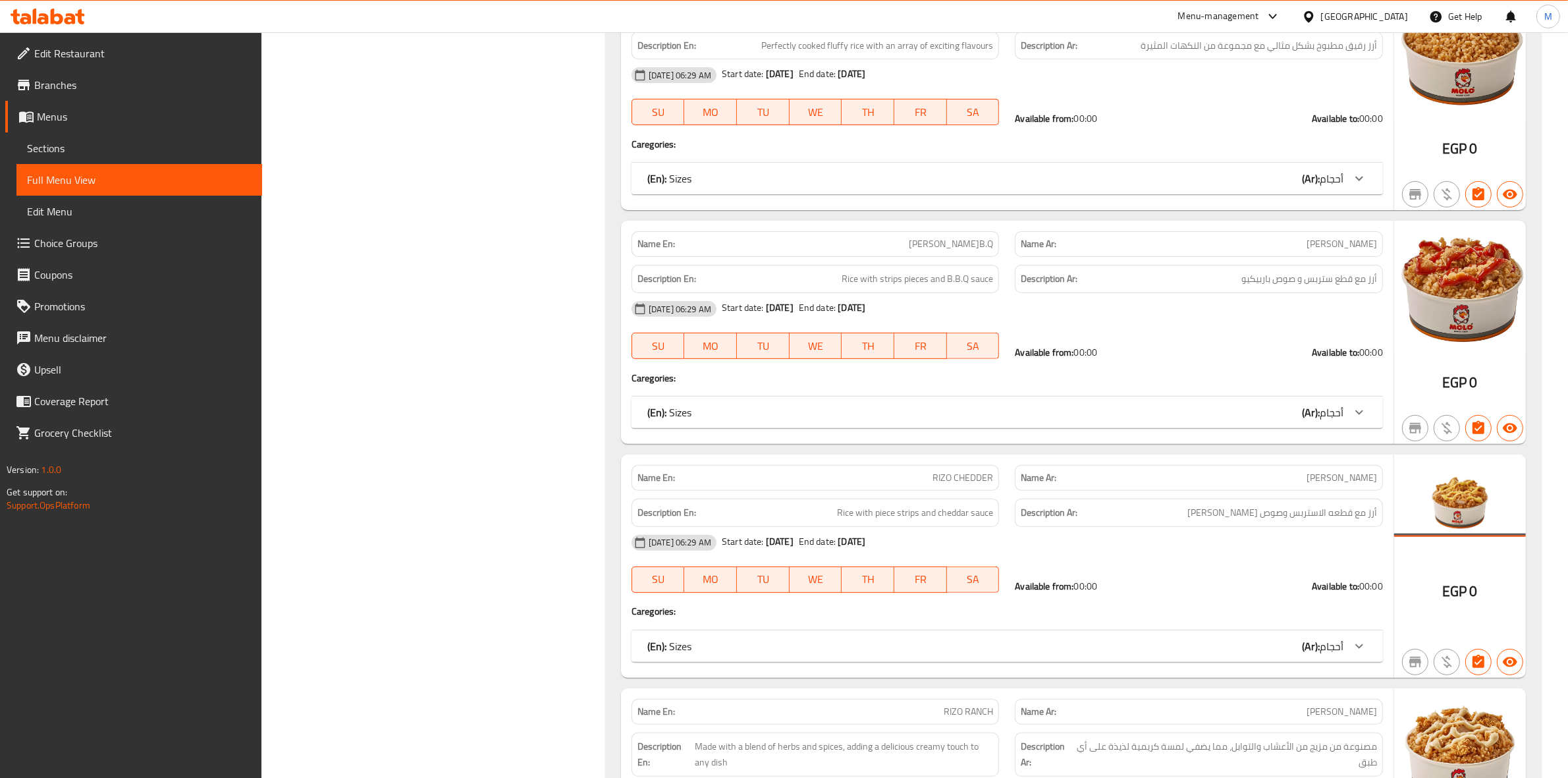
click at [893, 405] on div "(En): Sizes (Ar): أحجام" at bounding box center [995, 413] width 696 height 15
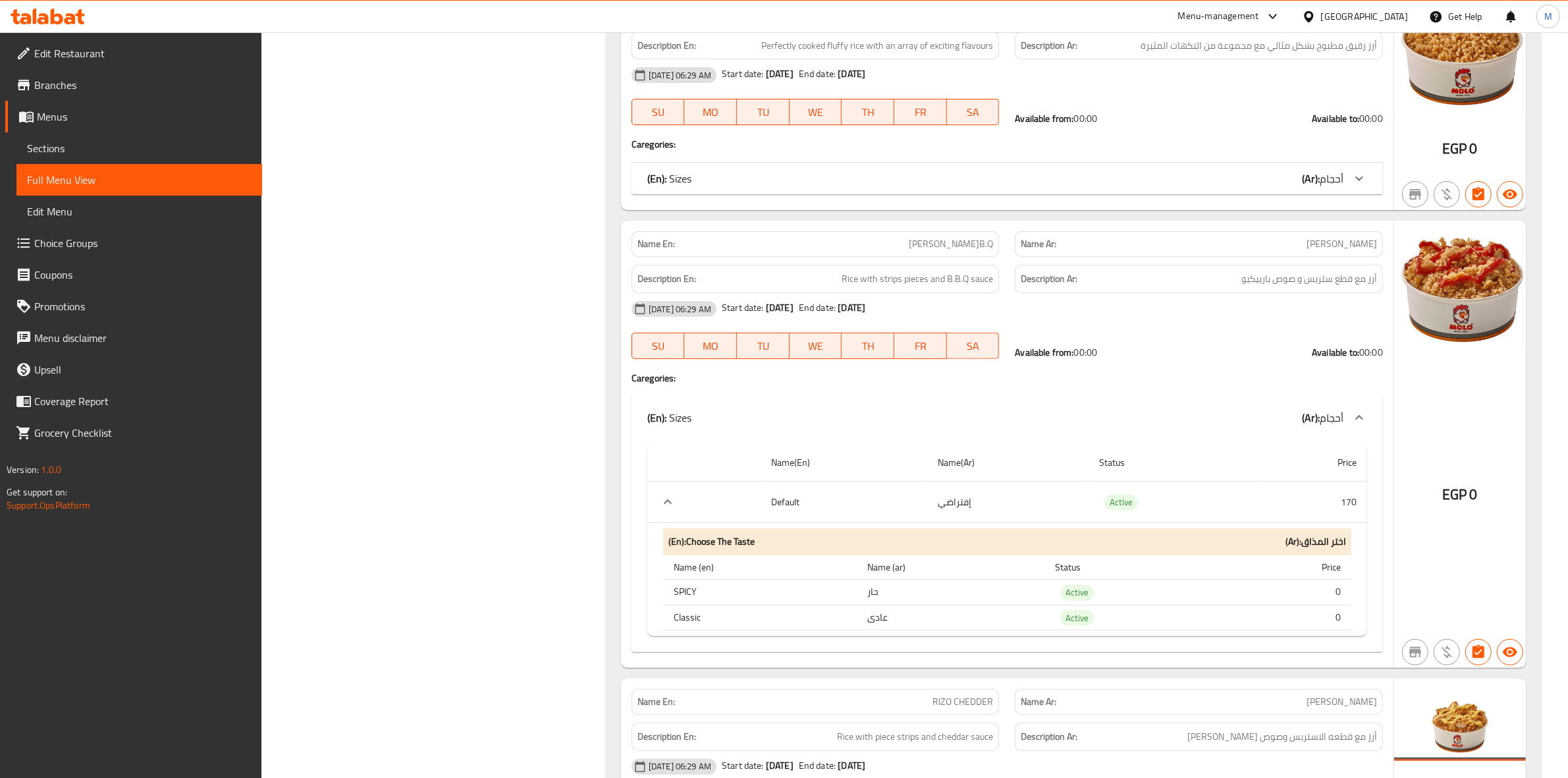
click at [893, 410] on div "(En): Sizes (Ar): أحجام" at bounding box center [995, 418] width 696 height 15
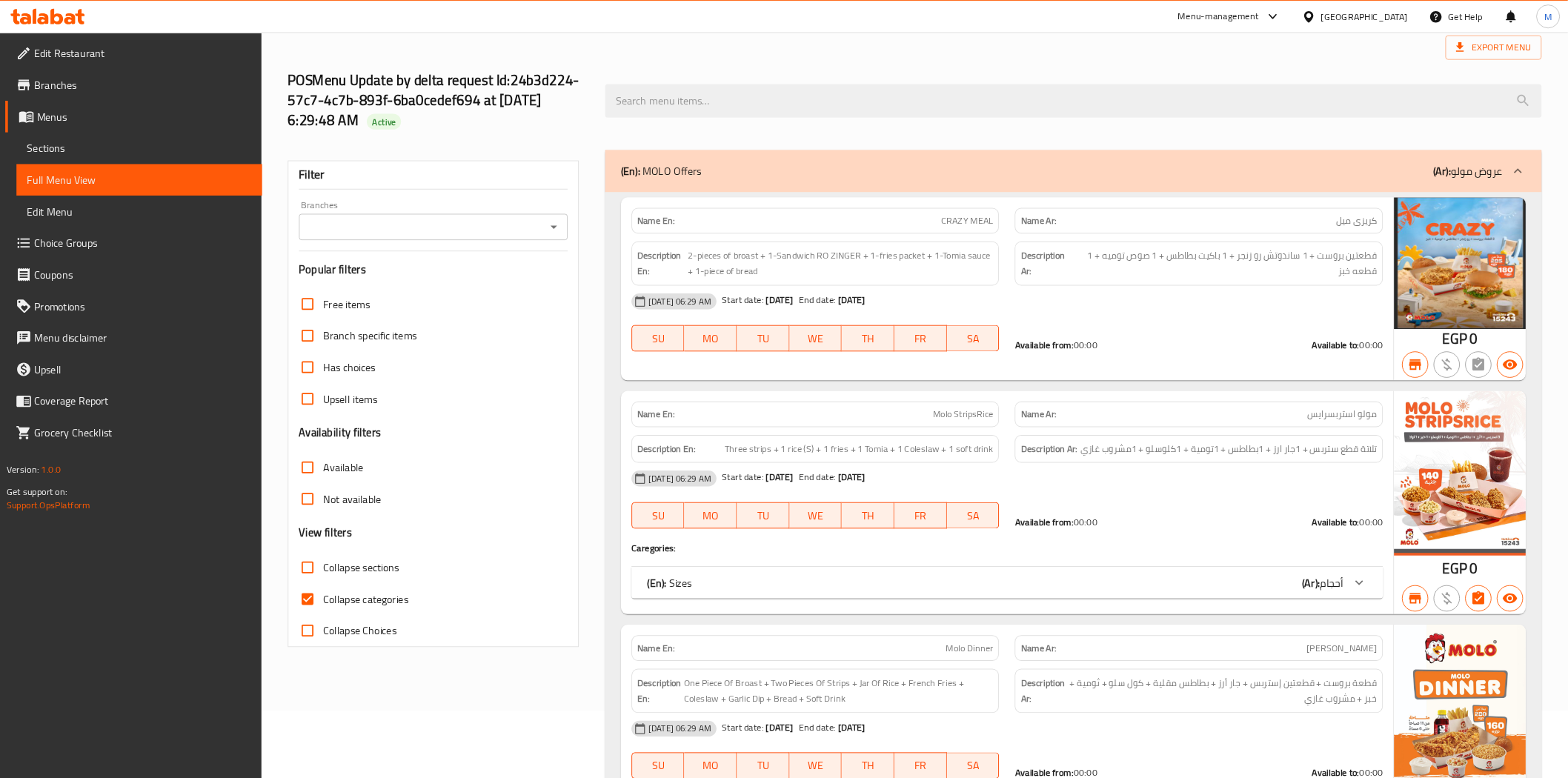
scroll to position [0, 0]
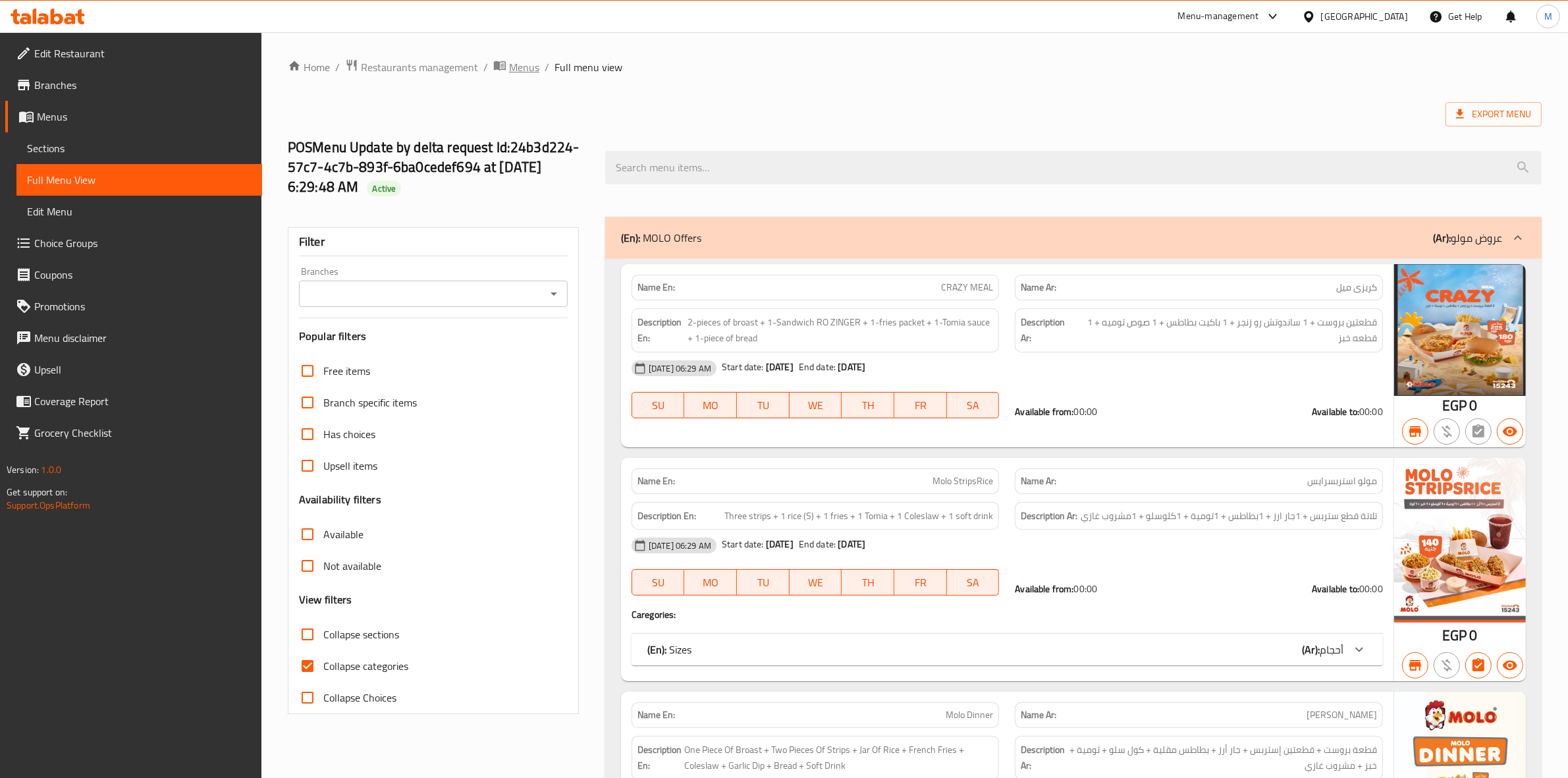
click at [531, 68] on span "Menus" at bounding box center [523, 67] width 30 height 15
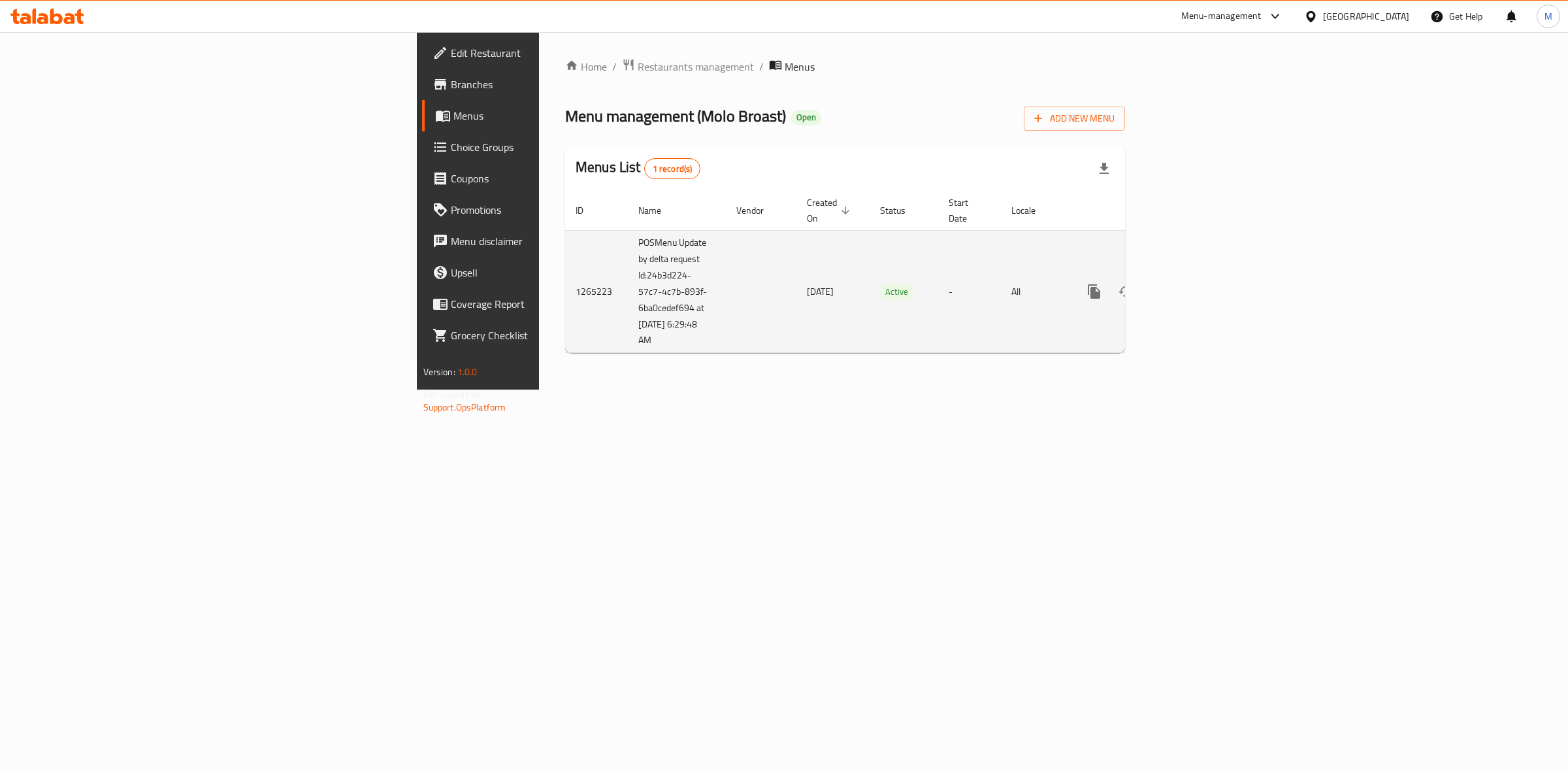
click at [1205, 287] on link "enhanced table" at bounding box center [1189, 291] width 32 height 32
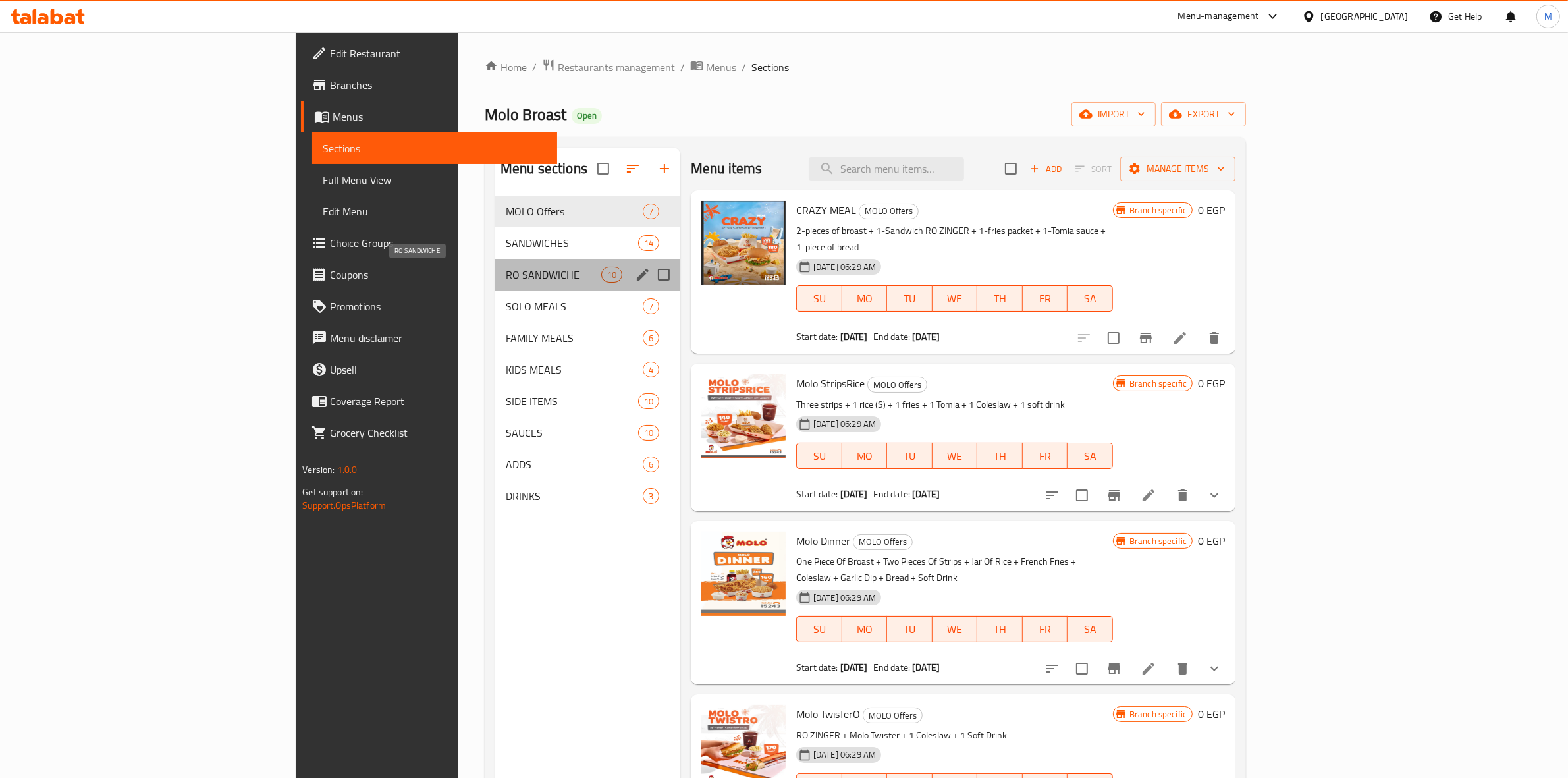
click at [506, 269] on span "RO SANDWICHE" at bounding box center [553, 274] width 95 height 15
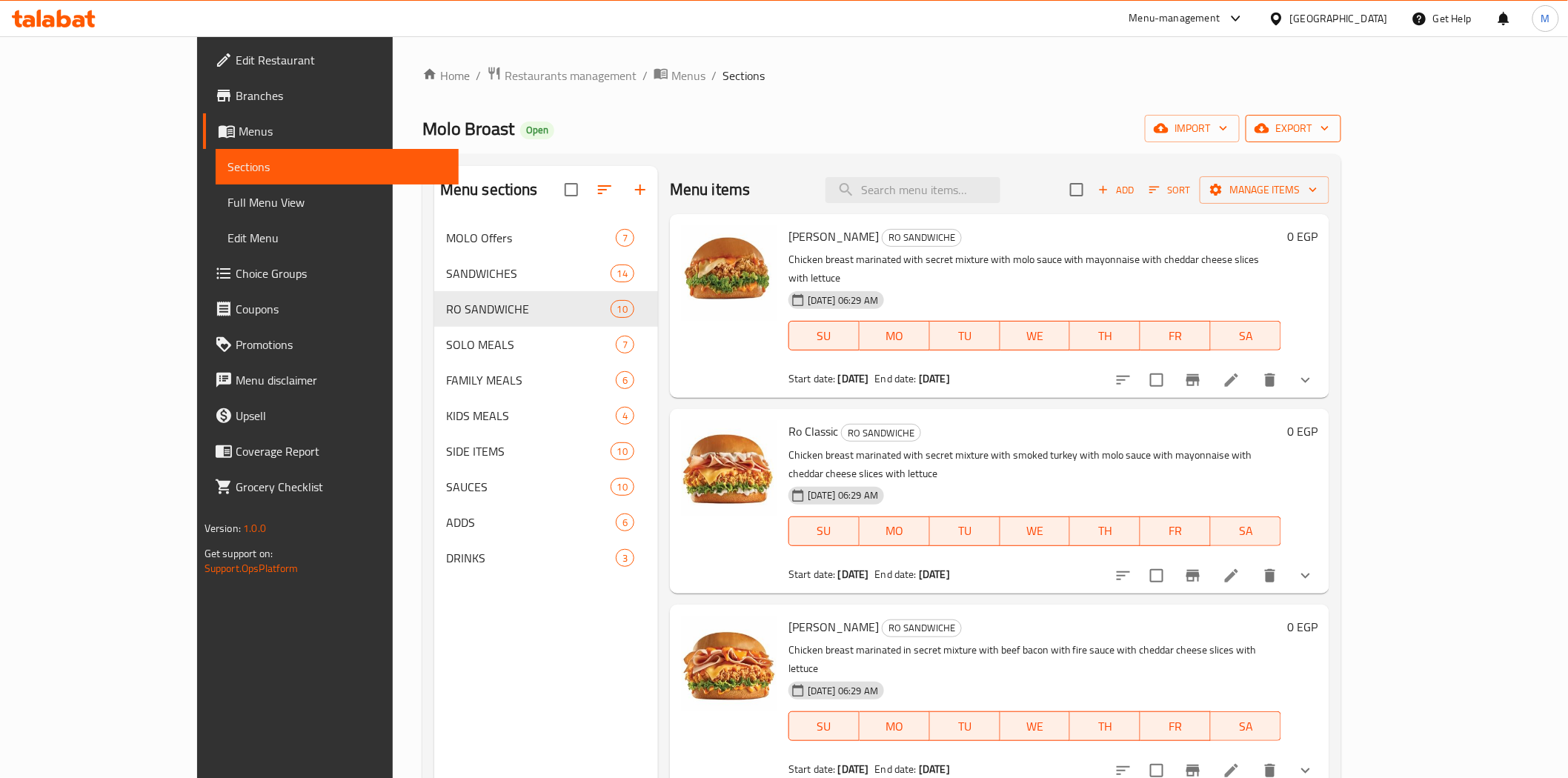
click at [1329, 128] on span "export" at bounding box center [1293, 128] width 72 height 18
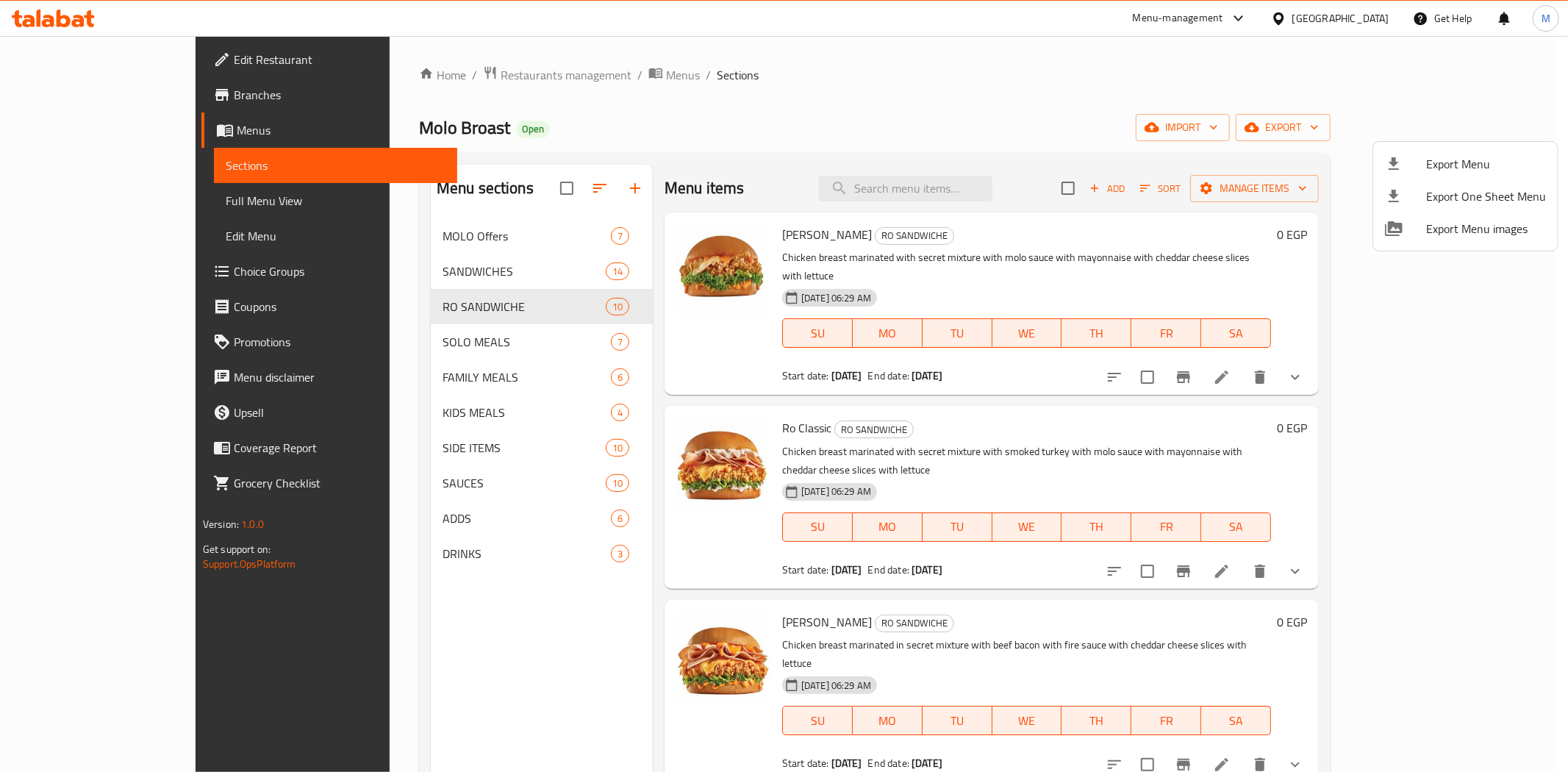
click at [1175, 108] on div at bounding box center [784, 386] width 1568 height 772
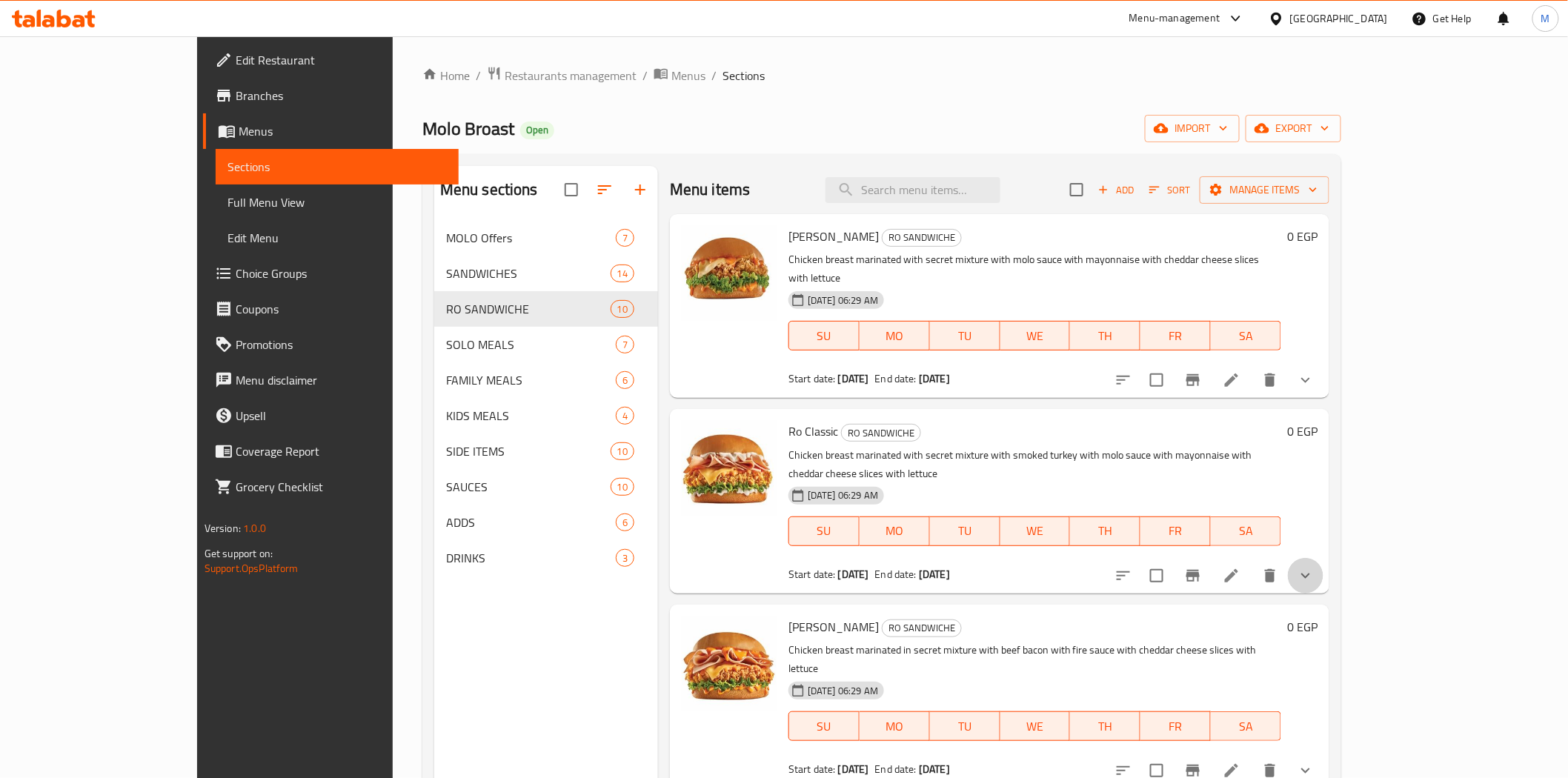
click at [1323, 558] on button "show more" at bounding box center [1305, 575] width 36 height 36
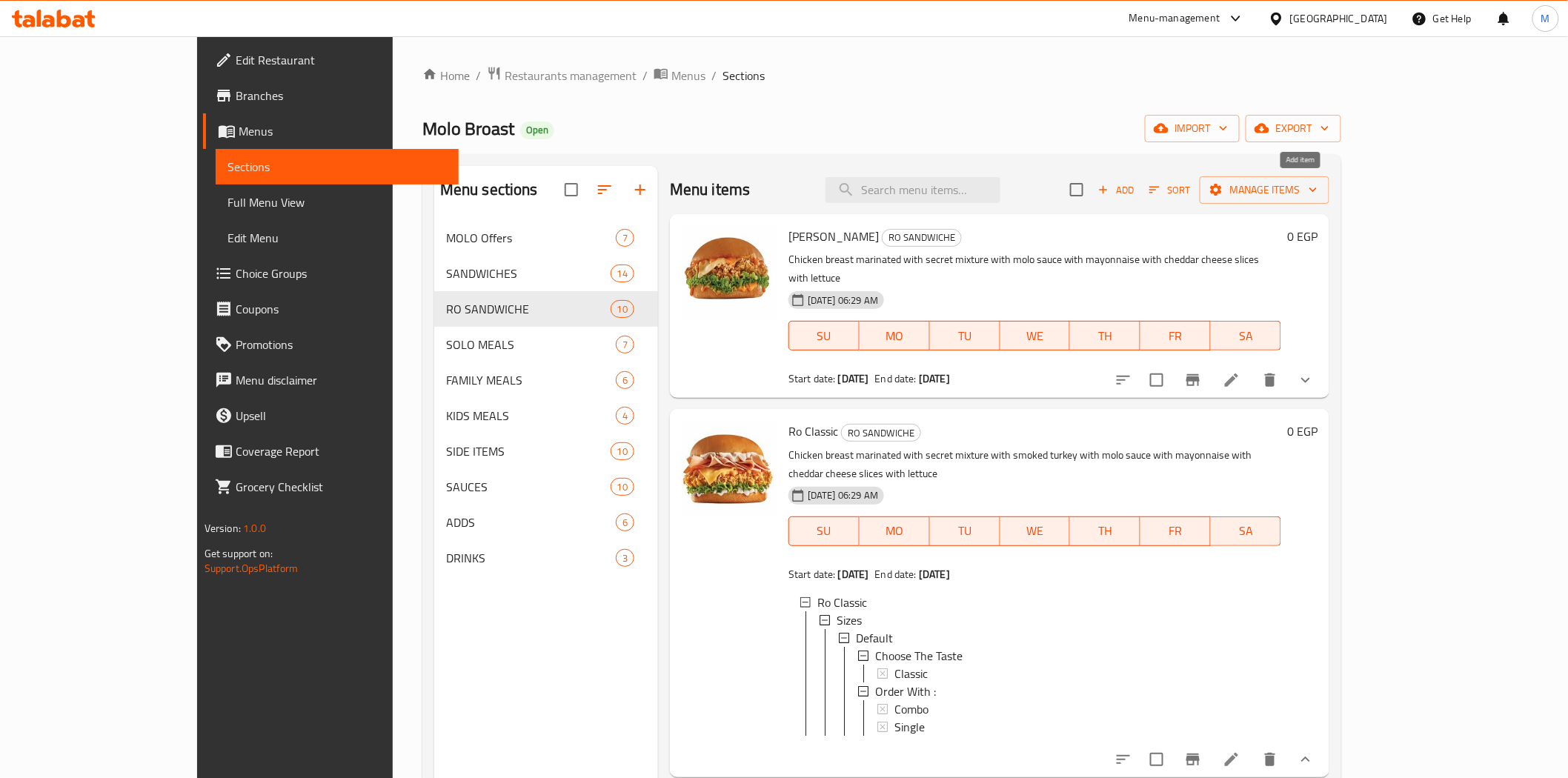
click at [1136, 188] on span "Add" at bounding box center [1116, 190] width 40 height 17
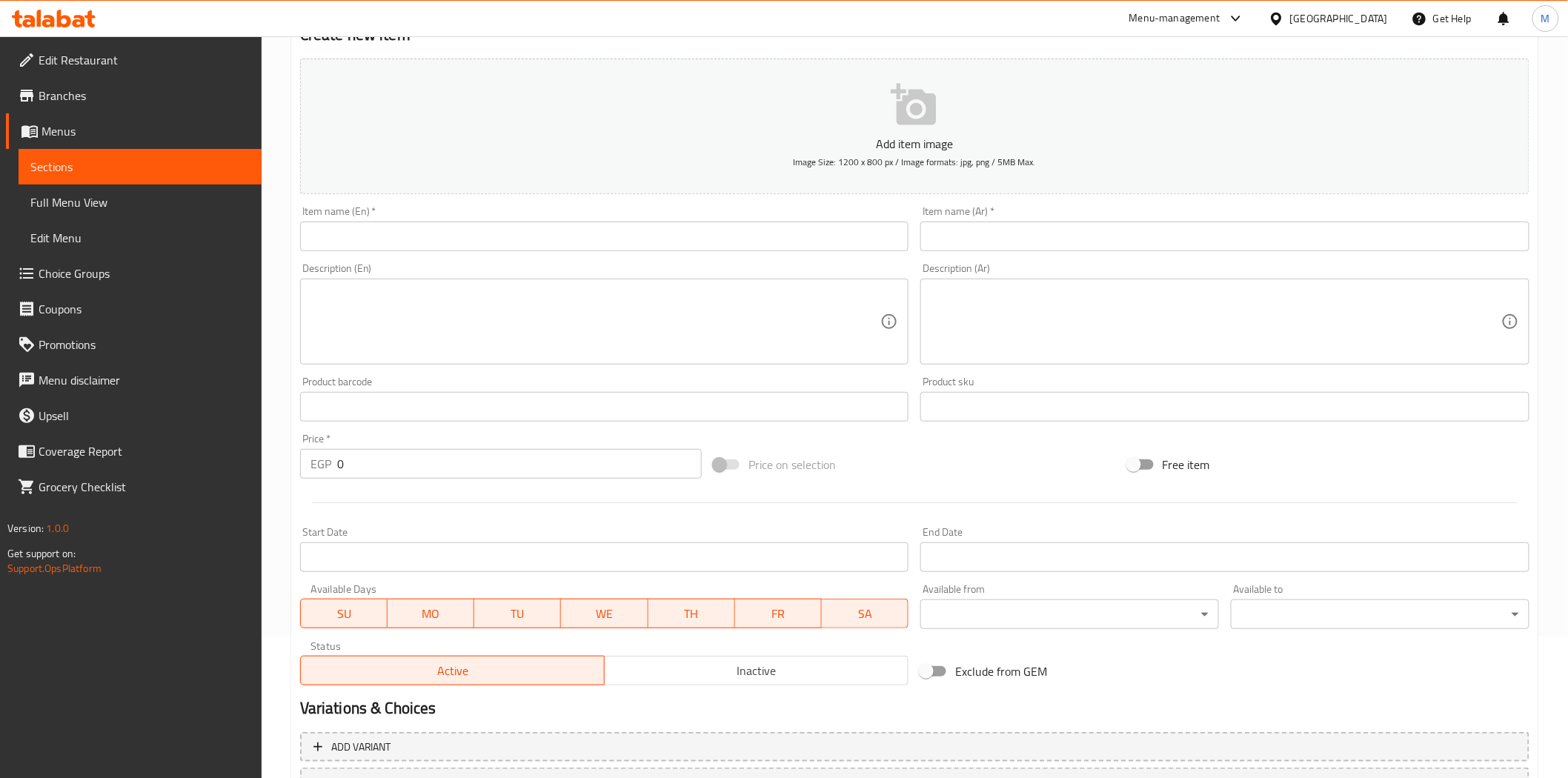
scroll to position [267, 0]
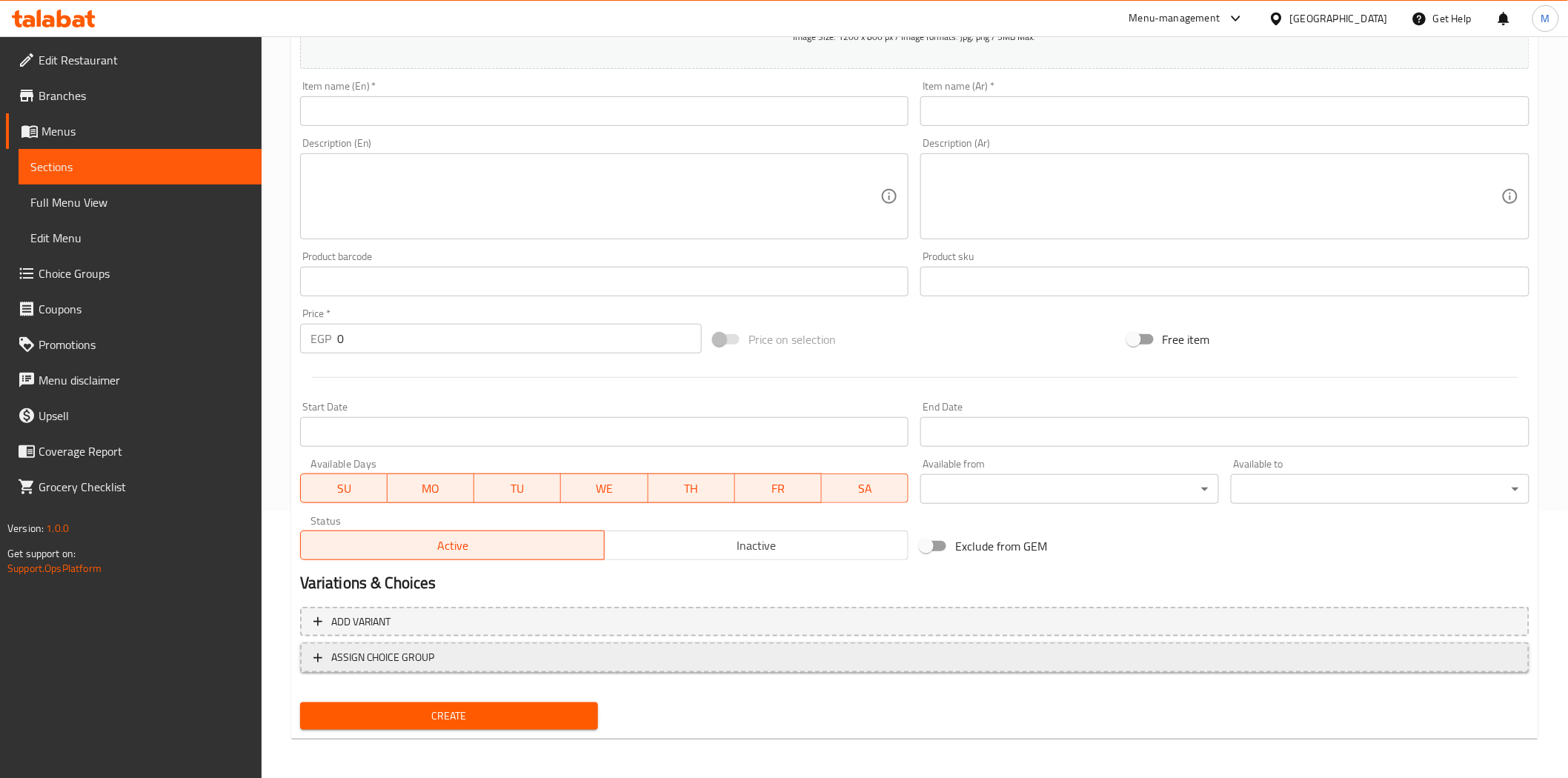
click at [449, 656] on span "ASSIGN CHOICE GROUP" at bounding box center [915, 657] width 1203 height 18
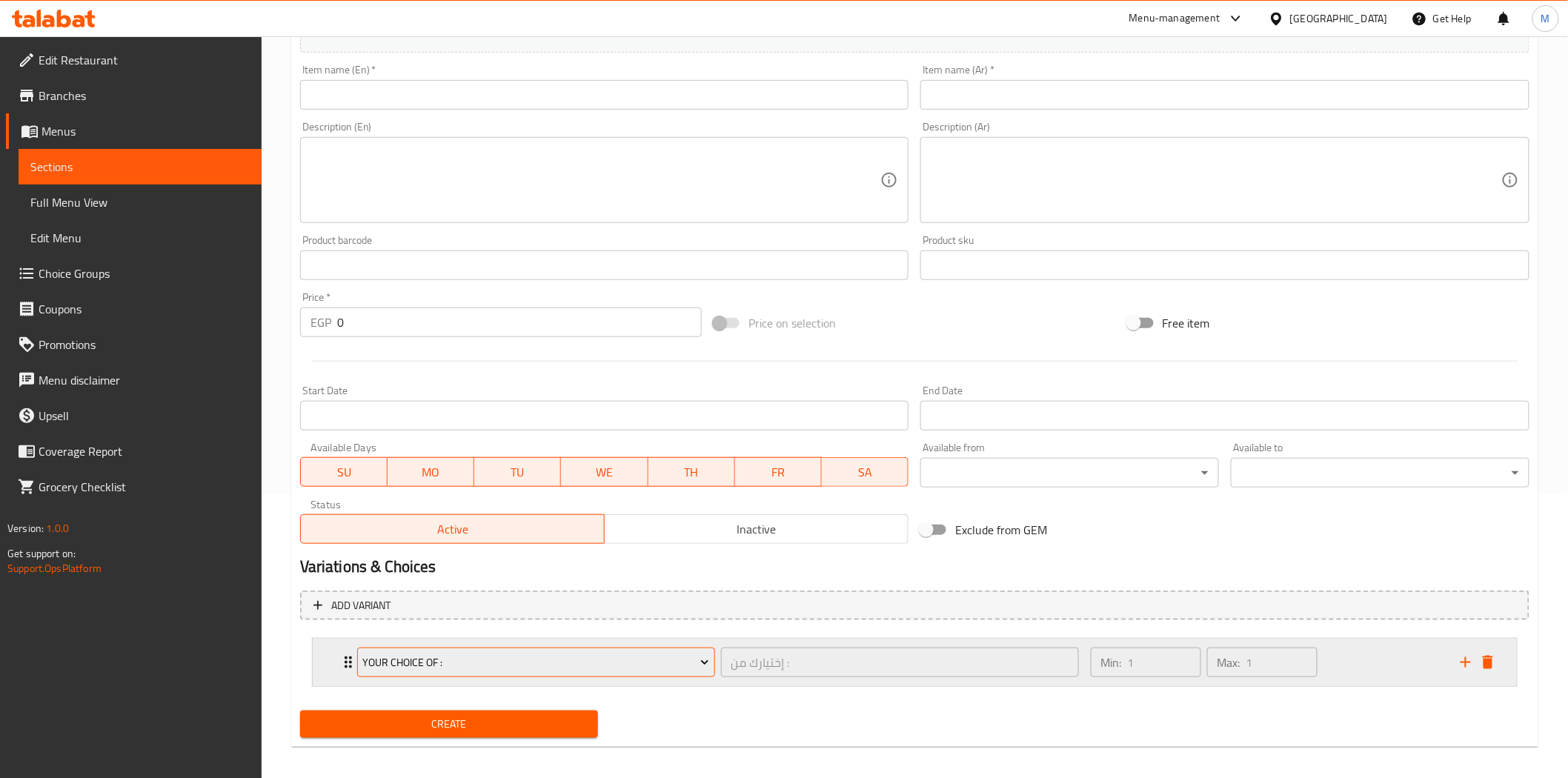
scroll to position [292, 0]
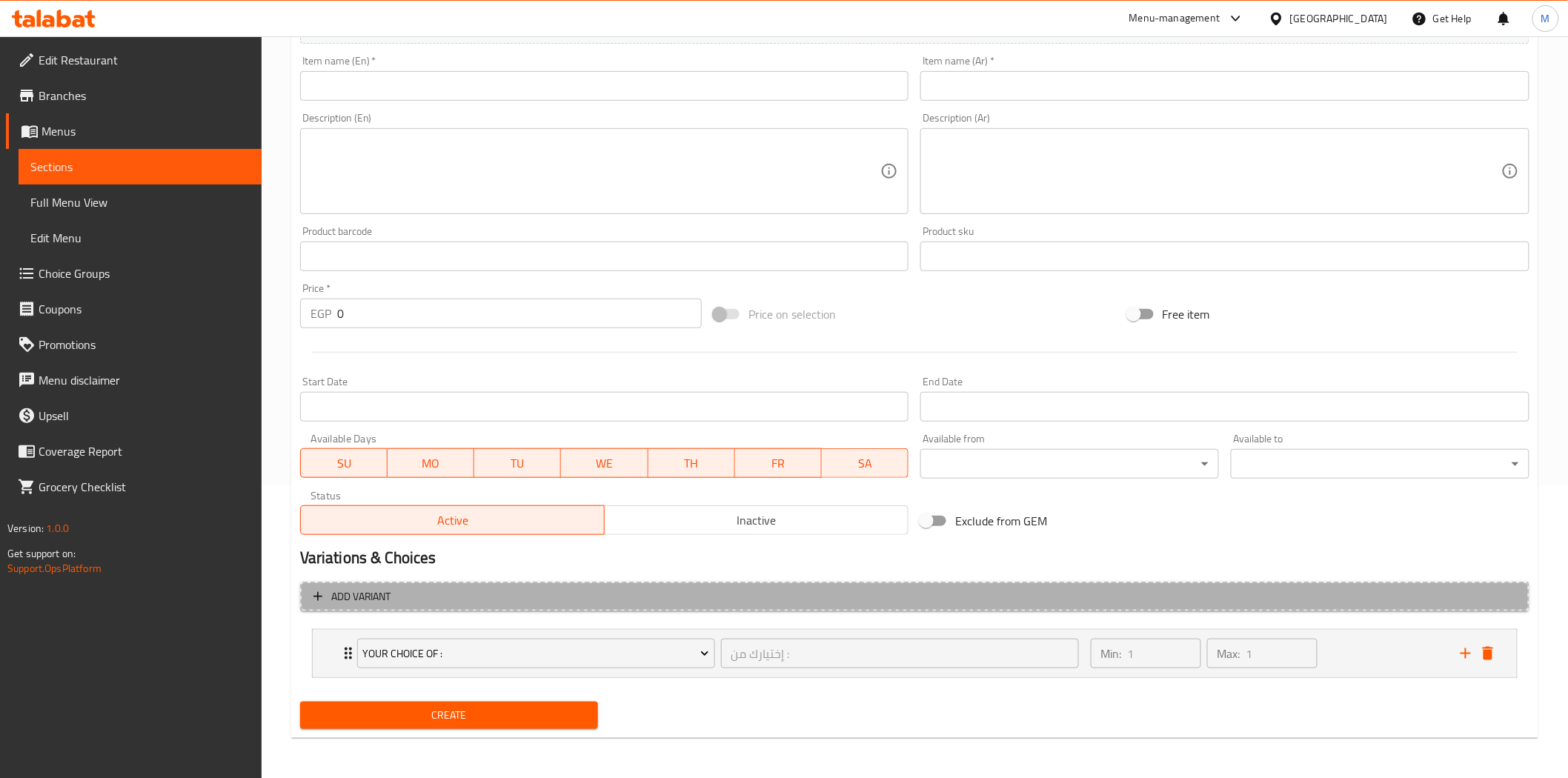
click at [565, 589] on span "Add variant" at bounding box center [915, 596] width 1203 height 18
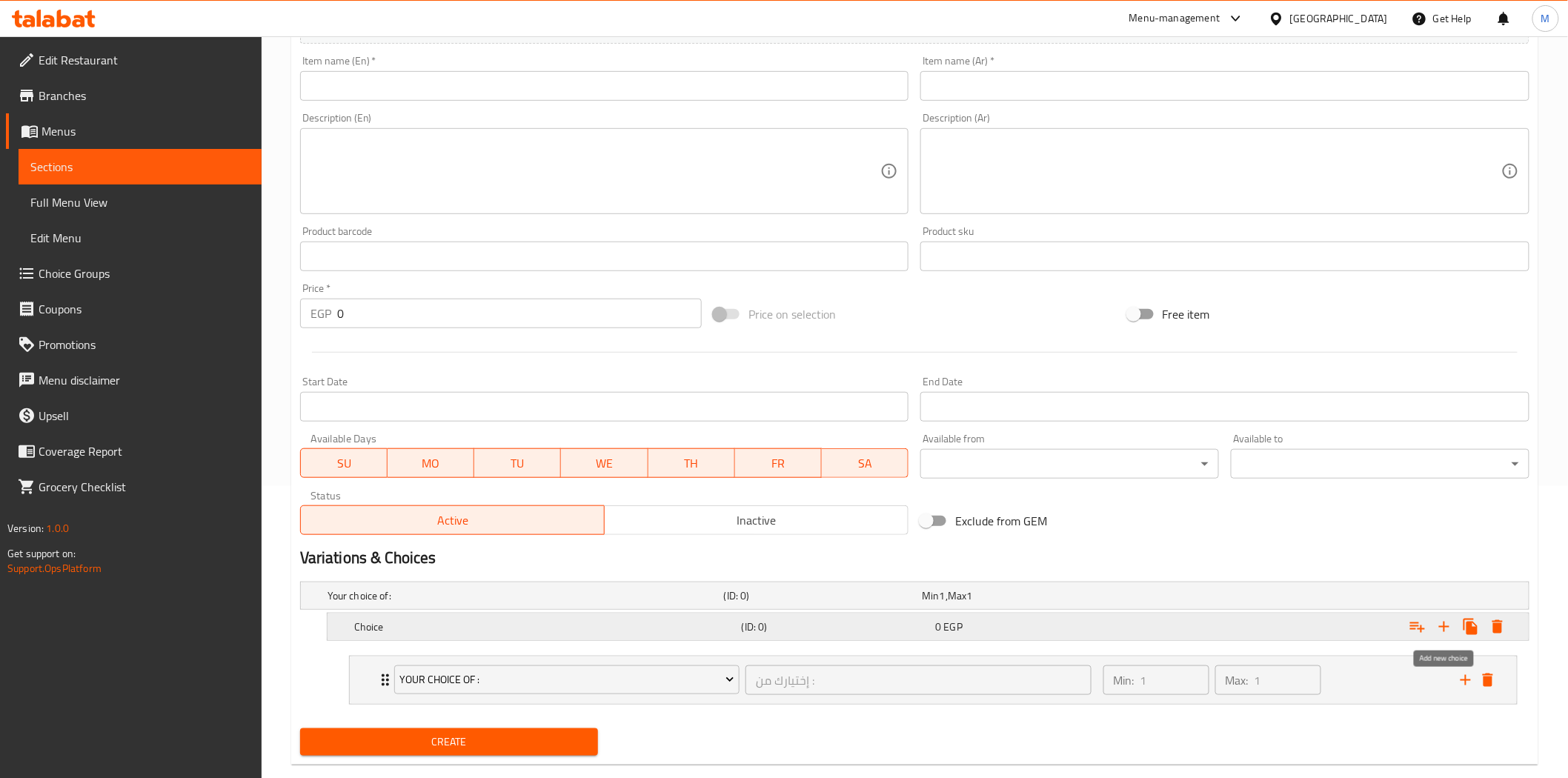
click at [1450, 620] on icon "Expand" at bounding box center [1444, 626] width 17 height 17
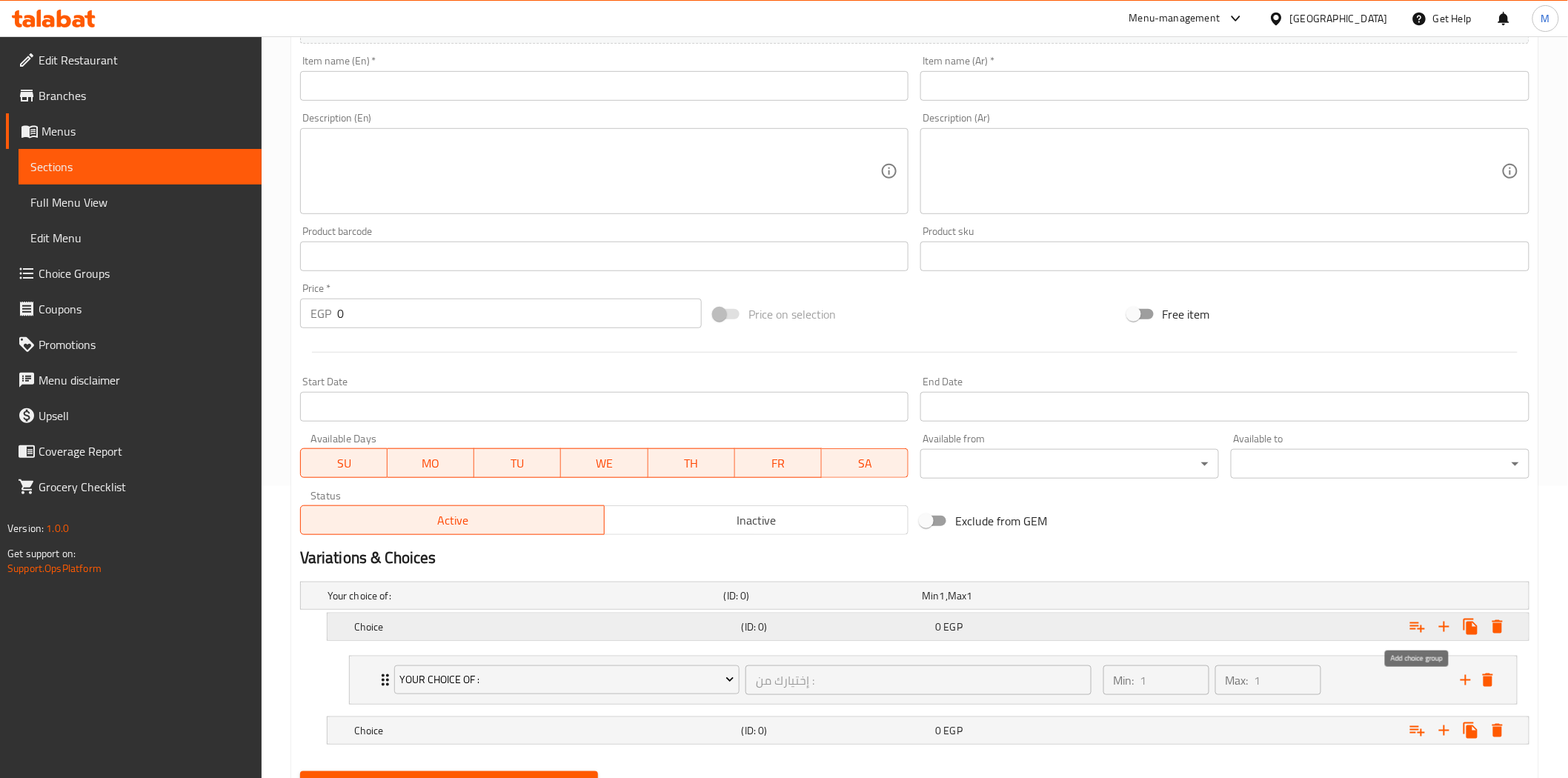
click at [1426, 625] on icon "Expand" at bounding box center [1417, 626] width 17 height 17
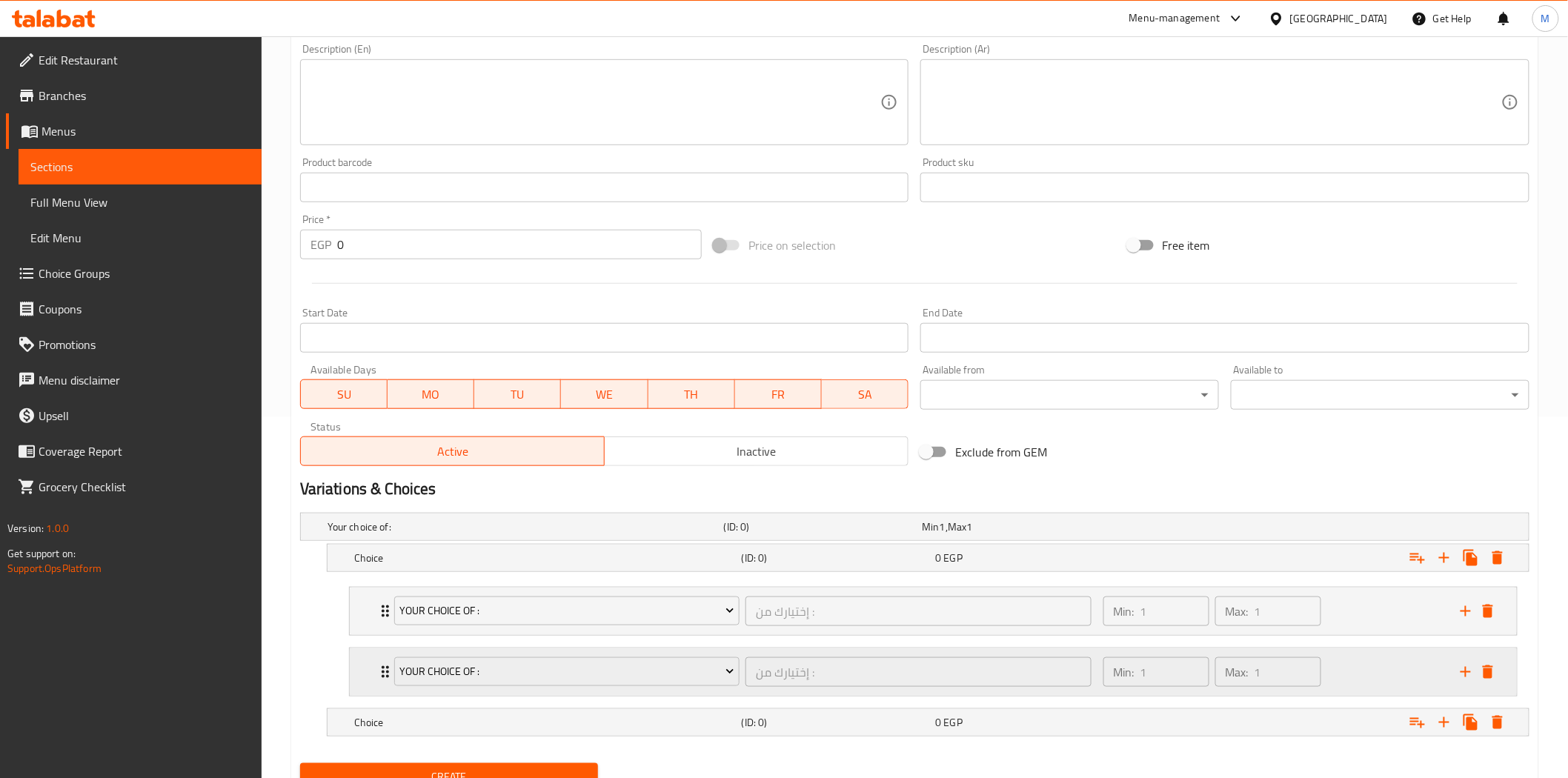
scroll to position [423, 0]
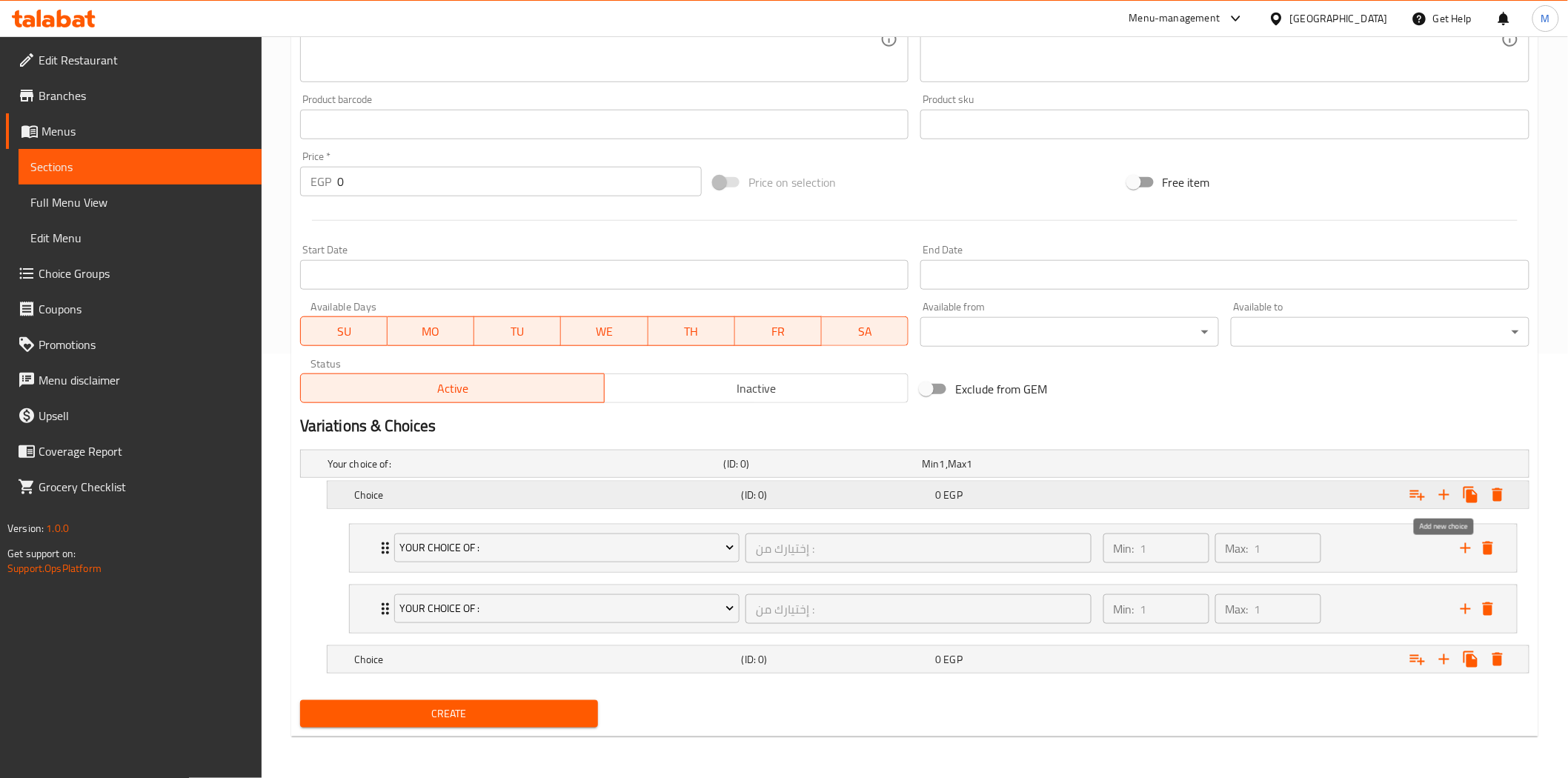
click at [1436, 493] on icon "Expand" at bounding box center [1444, 495] width 17 height 17
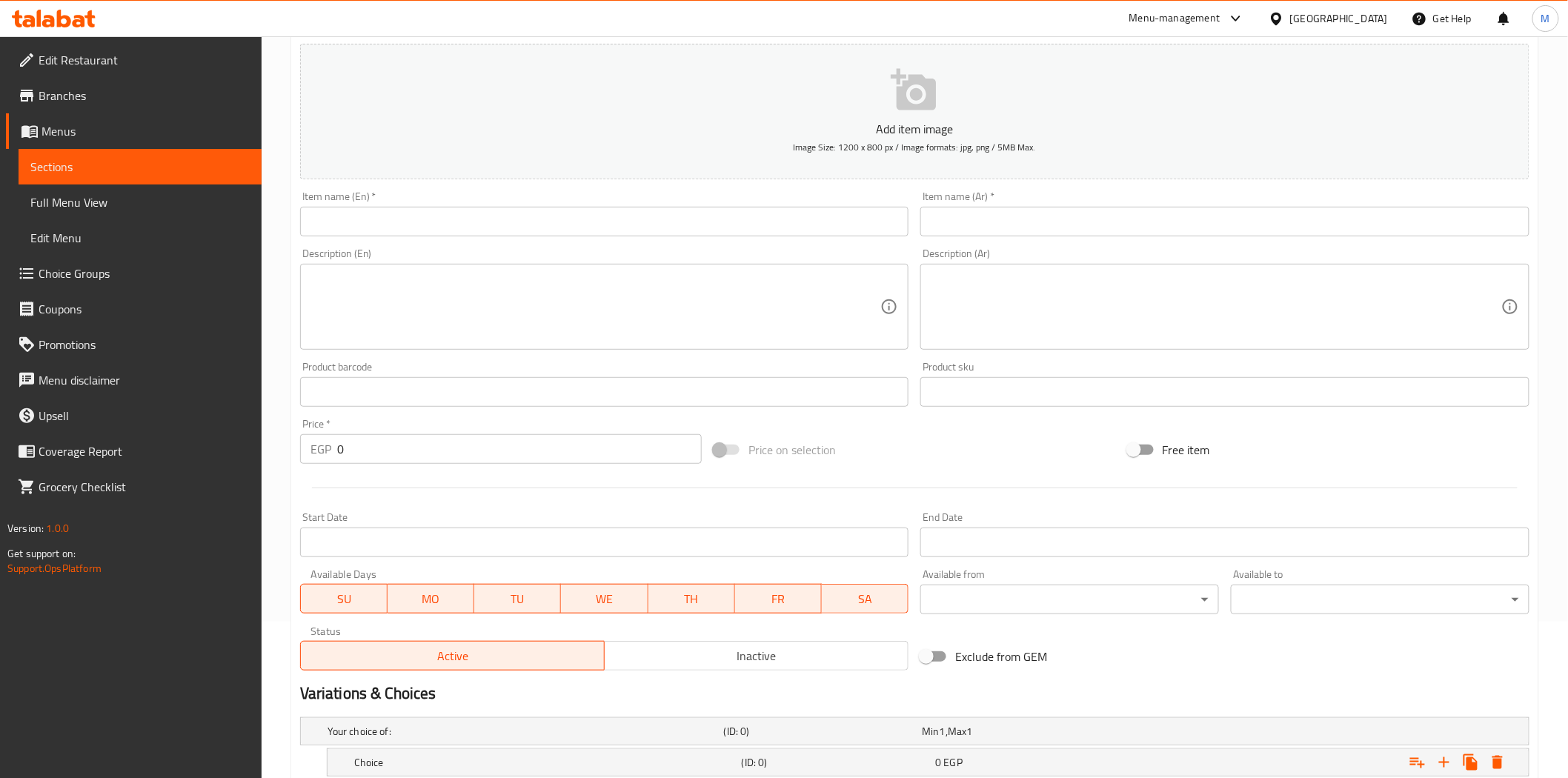
scroll to position [0, 0]
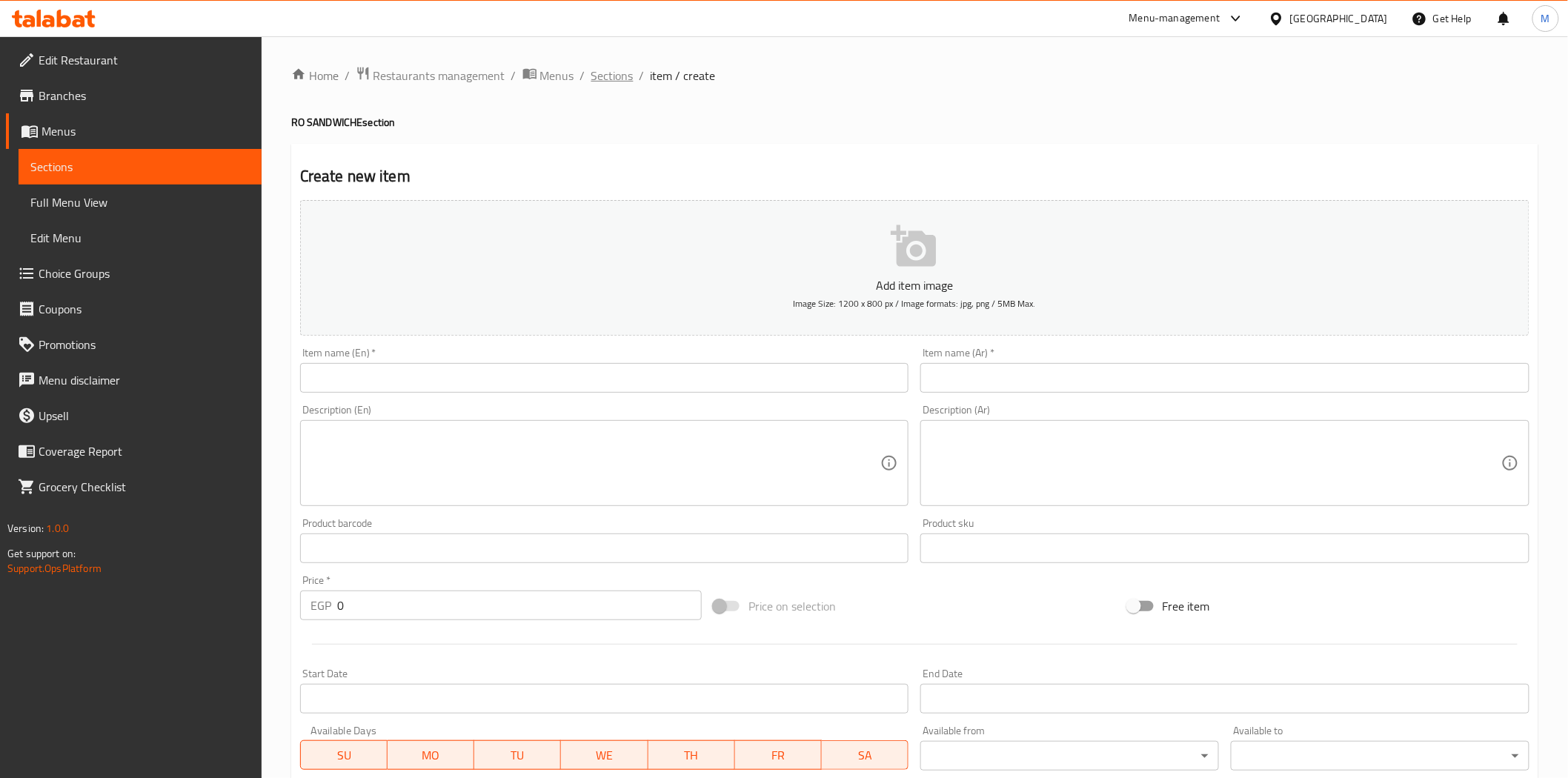
click at [611, 68] on span "Sections" at bounding box center [613, 75] width 43 height 17
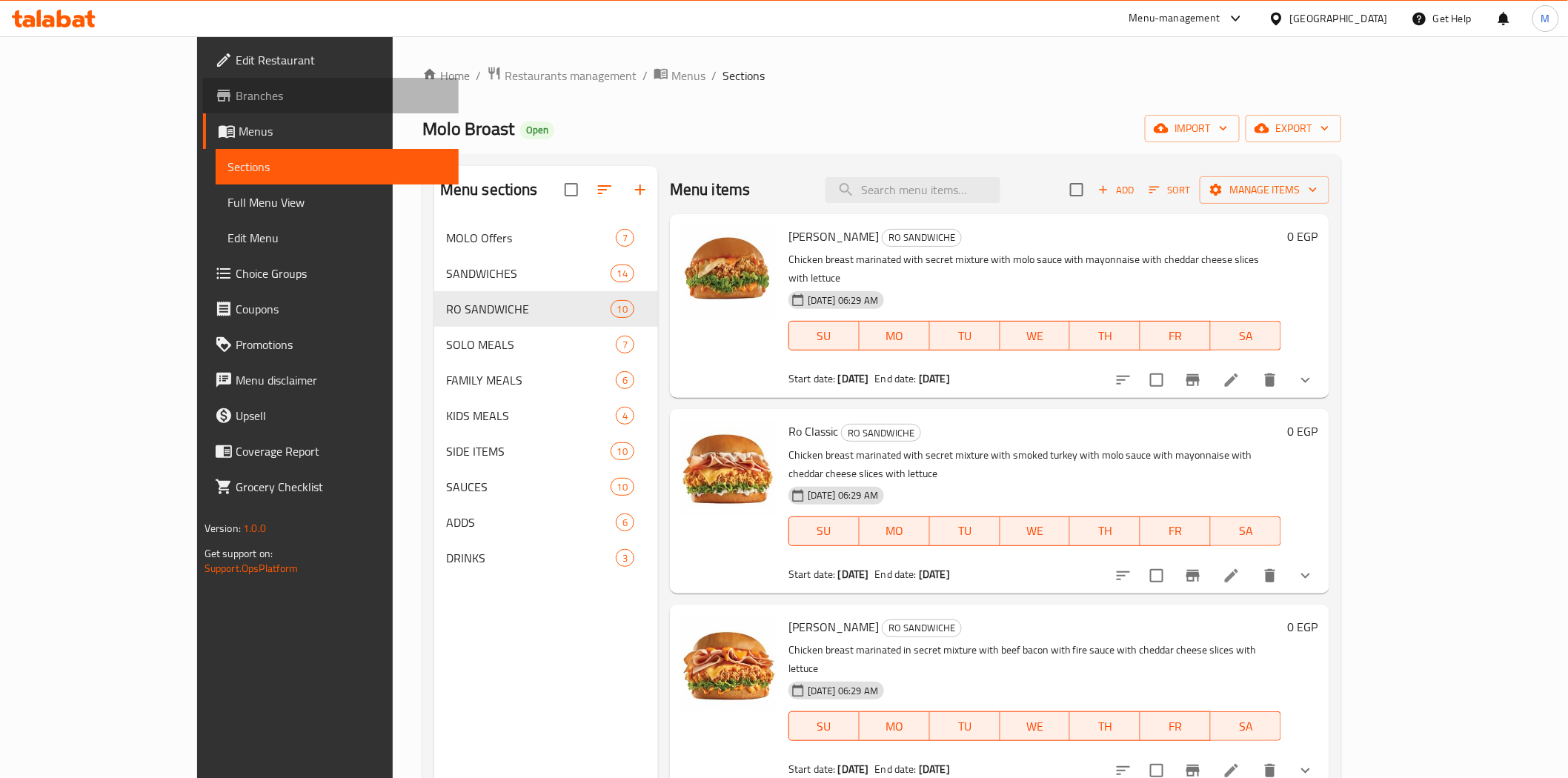
click at [236, 102] on span "Branches" at bounding box center [341, 96] width 211 height 17
